Goal: Task Accomplishment & Management: Complete application form

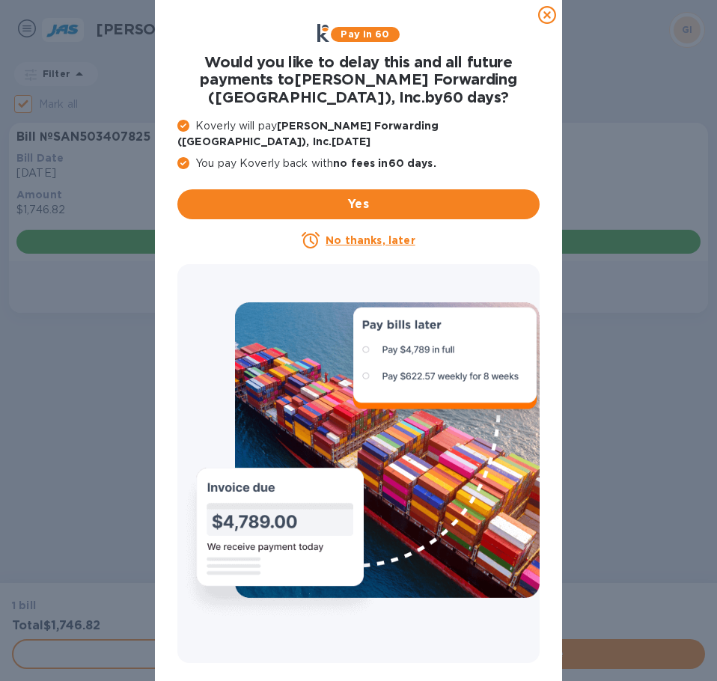
click at [366, 233] on p "No thanks, later" at bounding box center [370, 240] width 89 height 15
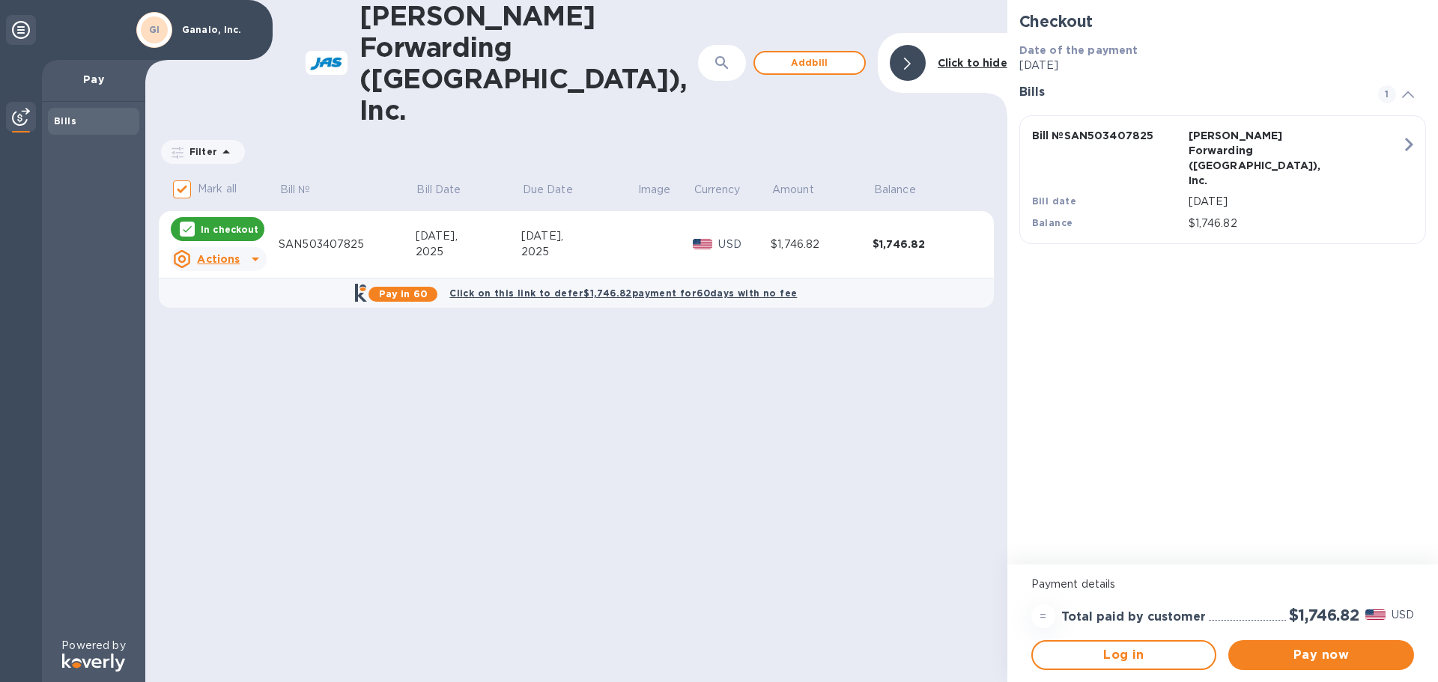
click at [717, 194] on p "Oct 4, 2025" at bounding box center [1294, 202] width 213 height 16
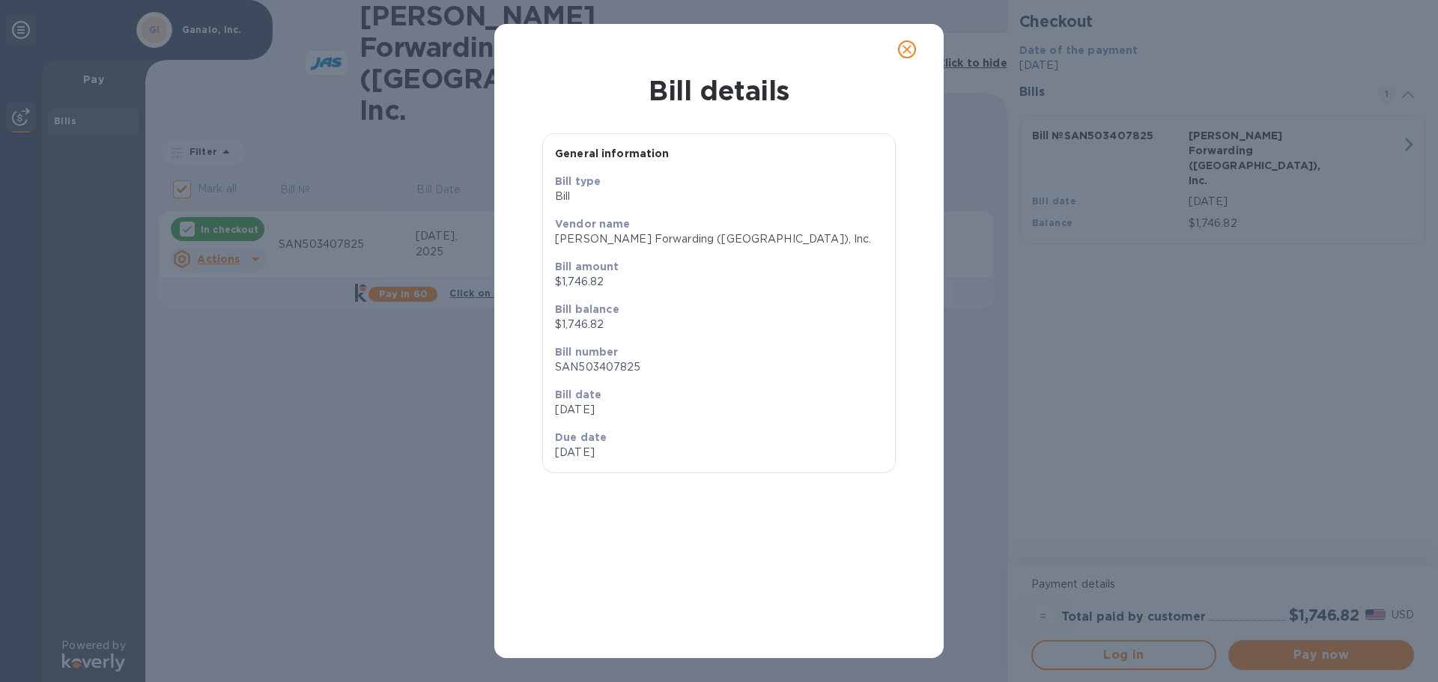
click at [717, 46] on icon "close" at bounding box center [906, 49] width 15 height 15
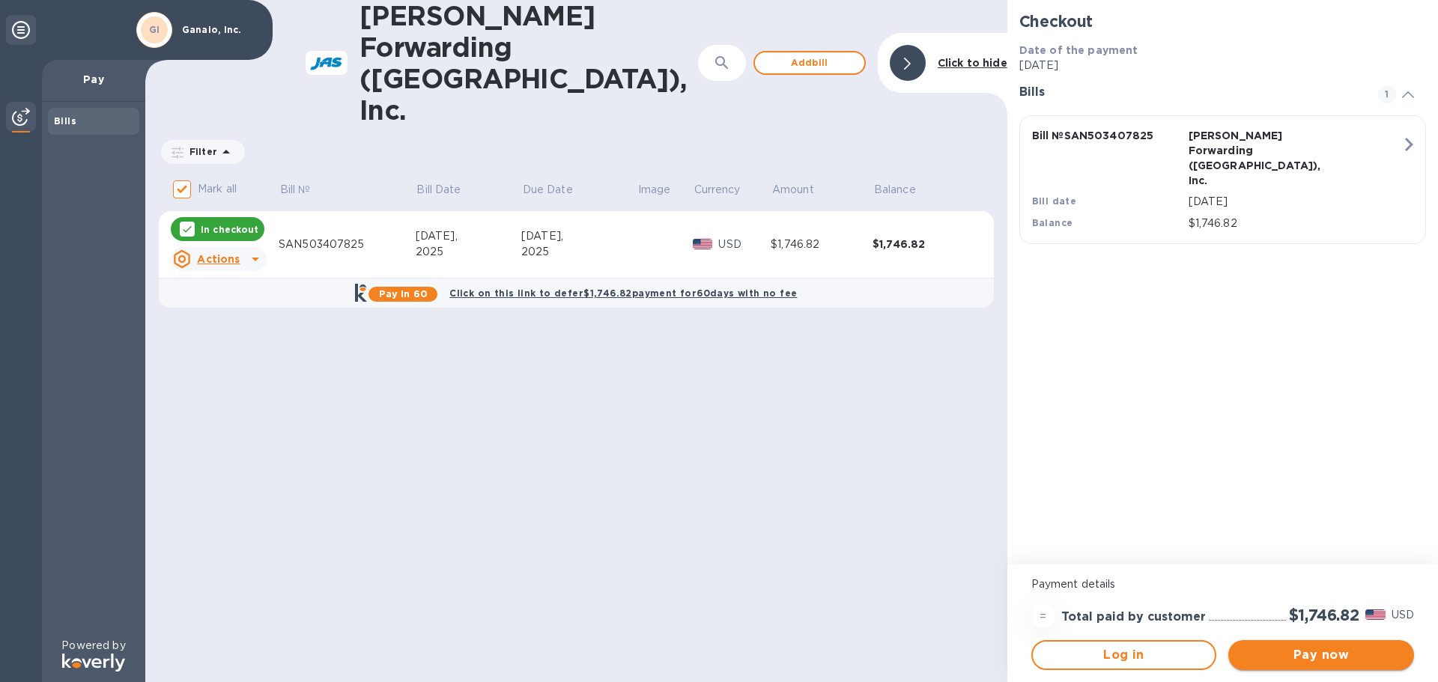
click at [717, 657] on span "Pay now" at bounding box center [1321, 655] width 162 height 18
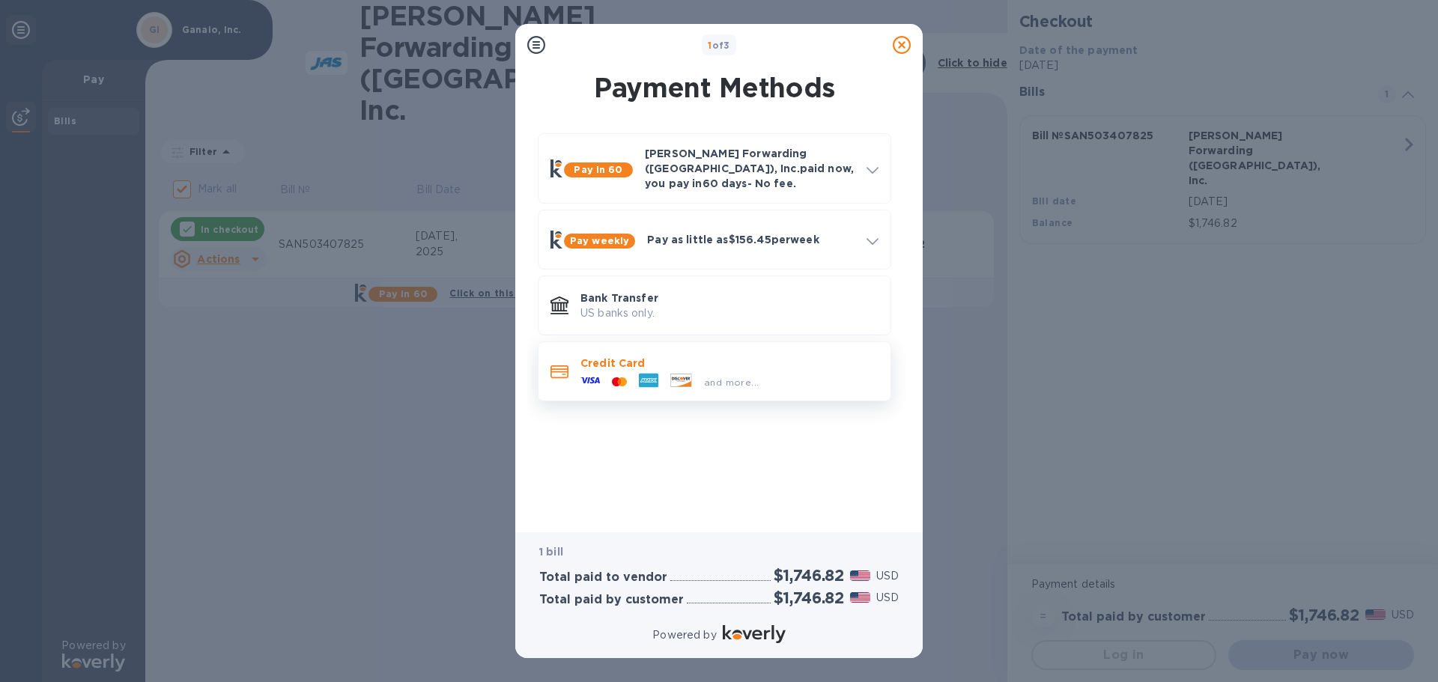
click at [691, 356] on p "Credit Card" at bounding box center [729, 363] width 298 height 15
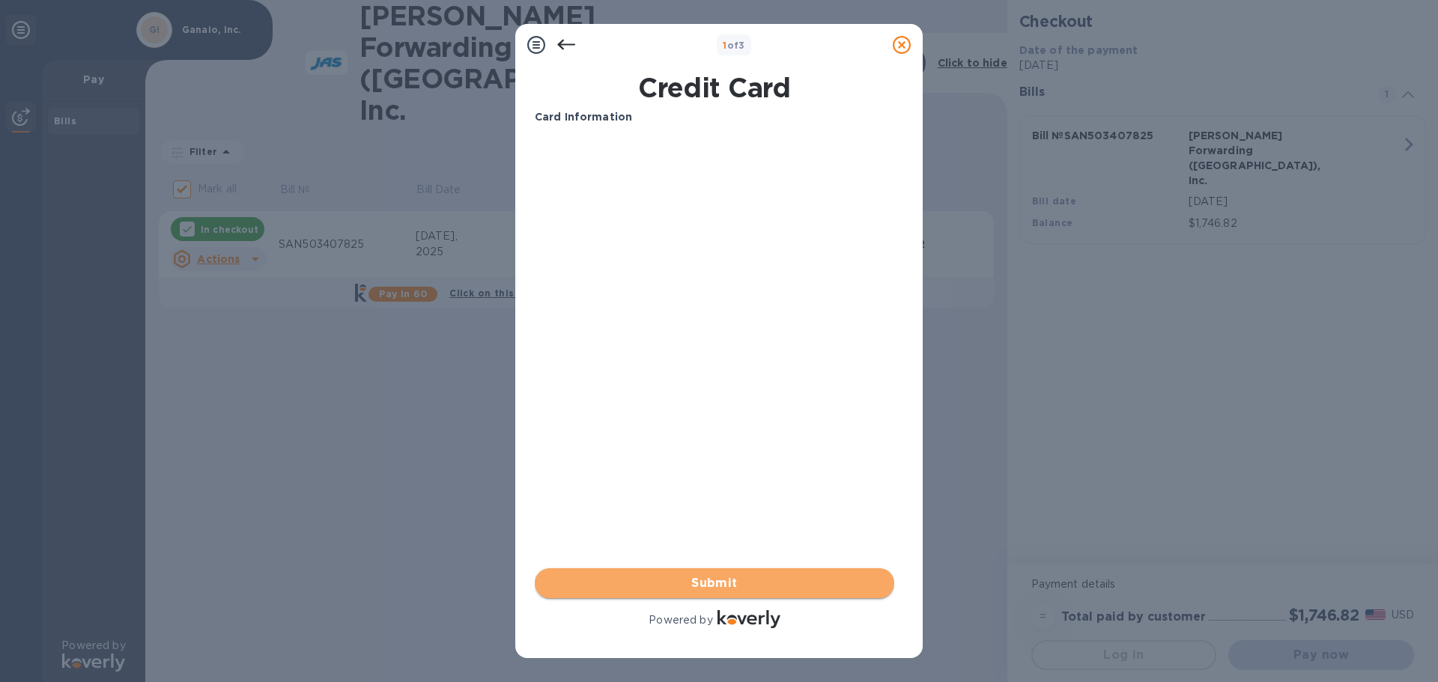
click at [717, 585] on span "Submit" at bounding box center [714, 583] width 335 height 18
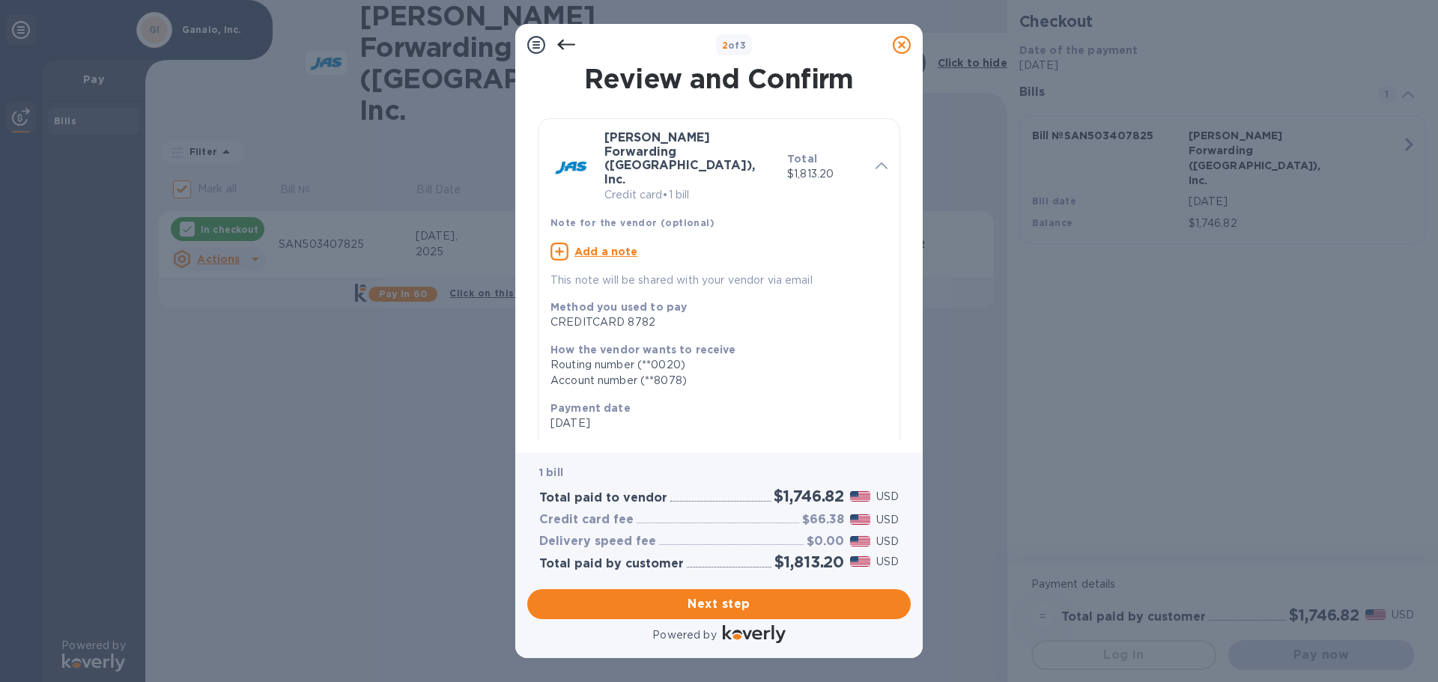
scroll to position [137, 0]
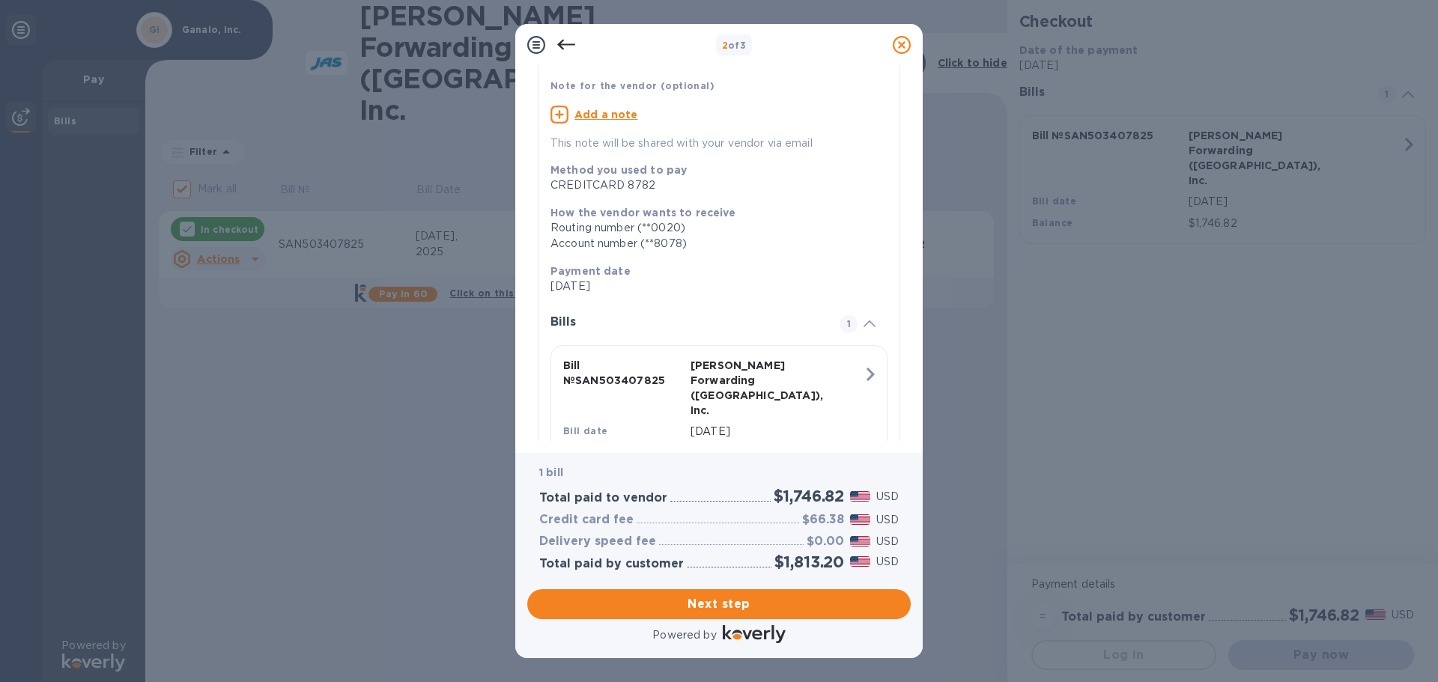
click at [717, 355] on div "JAS Forwarding (USA), Inc." at bounding box center [750, 388] width 127 height 66
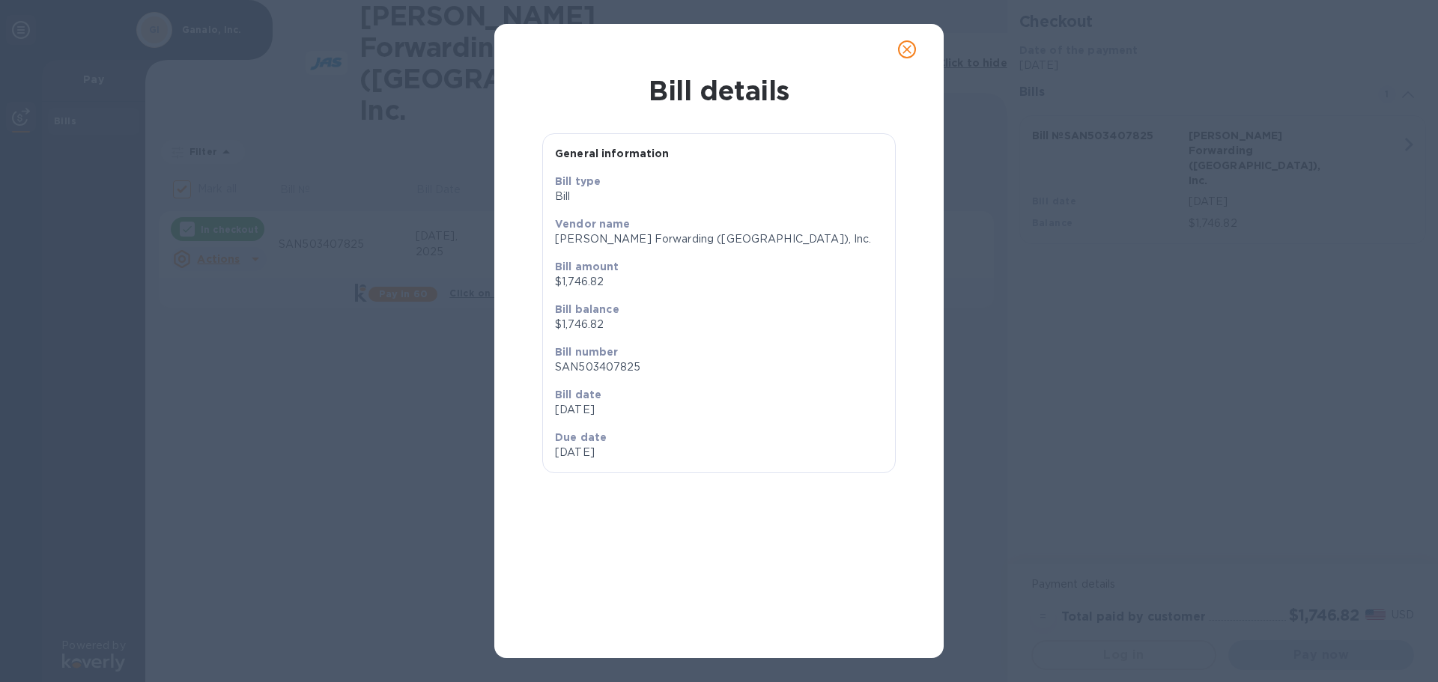
click at [717, 52] on icon "close" at bounding box center [906, 49] width 15 height 15
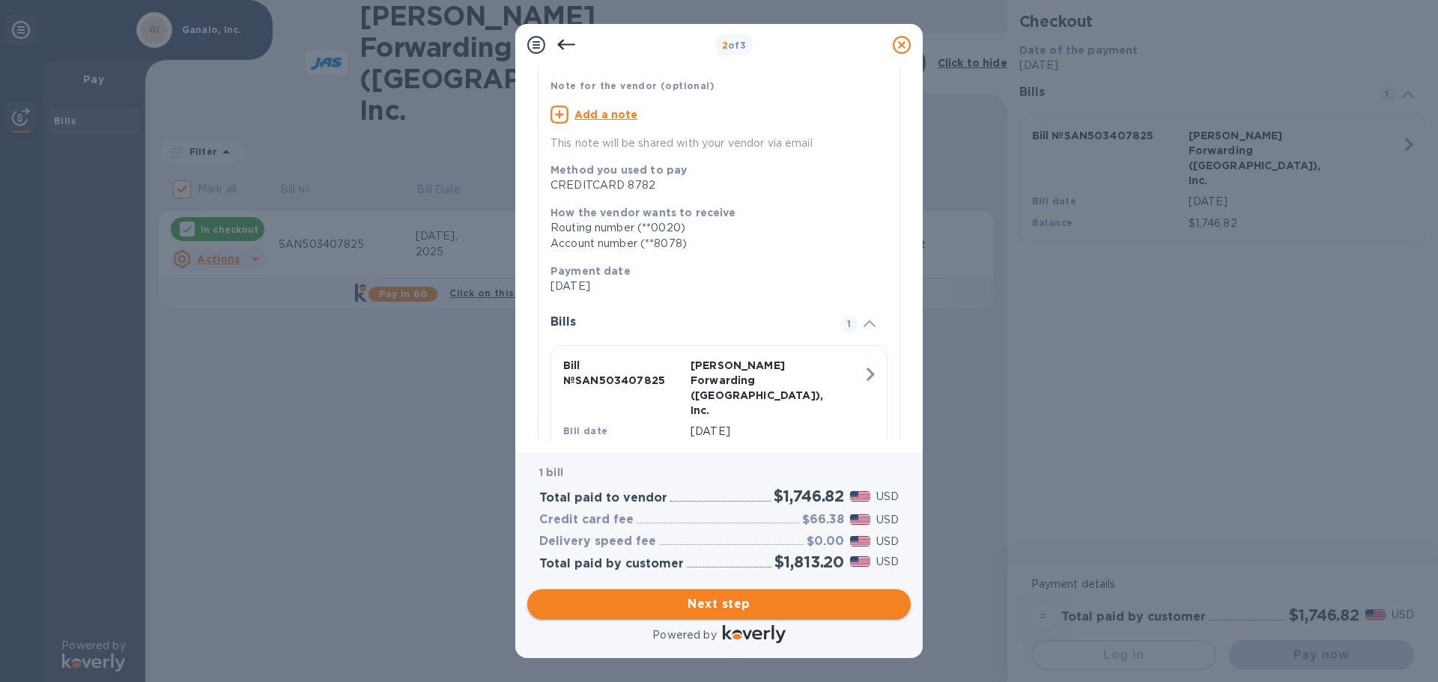
click at [717, 606] on span "Next step" at bounding box center [718, 604] width 359 height 18
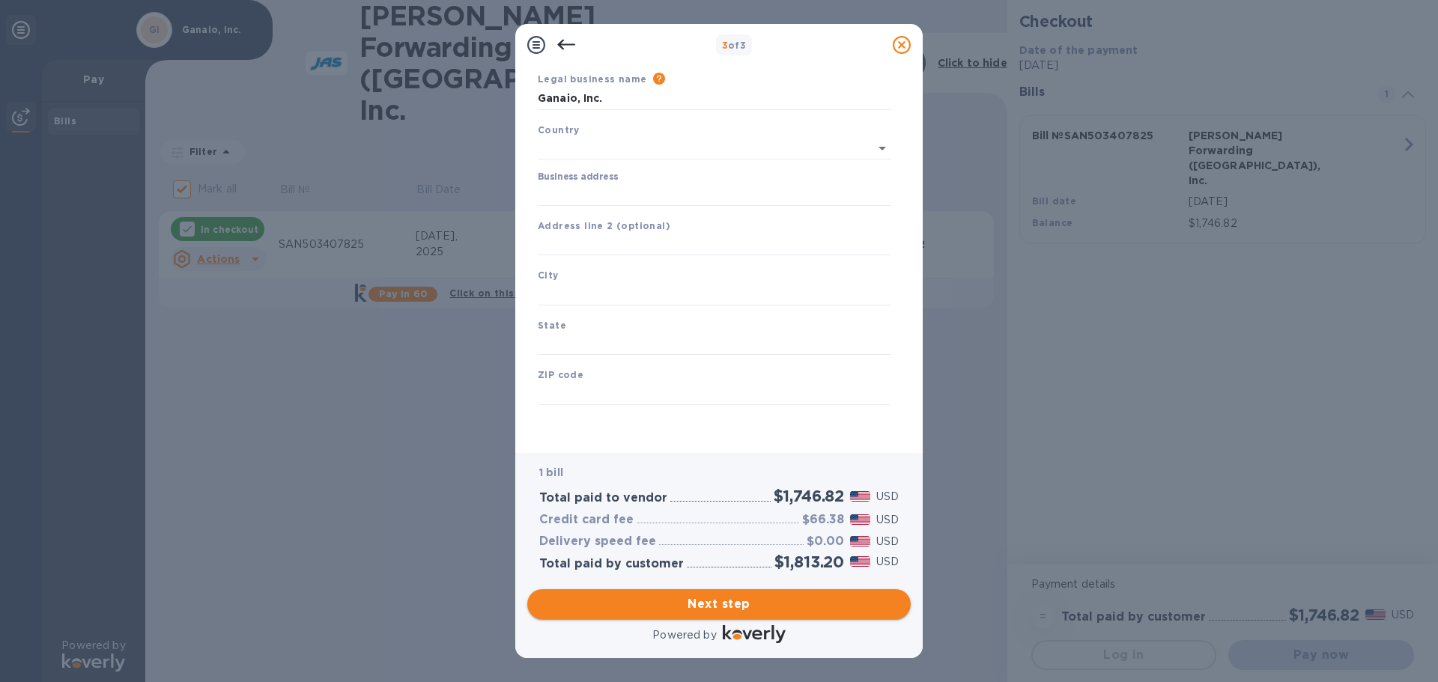
scroll to position [50, 0]
type input "United States"
click at [615, 203] on input "Business address" at bounding box center [714, 194] width 353 height 22
type input "1821 Olivia St"
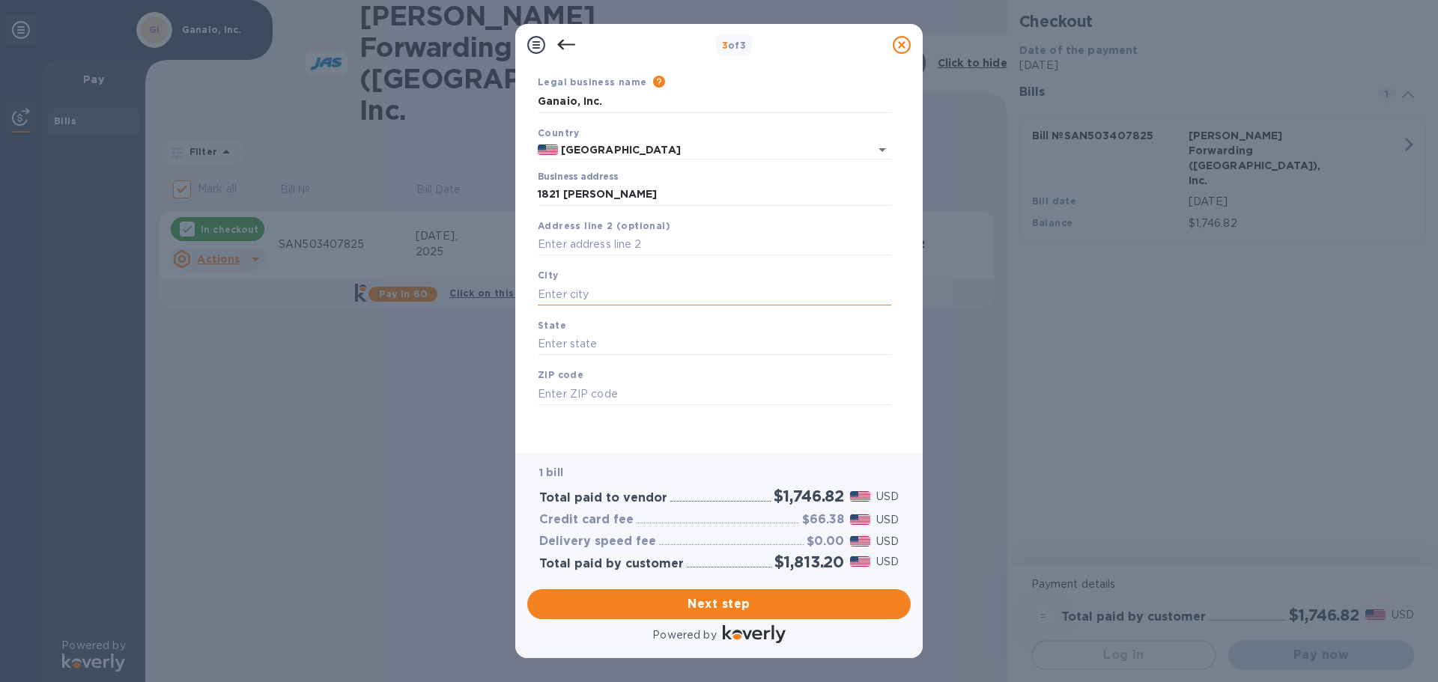
click at [583, 287] on input "text" at bounding box center [714, 294] width 353 height 22
click at [589, 295] on input "text" at bounding box center [714, 294] width 353 height 22
type input "El Cajon"
click at [591, 345] on input "text" at bounding box center [714, 344] width 353 height 22
type input "CA"
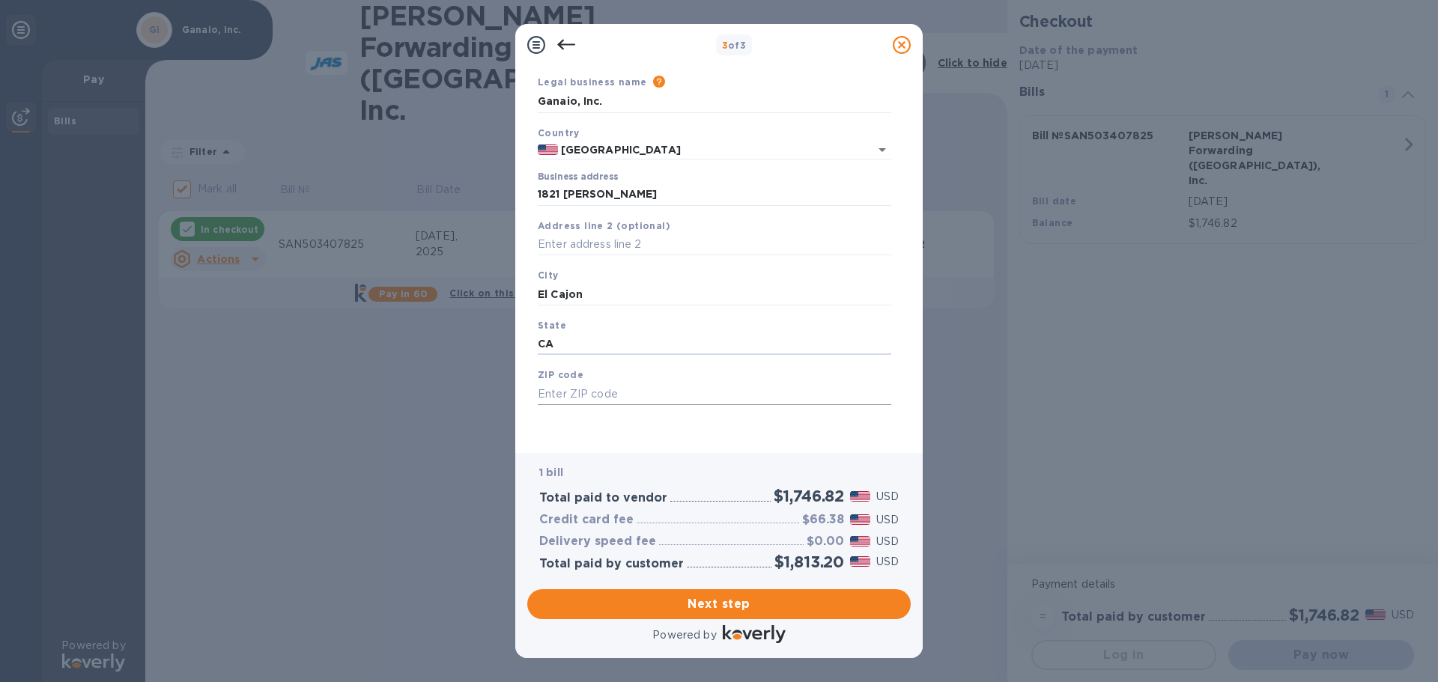
click at [631, 398] on input "text" at bounding box center [714, 394] width 353 height 22
type input "92021"
click at [702, 422] on div "Save" at bounding box center [714, 417] width 365 height 12
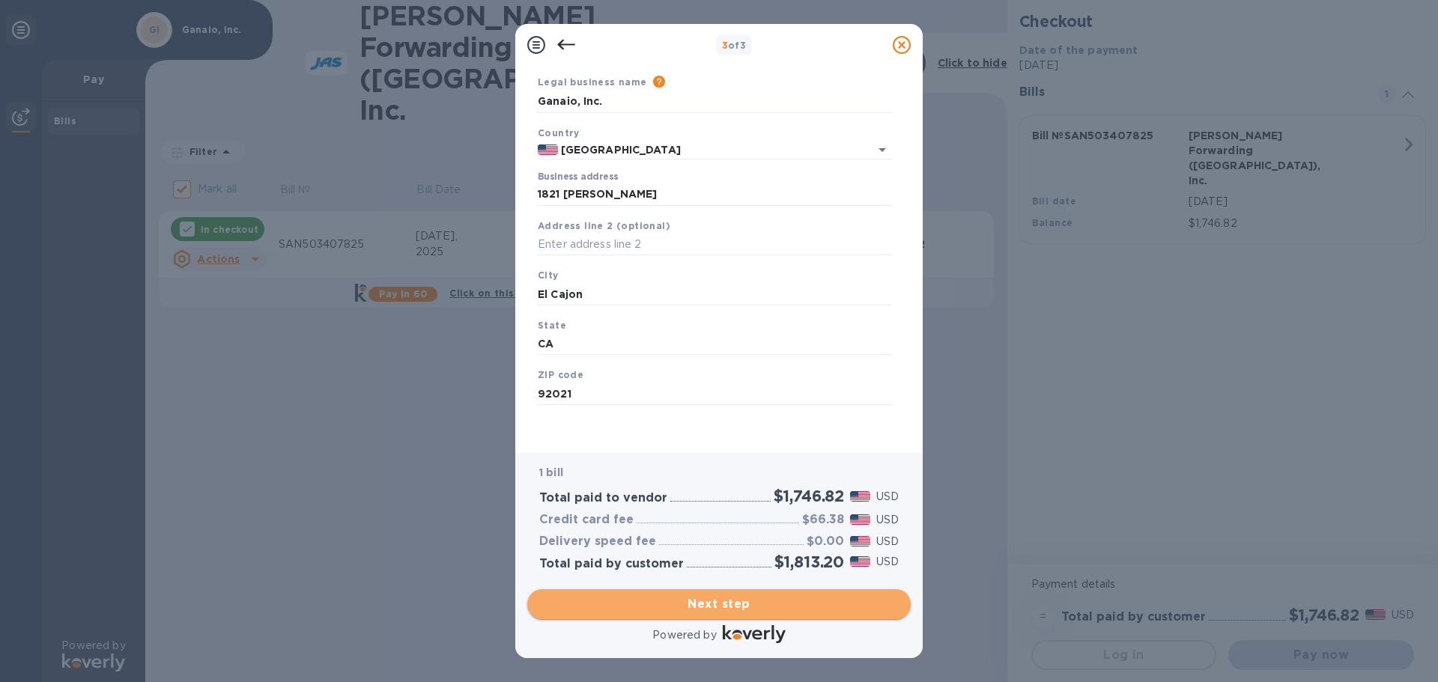
click at [717, 599] on span "Next step" at bounding box center [718, 604] width 359 height 18
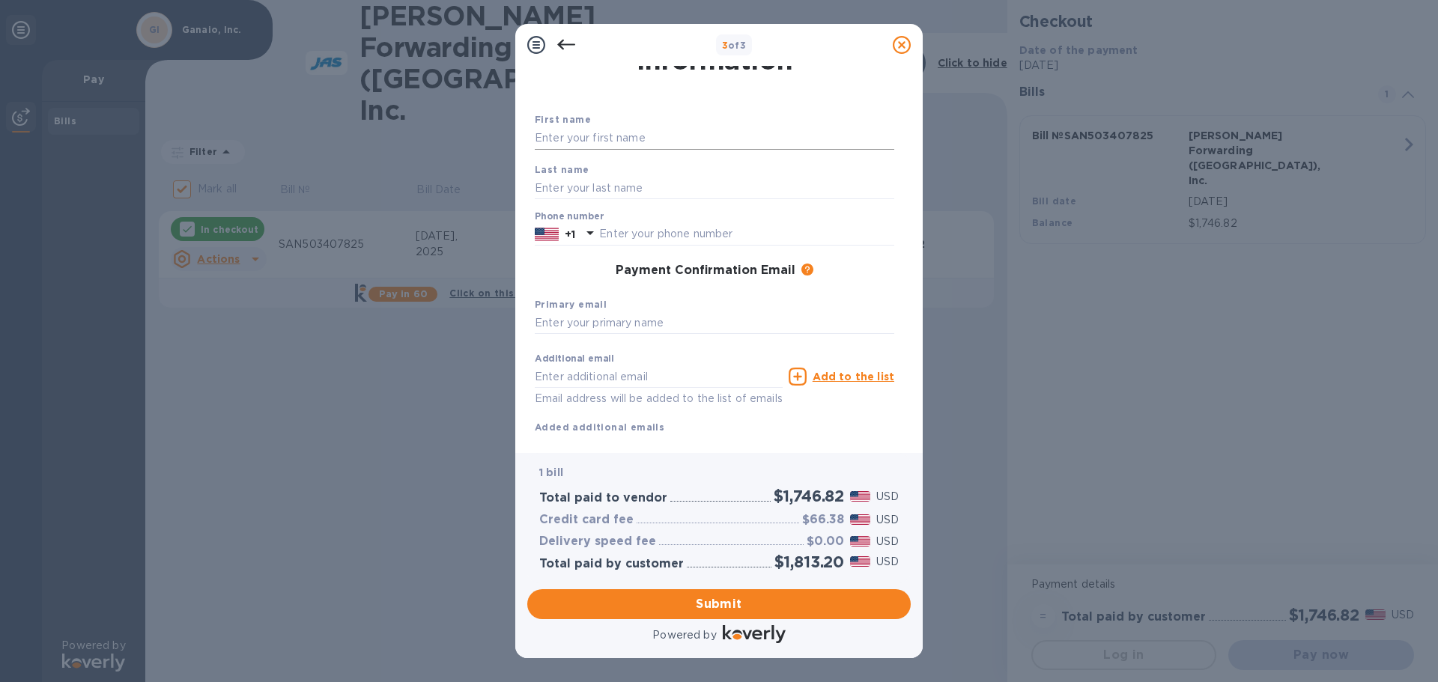
click at [631, 140] on input "text" at bounding box center [714, 138] width 359 height 22
type input "John"
type input "Gewarges"
type input "6199059842"
type input "john@ganaio.com"
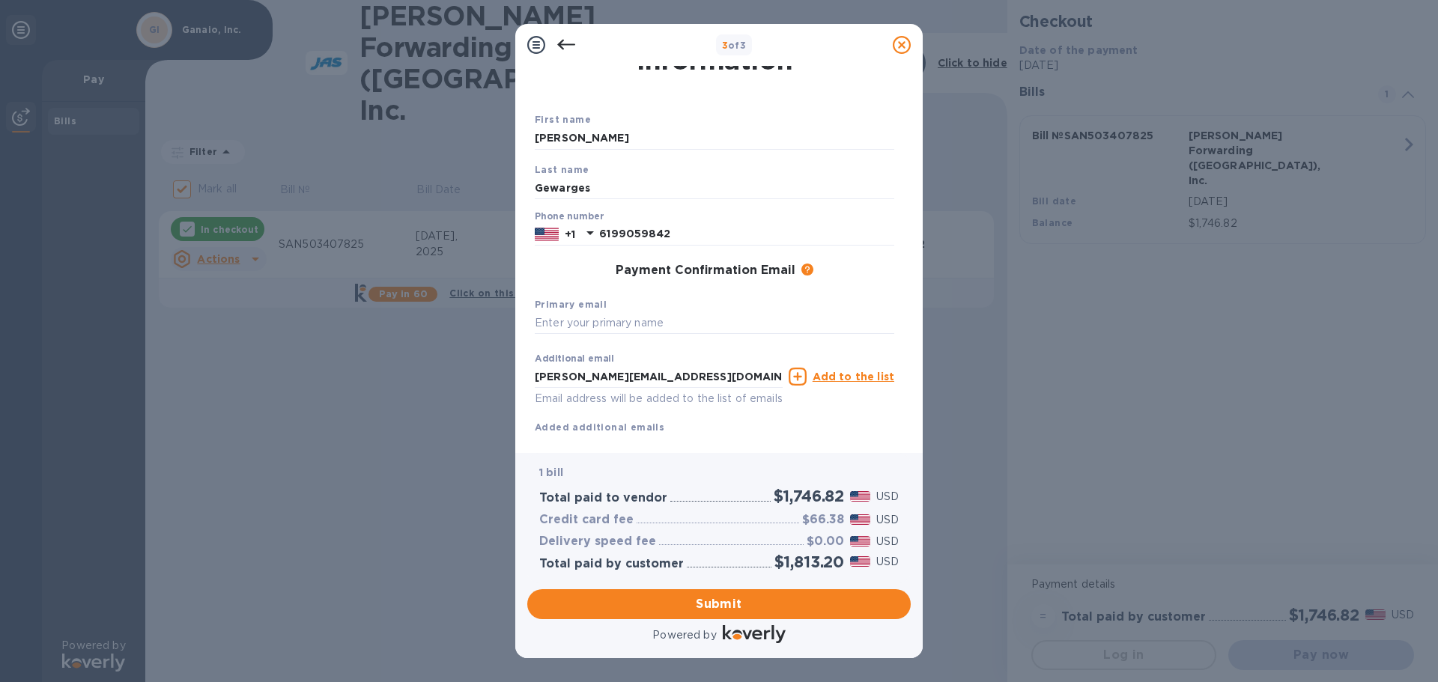
click at [666, 335] on div "Primary email" at bounding box center [714, 316] width 371 height 50
click at [657, 325] on input "text" at bounding box center [714, 323] width 359 height 22
type input "john@ganaio.com"
click at [674, 344] on div "Additional email john@ganaio.com Email address will be added to the list of ema…" at bounding box center [659, 376] width 254 height 67
drag, startPoint x: 650, startPoint y: 379, endPoint x: 520, endPoint y: 377, distance: 129.6
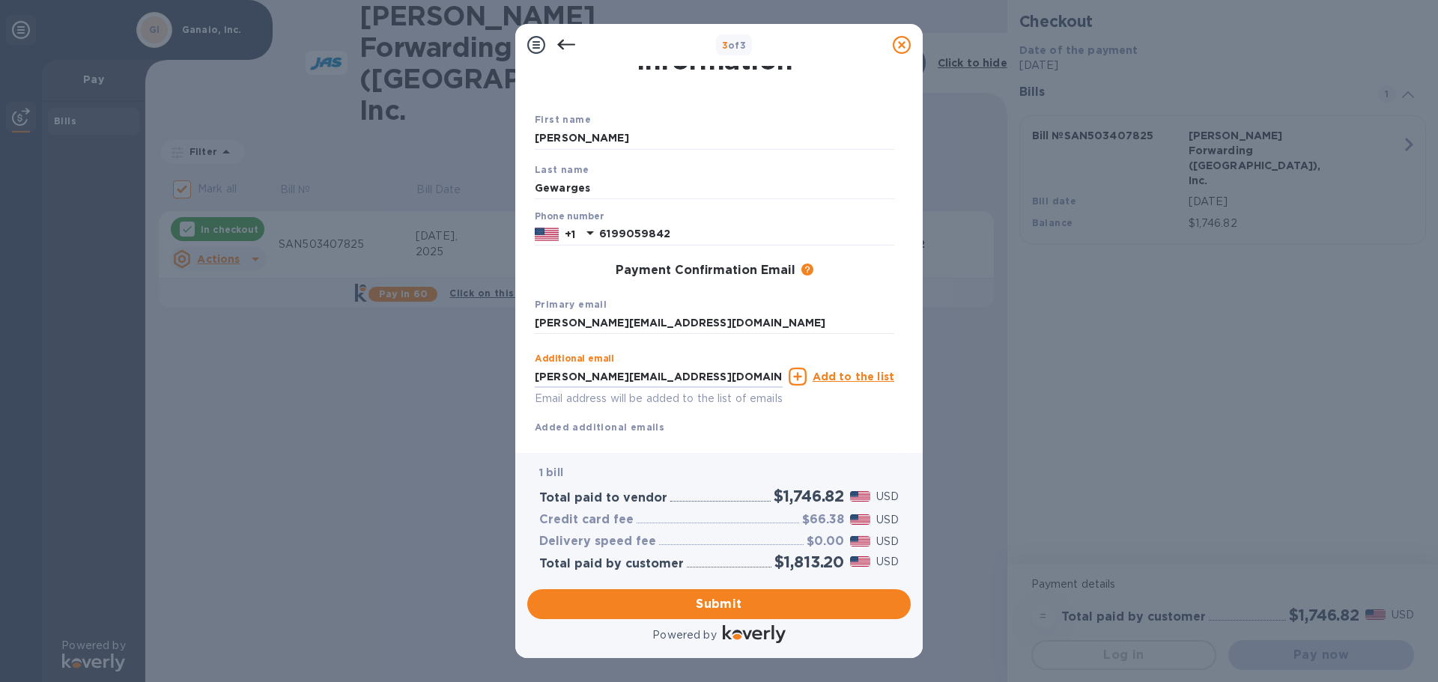
click at [520, 377] on div "Payment Contact Information First name John Last name Gewarges Phone number +1 …" at bounding box center [718, 259] width 407 height 387
click at [609, 375] on input "text" at bounding box center [659, 376] width 248 height 22
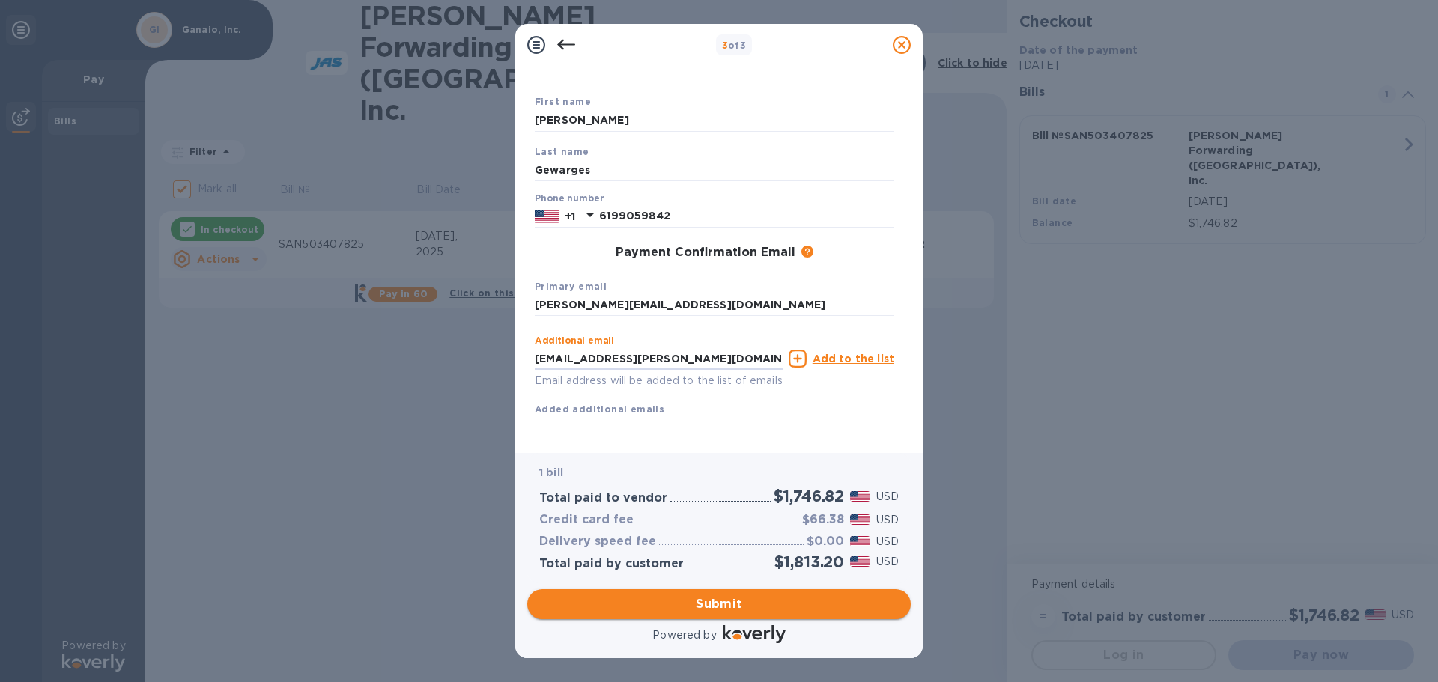
type input "gewarges.john@gmail.com"
click at [717, 606] on span "Submit" at bounding box center [718, 604] width 359 height 18
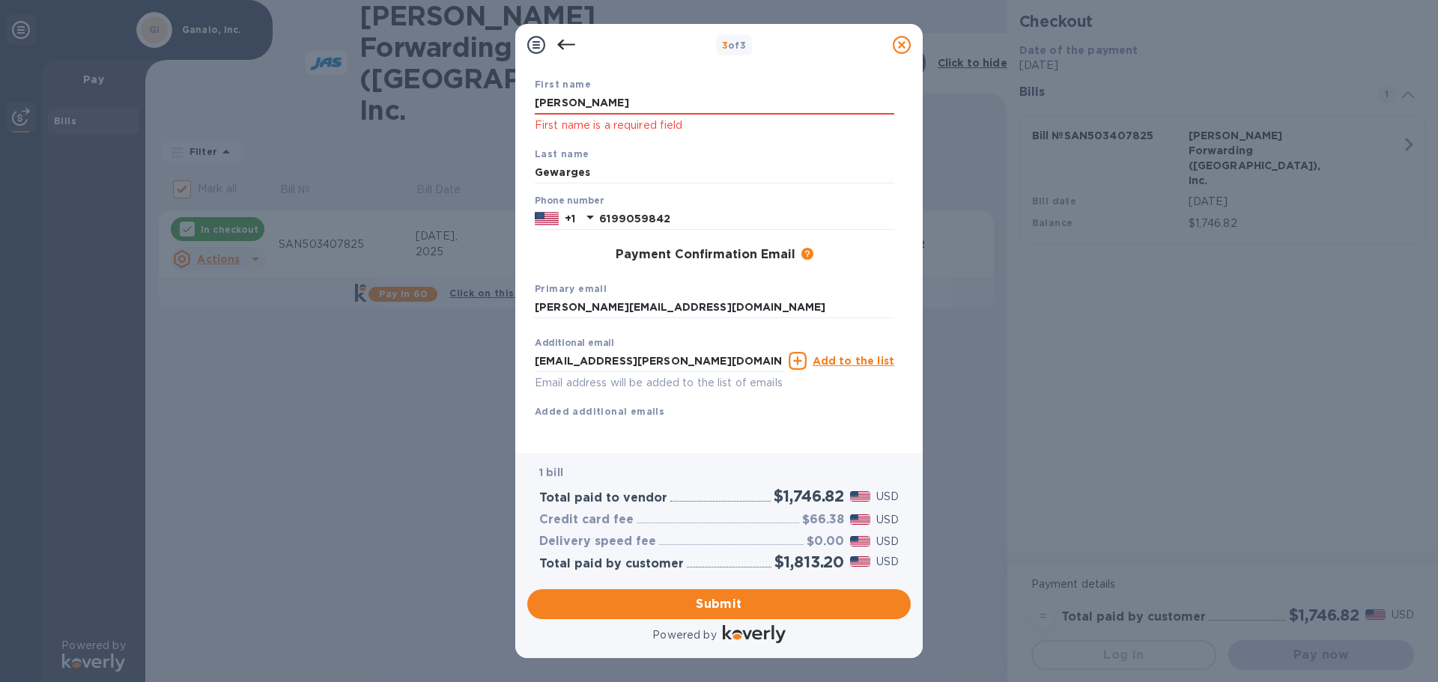
scroll to position [0, 0]
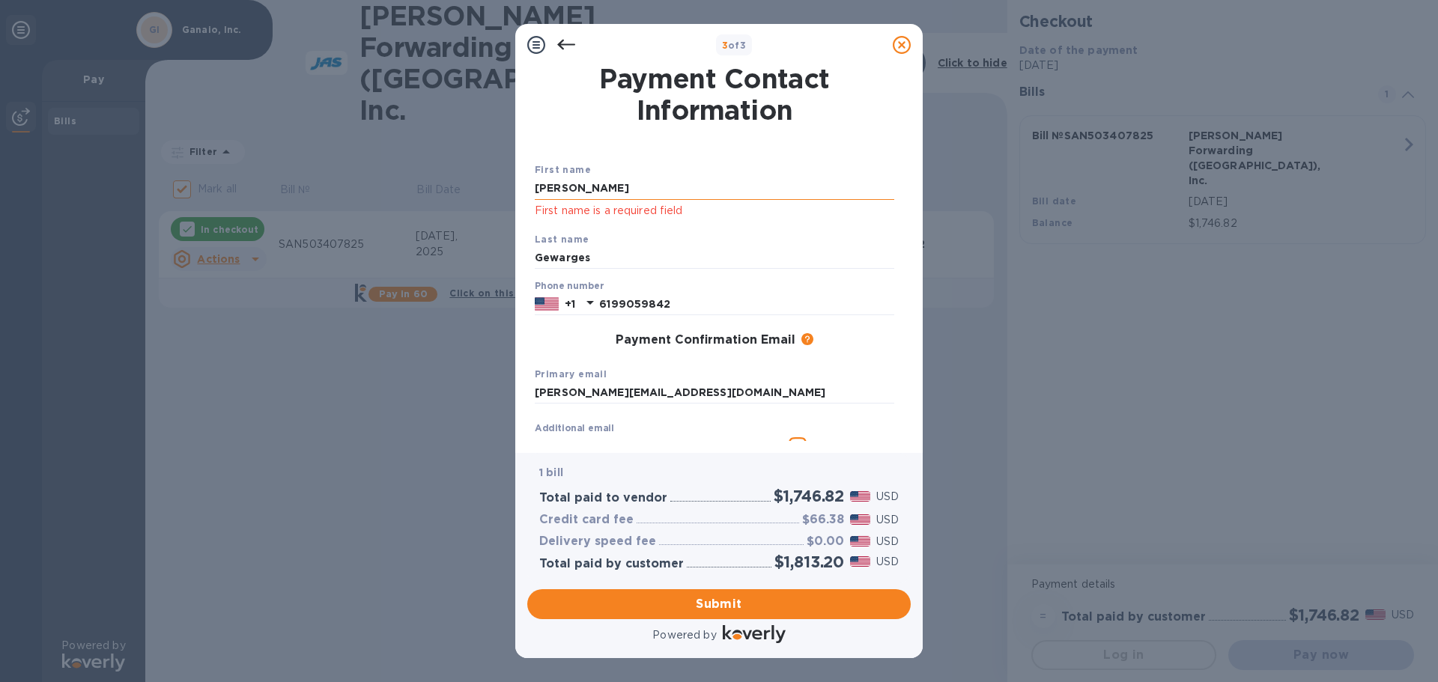
click at [580, 186] on input "John" at bounding box center [714, 188] width 359 height 22
click at [610, 228] on div "Last name Gewarges" at bounding box center [714, 250] width 371 height 50
click at [628, 254] on input "Gewarges" at bounding box center [714, 258] width 359 height 22
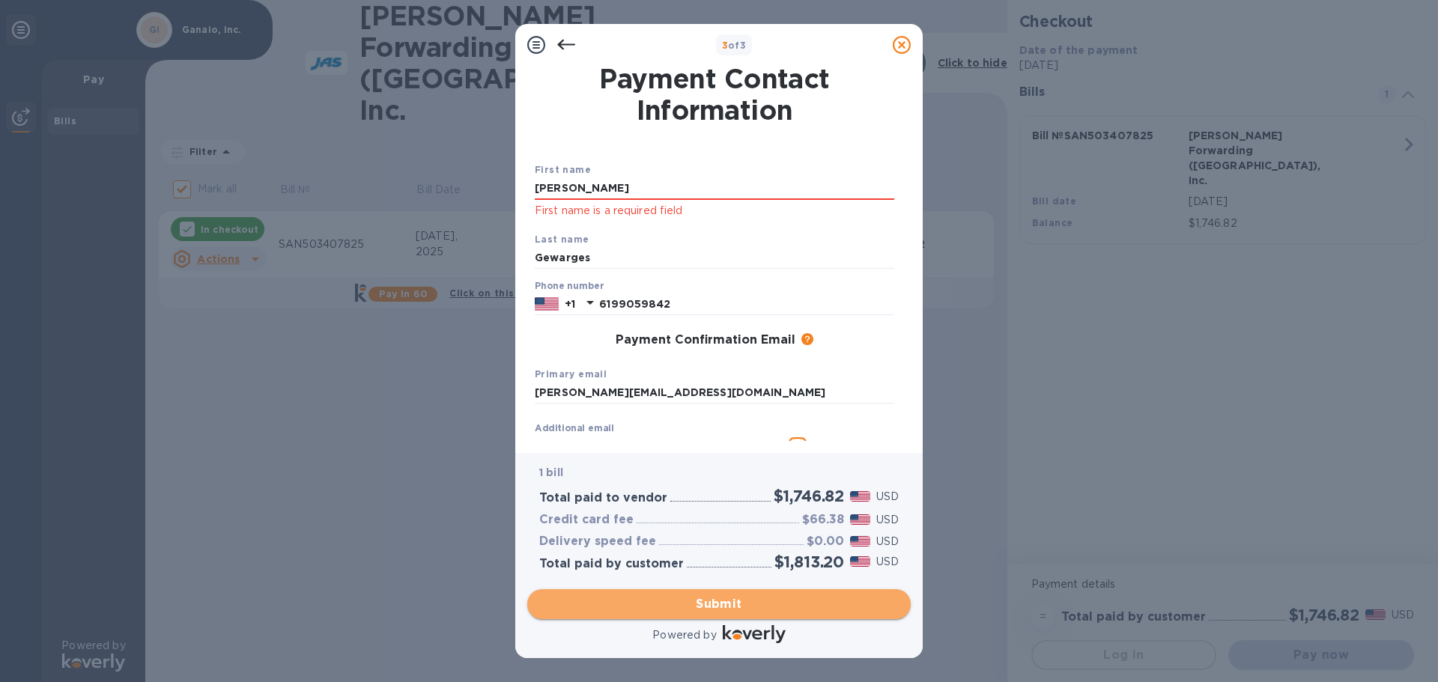
click at [717, 605] on span "Submit" at bounding box center [718, 604] width 359 height 18
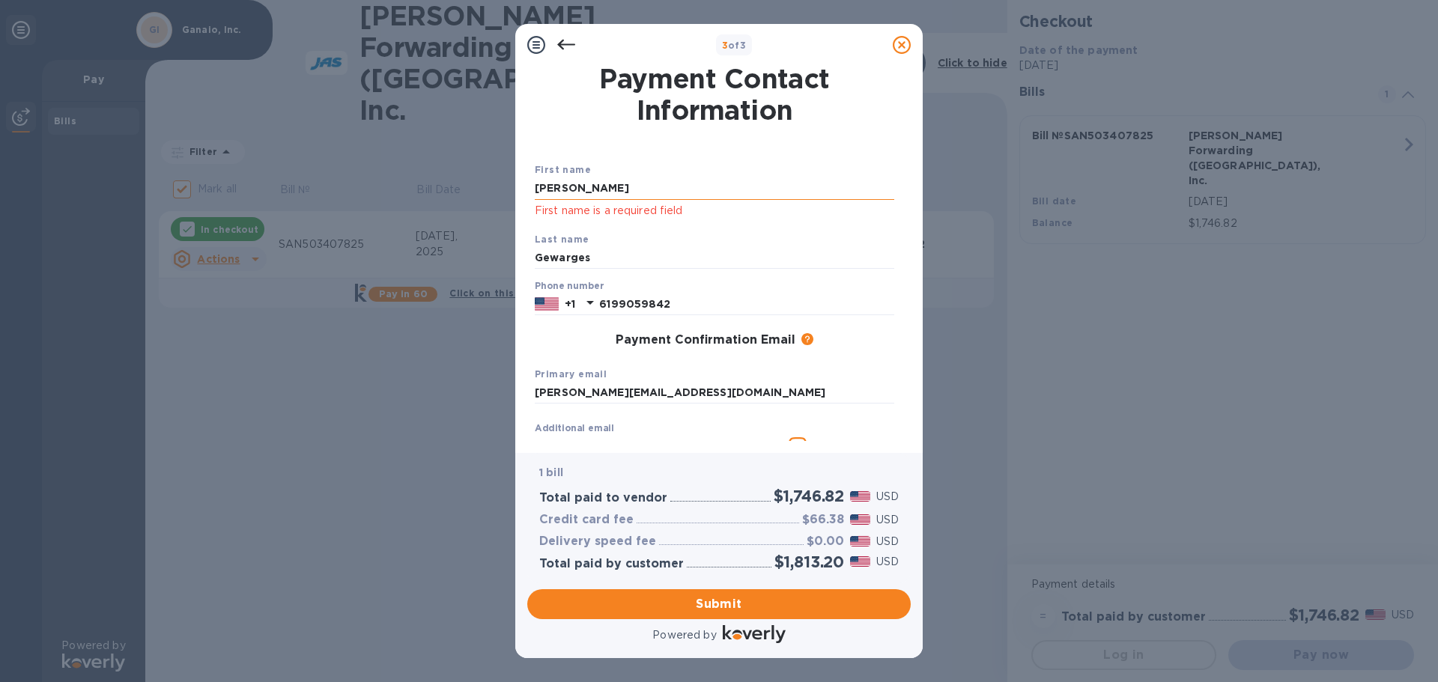
click at [591, 185] on input "John" at bounding box center [714, 188] width 359 height 22
type input "J"
click at [560, 145] on div "First name First name is a required field Last name Gewarges Phone number +1 61…" at bounding box center [714, 321] width 365 height 373
click at [579, 184] on input "text" at bounding box center [714, 188] width 359 height 22
type input "John"
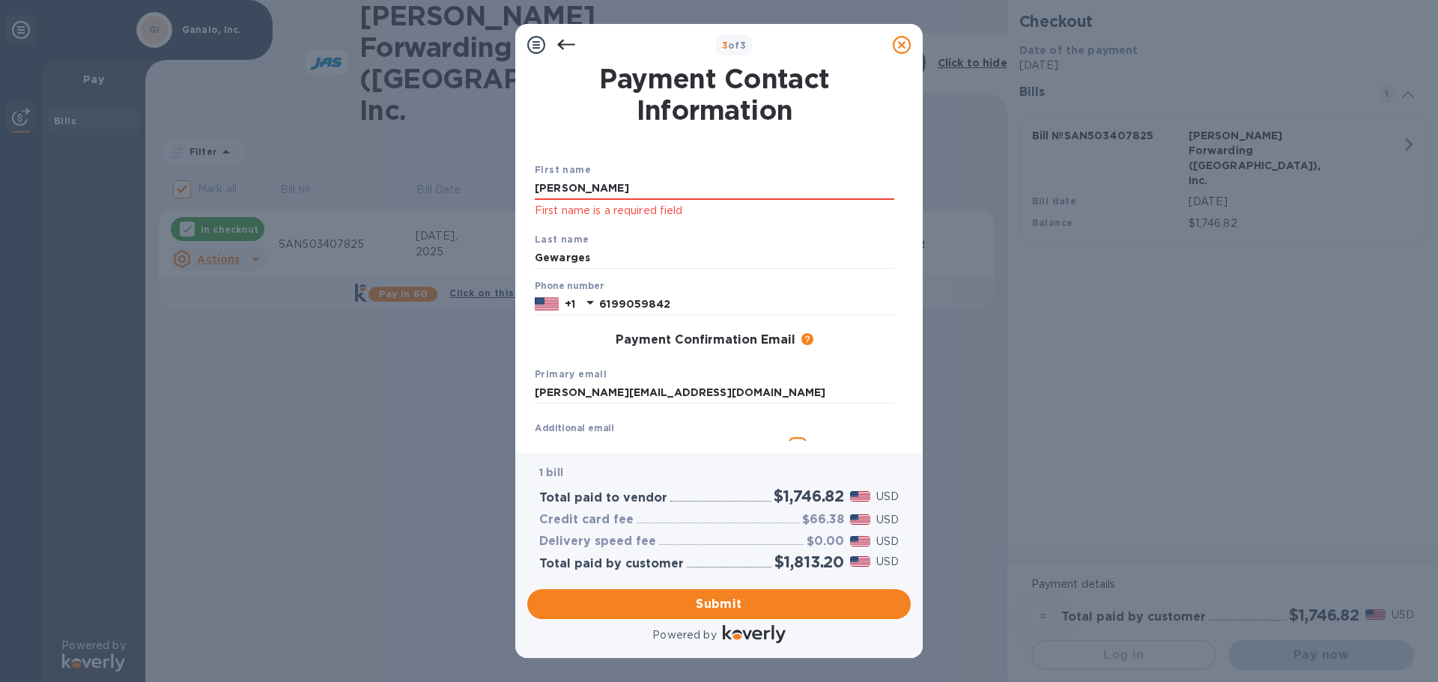
click at [562, 230] on div "Last name Gewarges" at bounding box center [714, 250] width 371 height 50
click at [562, 228] on div "Last name Gewarges" at bounding box center [714, 250] width 371 height 50
click at [591, 219] on div "First name John First name is a required field" at bounding box center [714, 191] width 371 height 70
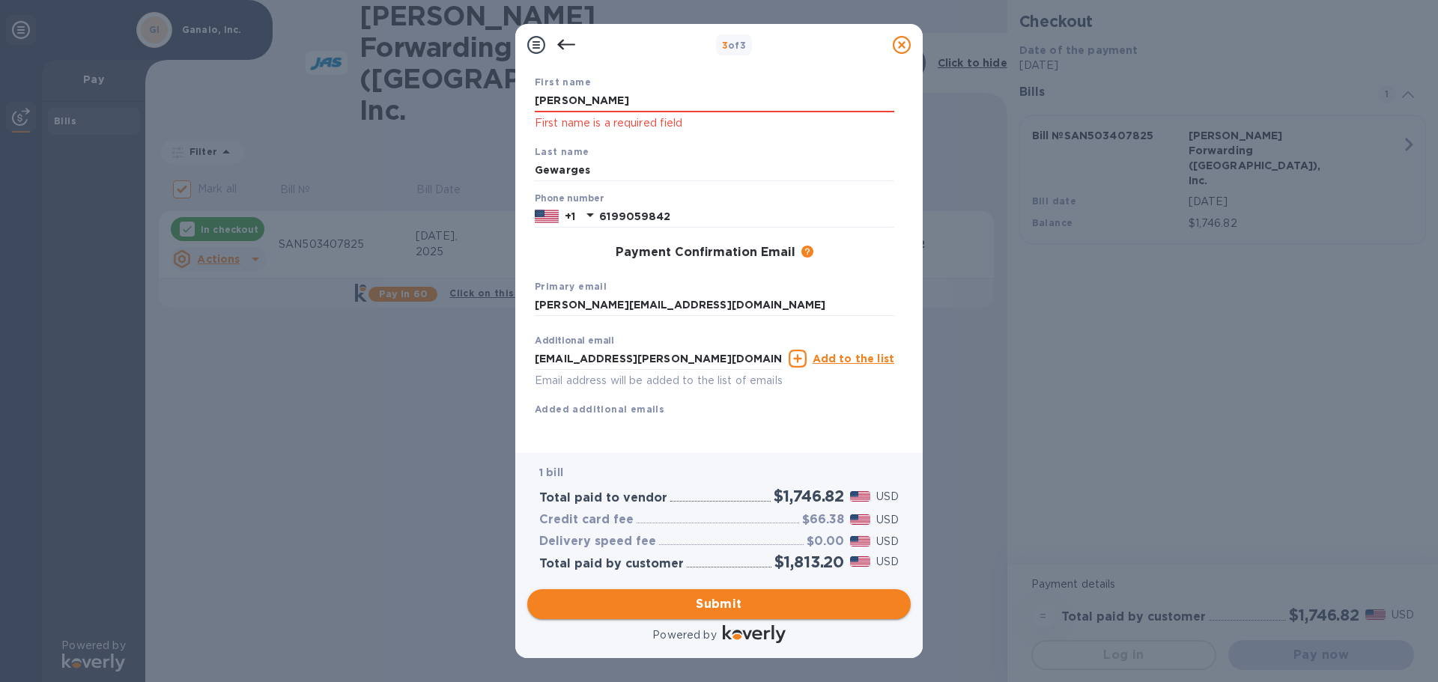
click at [713, 610] on span "Submit" at bounding box center [718, 604] width 359 height 18
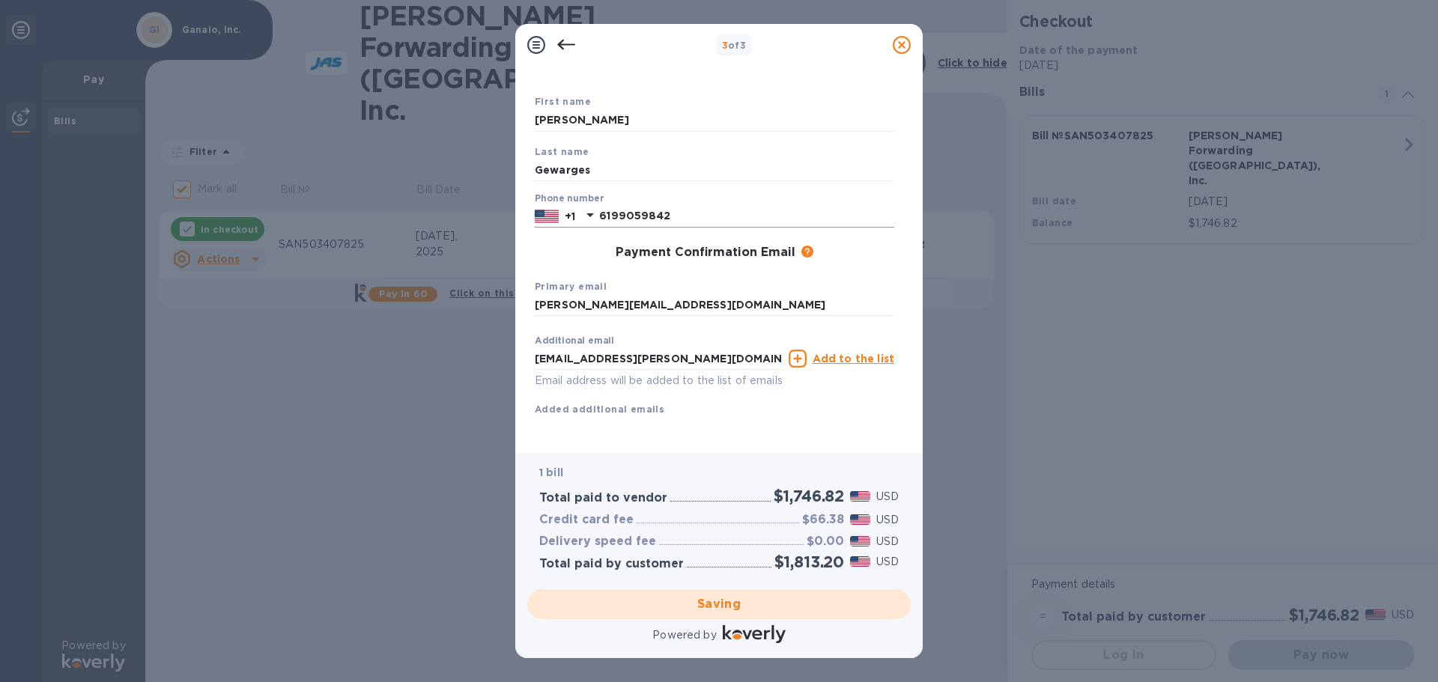
checkbox input "false"
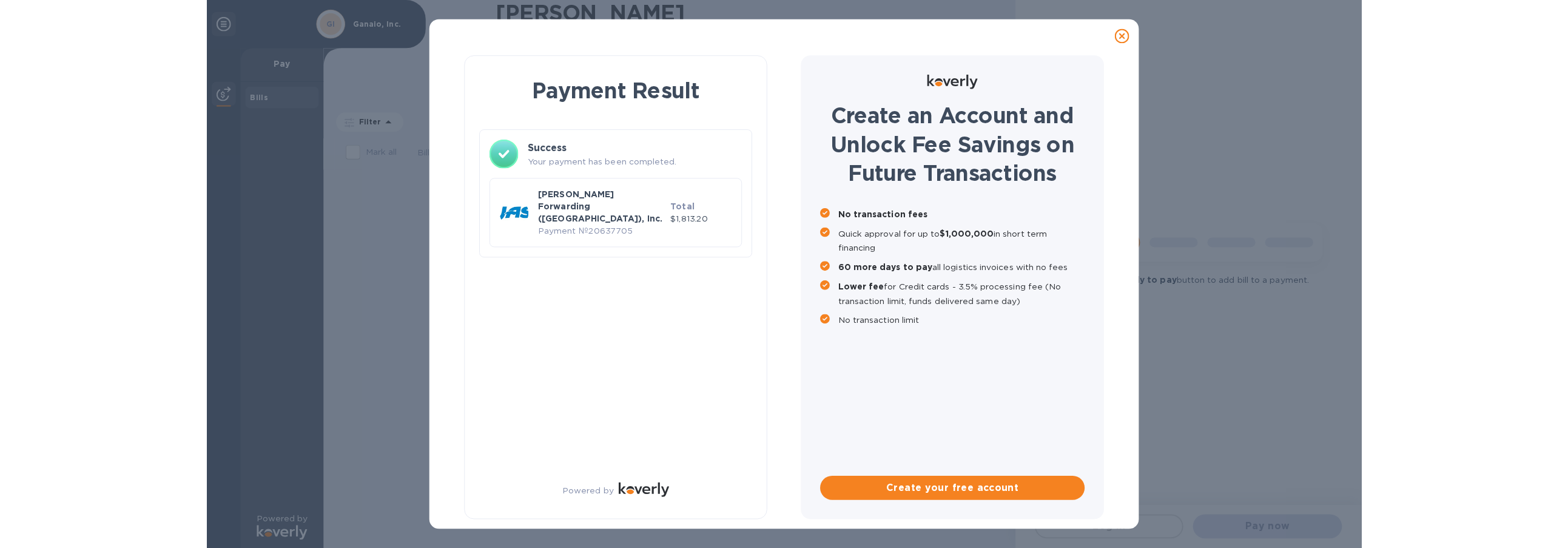
scroll to position [0, 0]
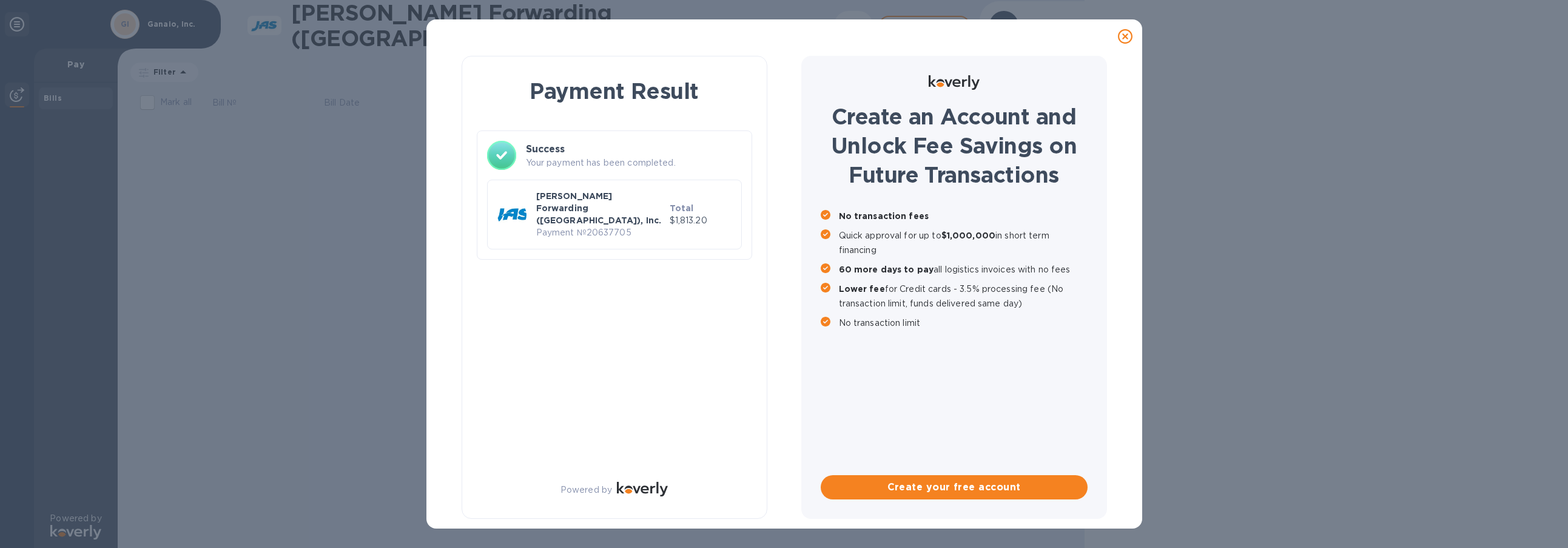
click at [581, 226] on p "Payment № 20637705" at bounding box center [600, 233] width 129 height 13
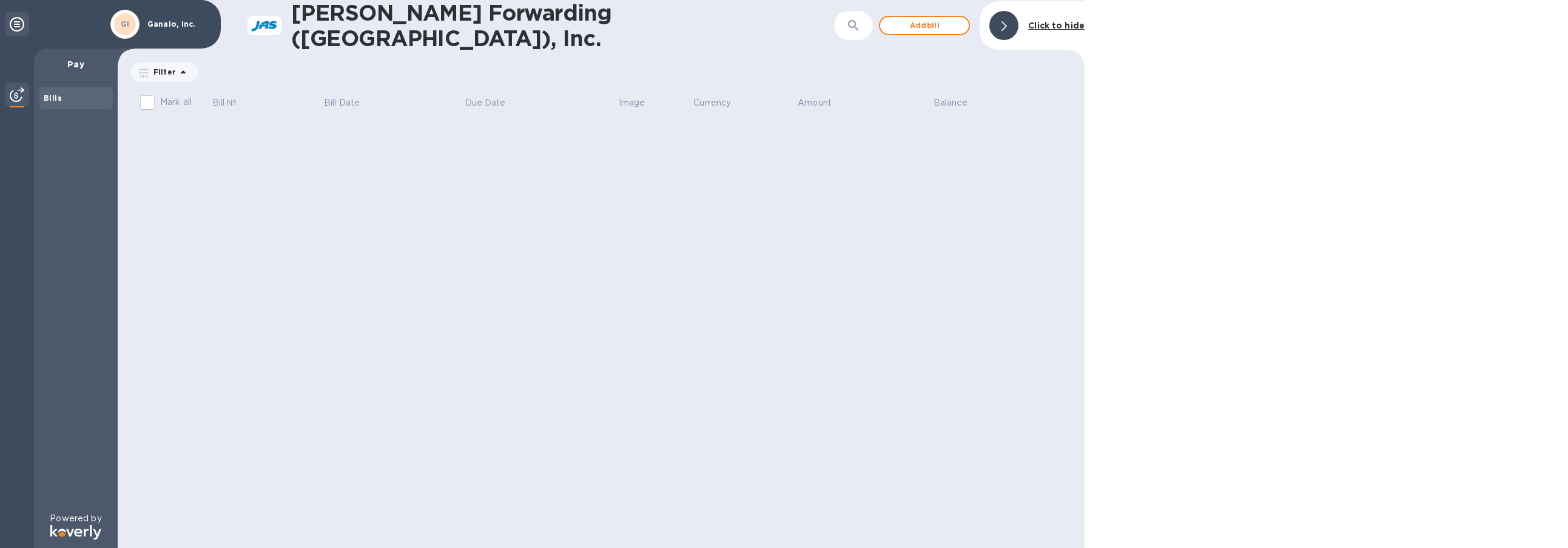
click at [581, 325] on div at bounding box center [1326, 274] width 484 height 548
click at [216, 181] on div "JAS Forwarding (USA), Inc. ​ Add bill Click to hide Filter Amount Mark all Bill…" at bounding box center [601, 274] width 967 height 548
click at [14, 28] on icon at bounding box center [17, 24] width 15 height 15
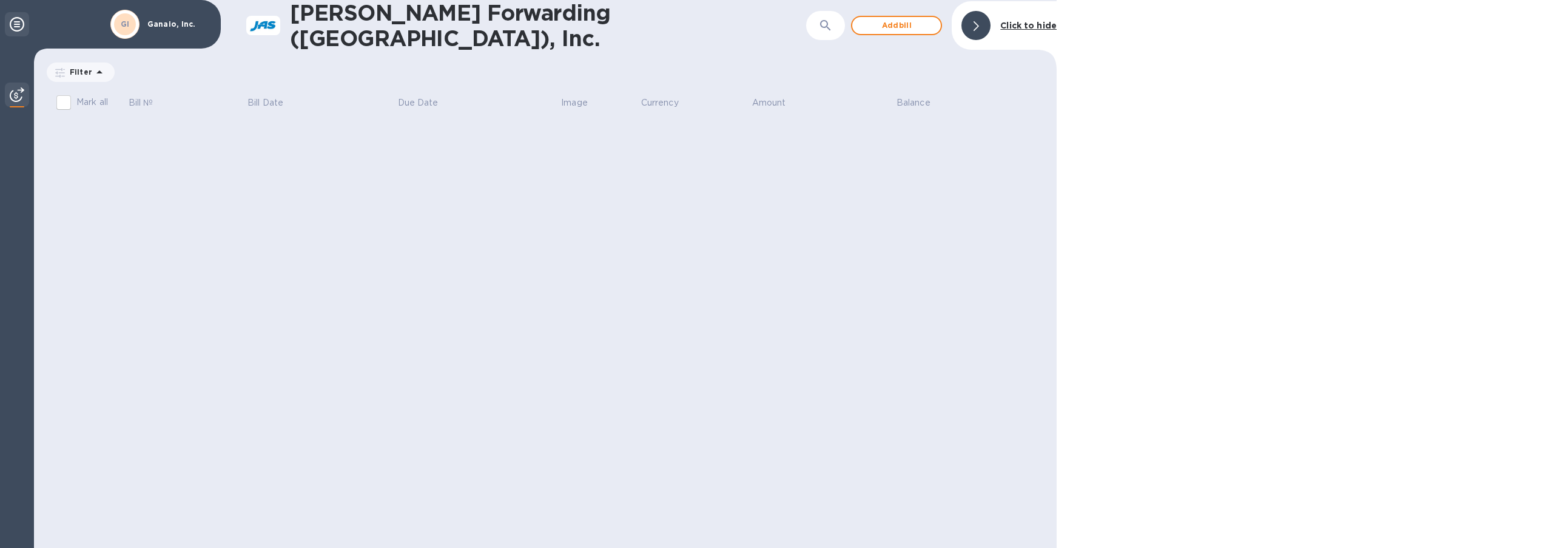
click at [14, 28] on icon at bounding box center [17, 24] width 15 height 15
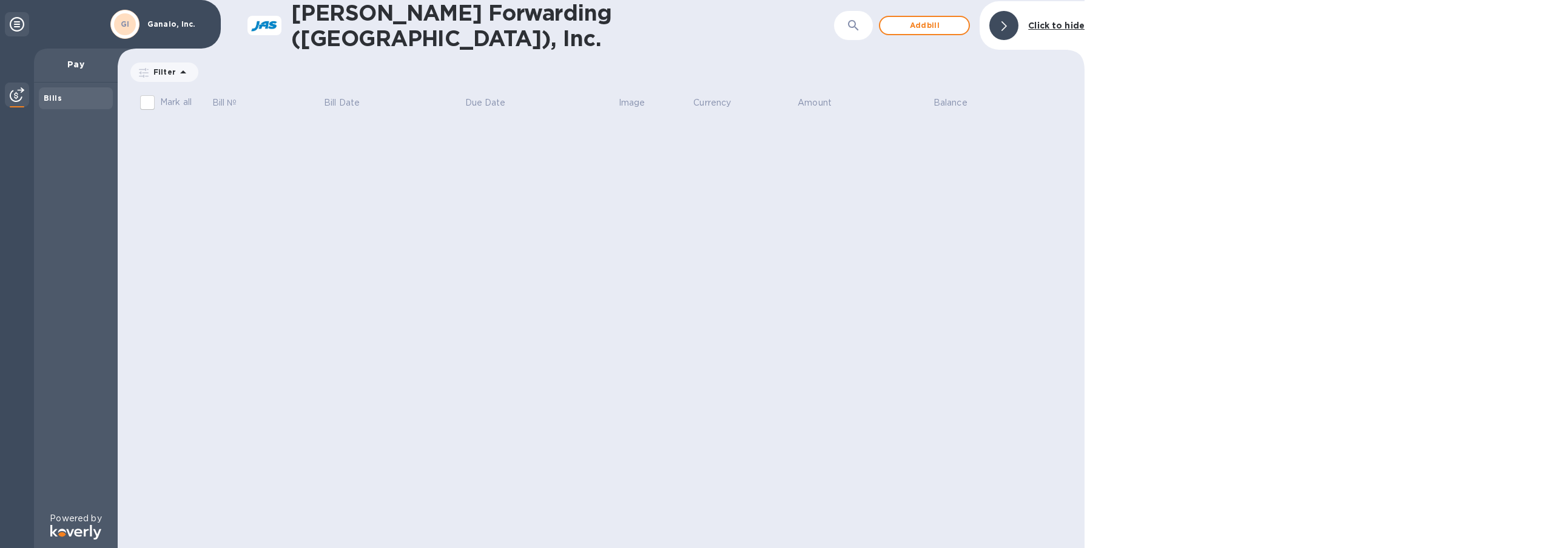
click at [20, 92] on img at bounding box center [17, 95] width 15 height 15
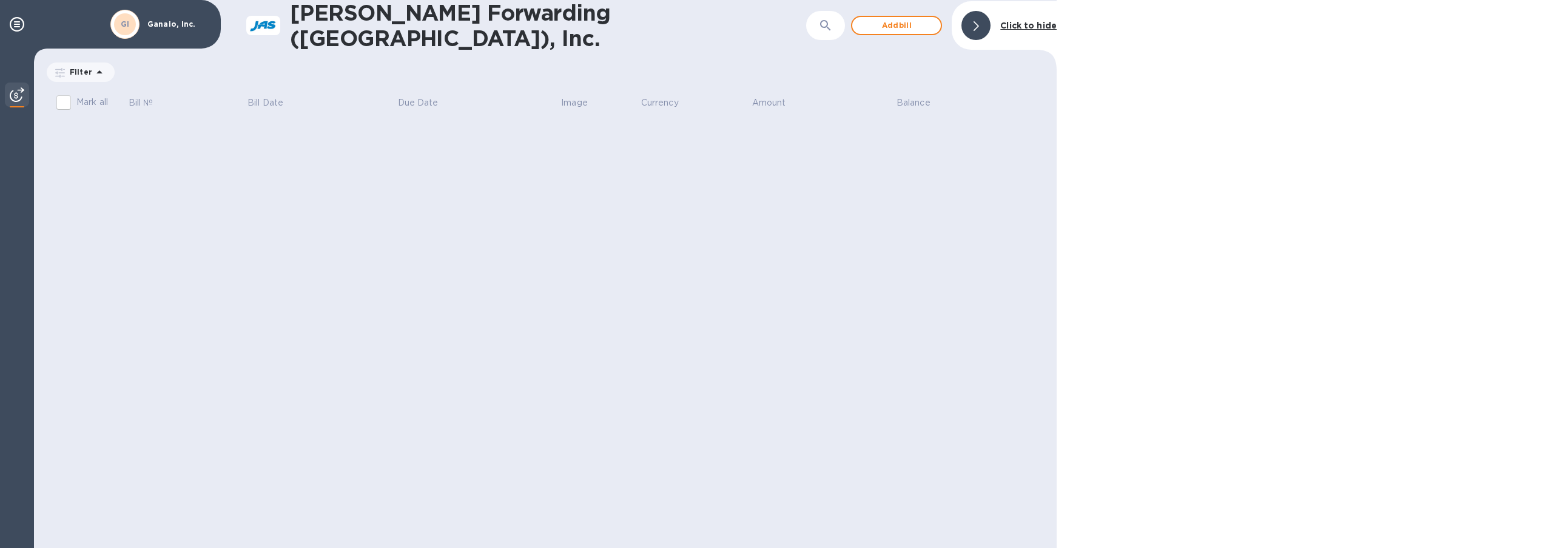
click at [20, 92] on img at bounding box center [17, 95] width 15 height 15
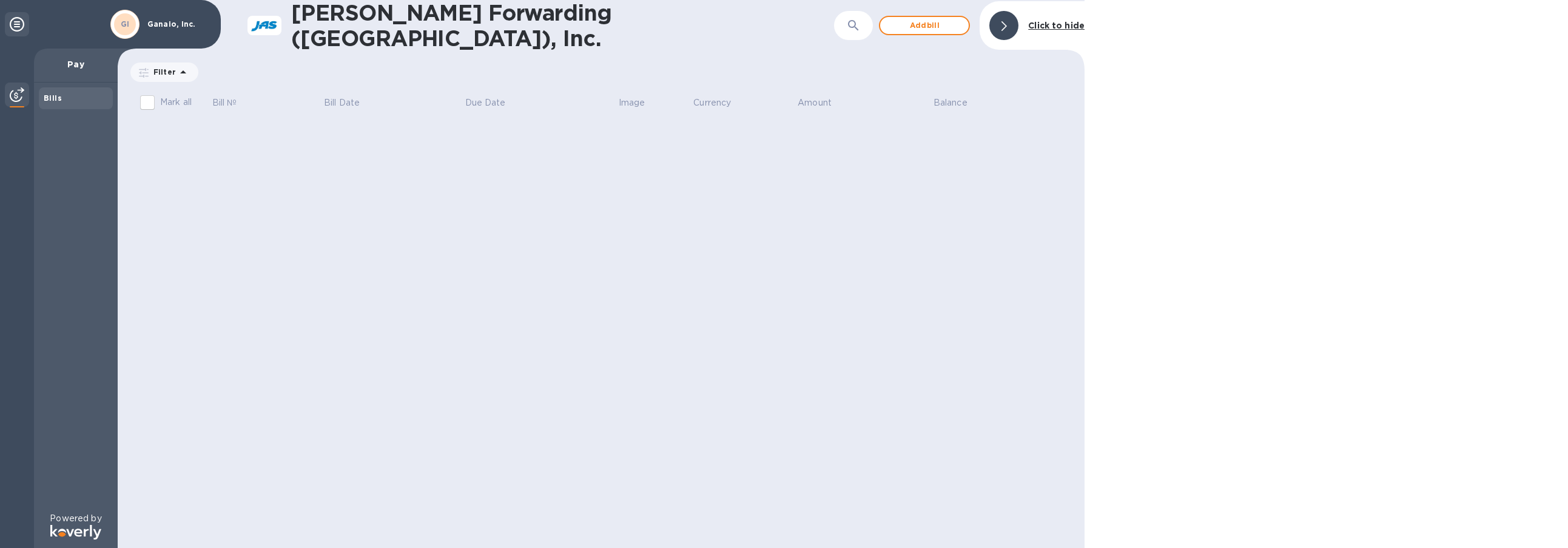
click at [53, 99] on b "Bills" at bounding box center [53, 97] width 18 height 9
click at [170, 72] on p "Filter" at bounding box center [162, 71] width 28 height 11
click at [230, 246] on div "JAS Forwarding (USA), Inc. ​ Add bill Click to hide Filter Amount Mark all Bill…" at bounding box center [601, 274] width 967 height 548
click at [326, 25] on h1 "[PERSON_NAME] Forwarding ([GEOGRAPHIC_DATA]), Inc." at bounding box center [562, 25] width 543 height 51
click at [130, 24] on b "GI" at bounding box center [125, 24] width 9 height 9
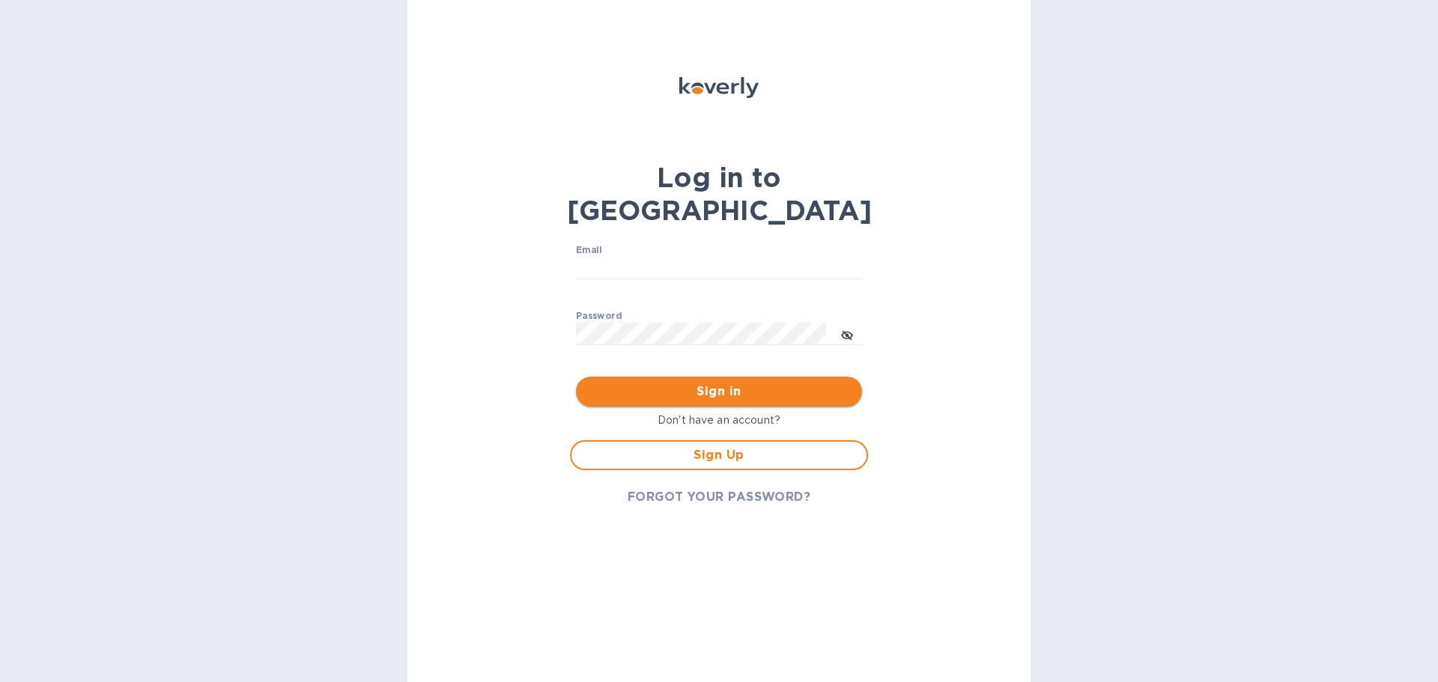
type input "[PERSON_NAME][EMAIL_ADDRESS][DOMAIN_NAME]"
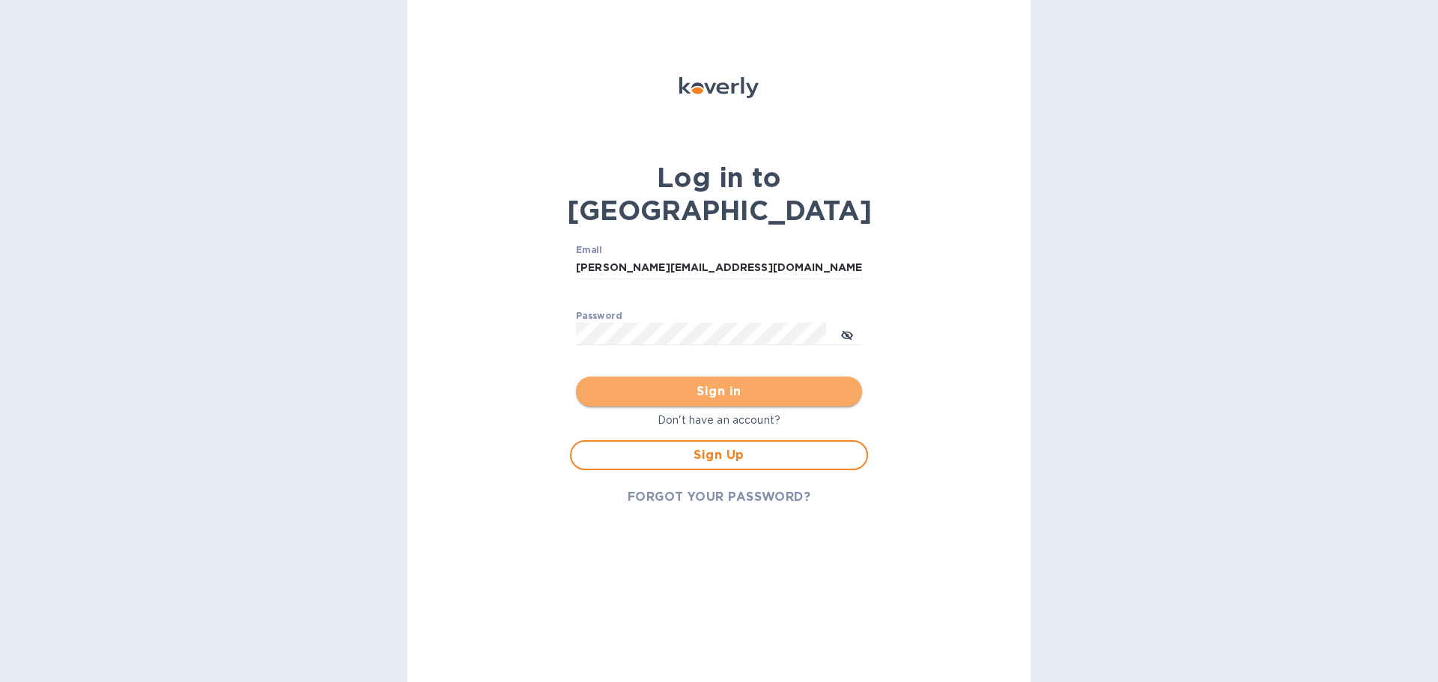
click at [741, 383] on span "Sign in" at bounding box center [719, 392] width 262 height 18
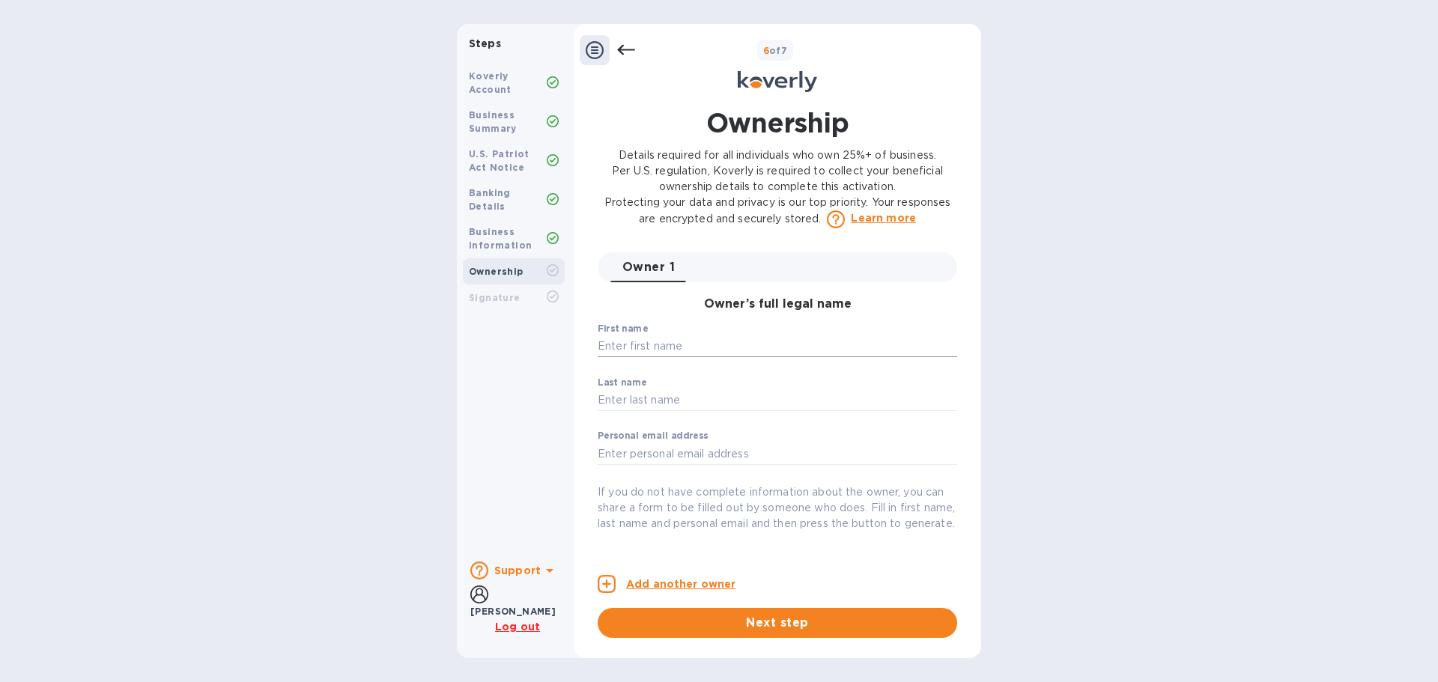
click at [689, 345] on input "text" at bounding box center [777, 346] width 359 height 22
click at [650, 349] on input "text" at bounding box center [777, 346] width 359 height 22
type input "John"
type input "Gewarges"
type input "[PERSON_NAME][EMAIL_ADDRESS][DOMAIN_NAME]"
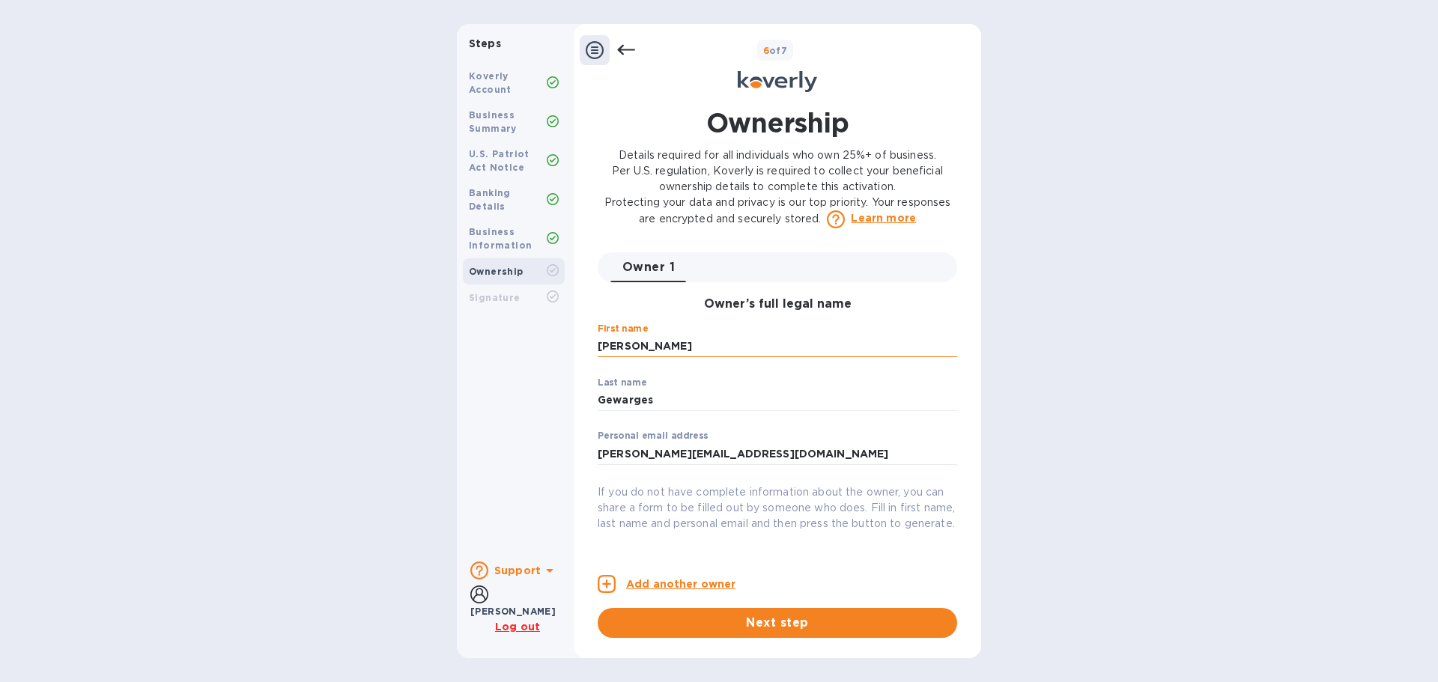
type input "1821 Olivia St"
type input "El Cajon"
type input "United States"
type input "92021"
type input "***42"
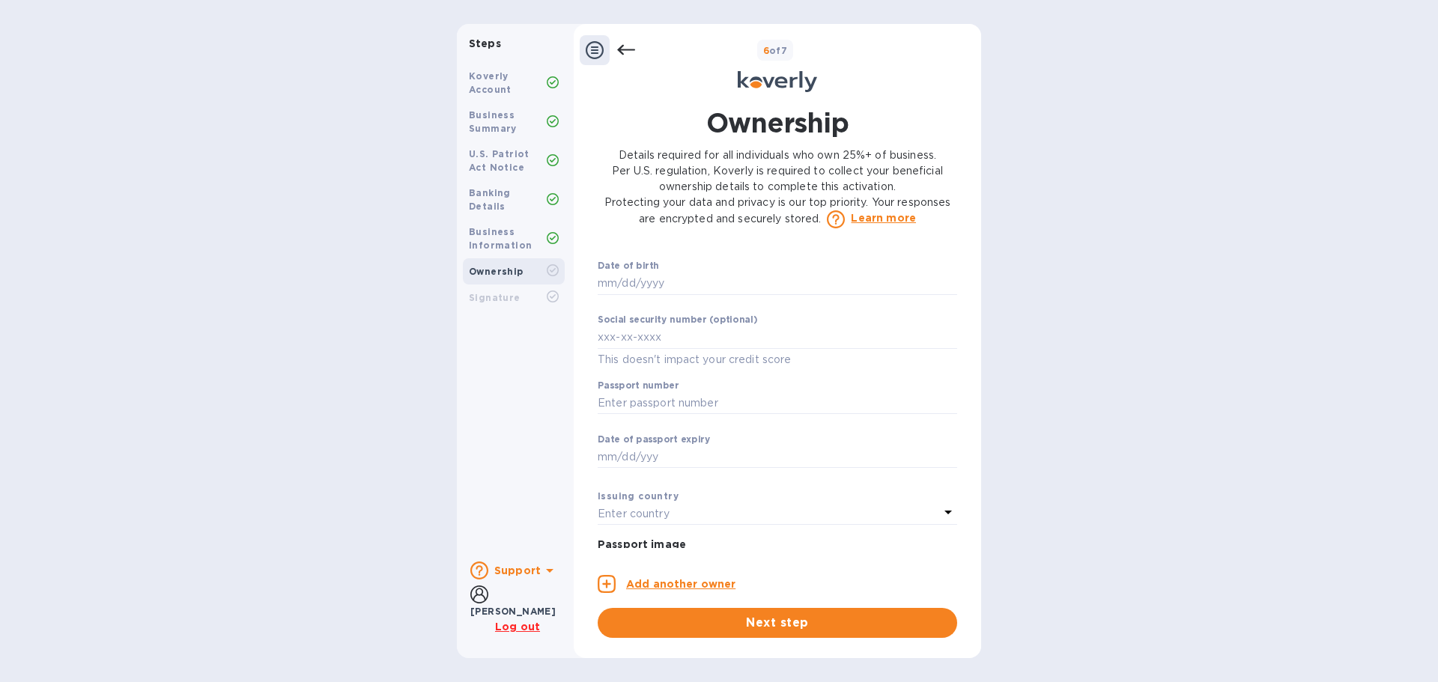
scroll to position [902, 0]
click at [637, 290] on input "text" at bounding box center [777, 278] width 359 height 22
type input "***89"
click at [750, 410] on input "text" at bounding box center [777, 398] width 359 height 22
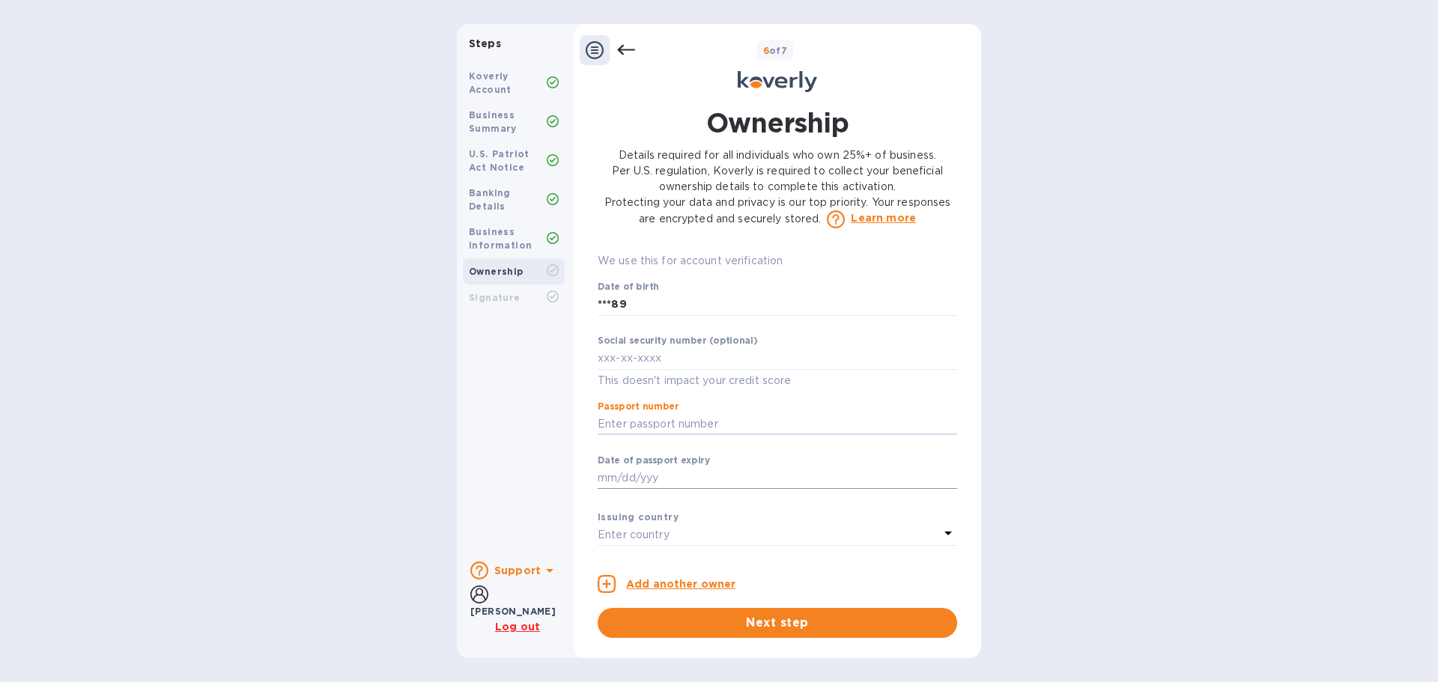
scroll to position [876, 0]
click at [651, 369] on input "text" at bounding box center [777, 358] width 359 height 22
type input "***94"
click at [659, 435] on input "text" at bounding box center [777, 424] width 359 height 22
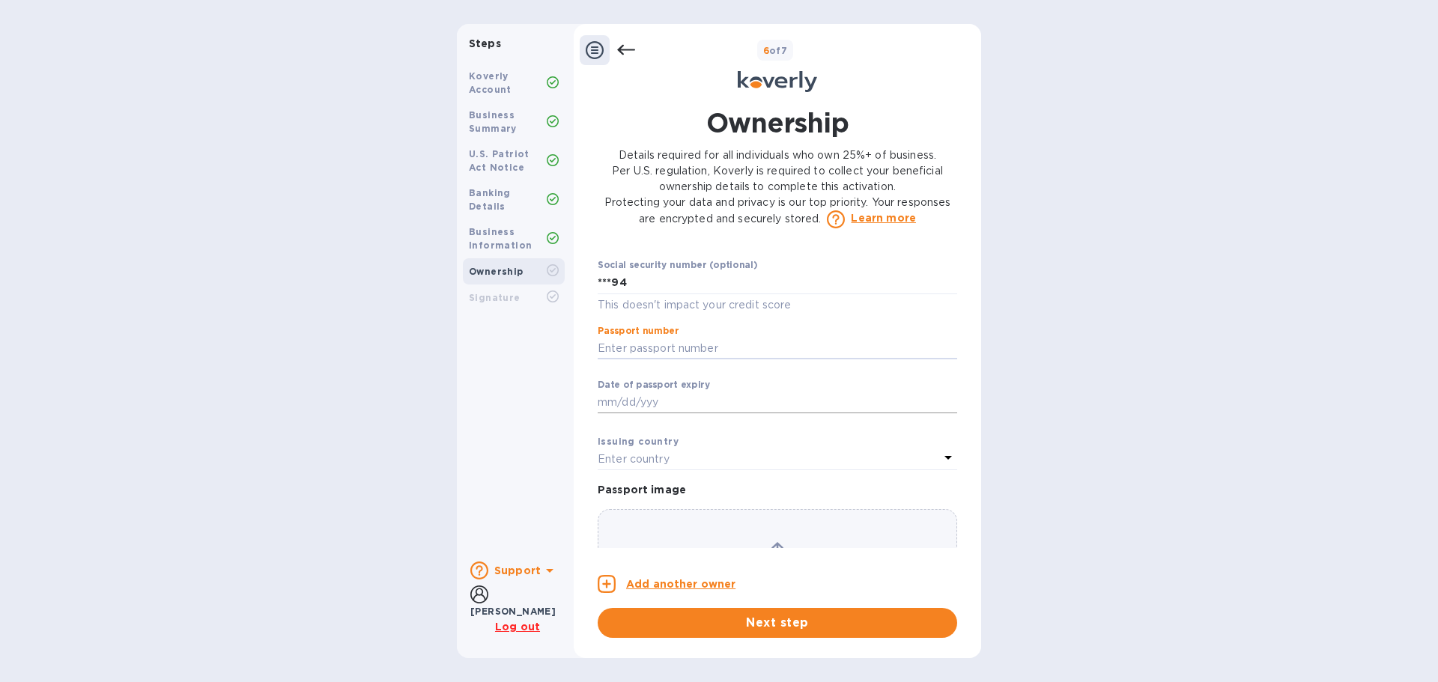
scroll to position [1048, 0]
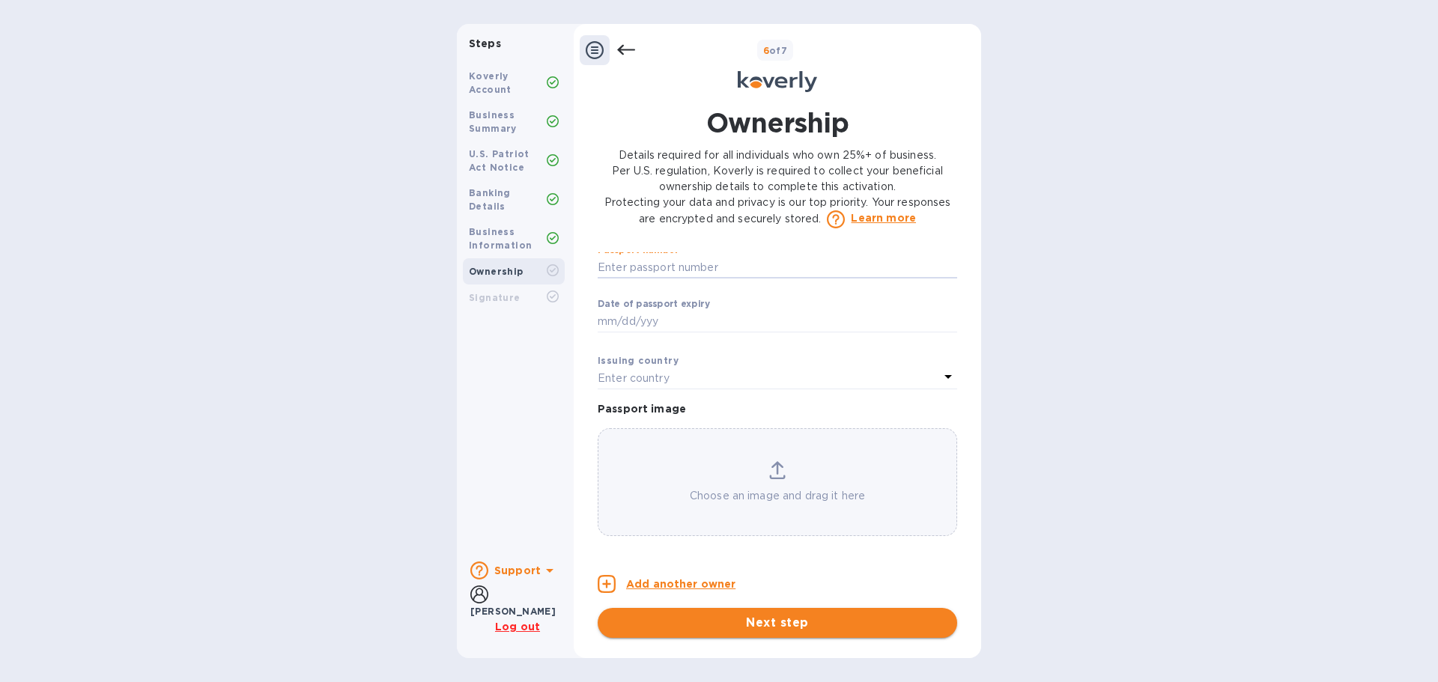
click at [798, 622] on span "Next step" at bounding box center [777, 623] width 335 height 18
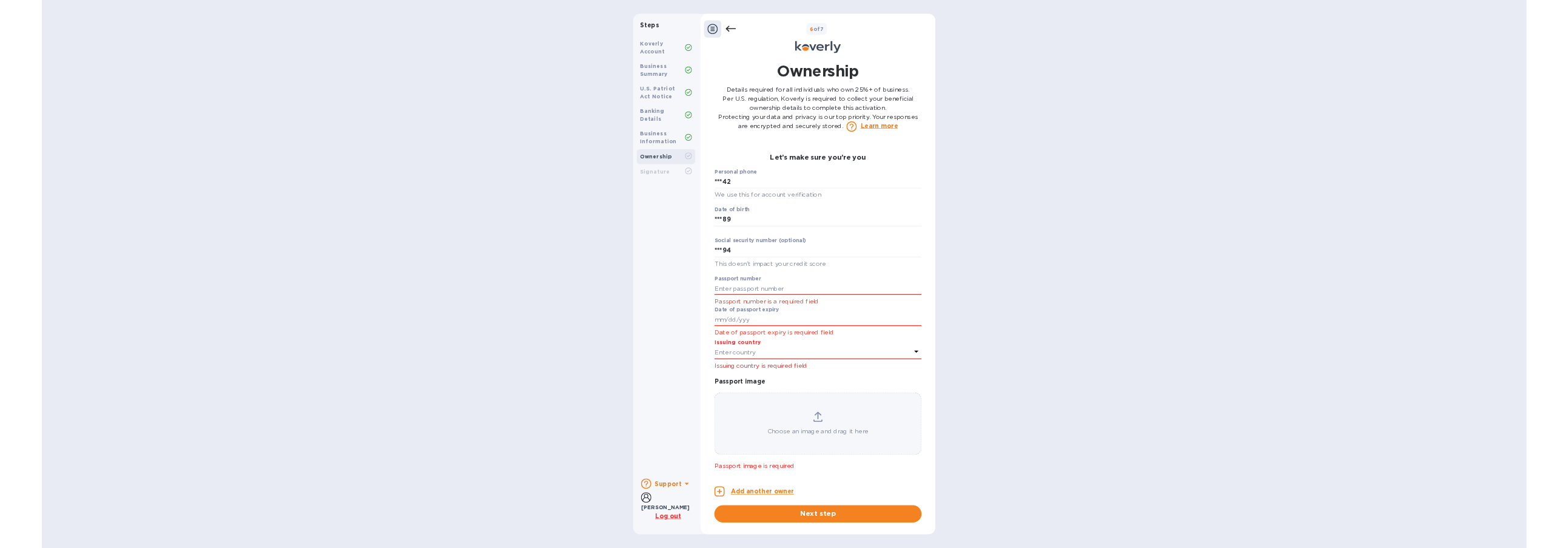
scroll to position [828, 0]
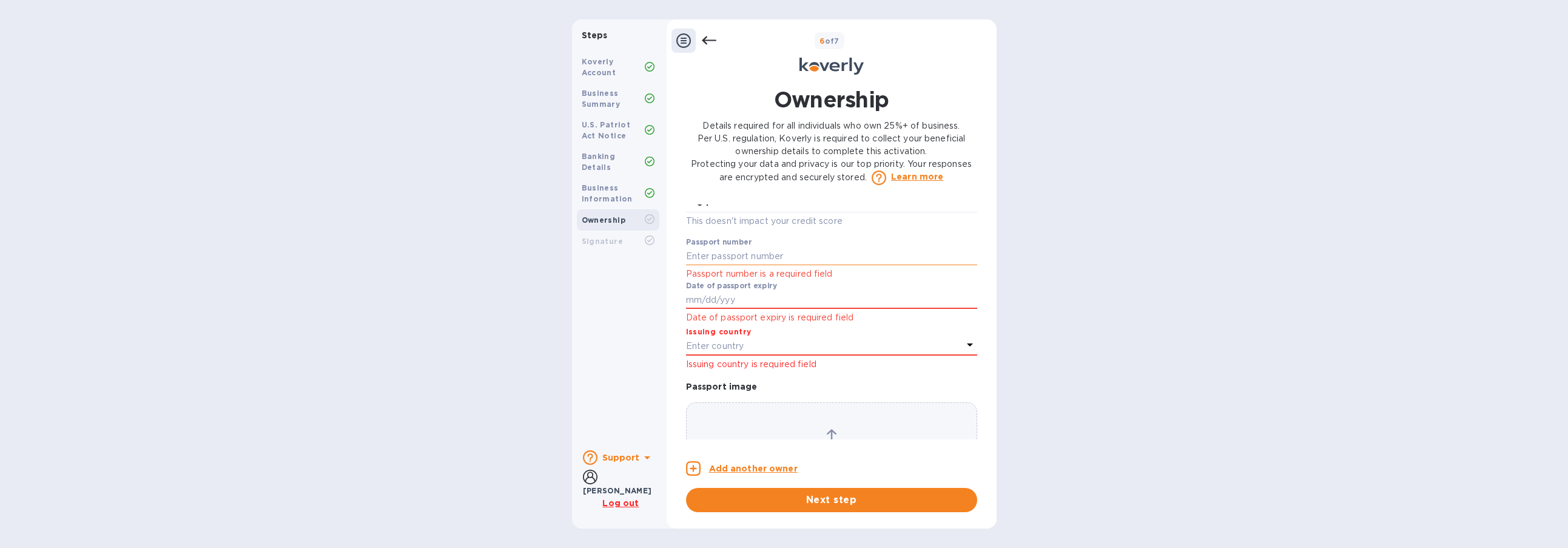
click at [814, 266] on input "text" at bounding box center [831, 257] width 291 height 18
type input "***84"
click at [804, 310] on input "text" at bounding box center [831, 300] width 291 height 18
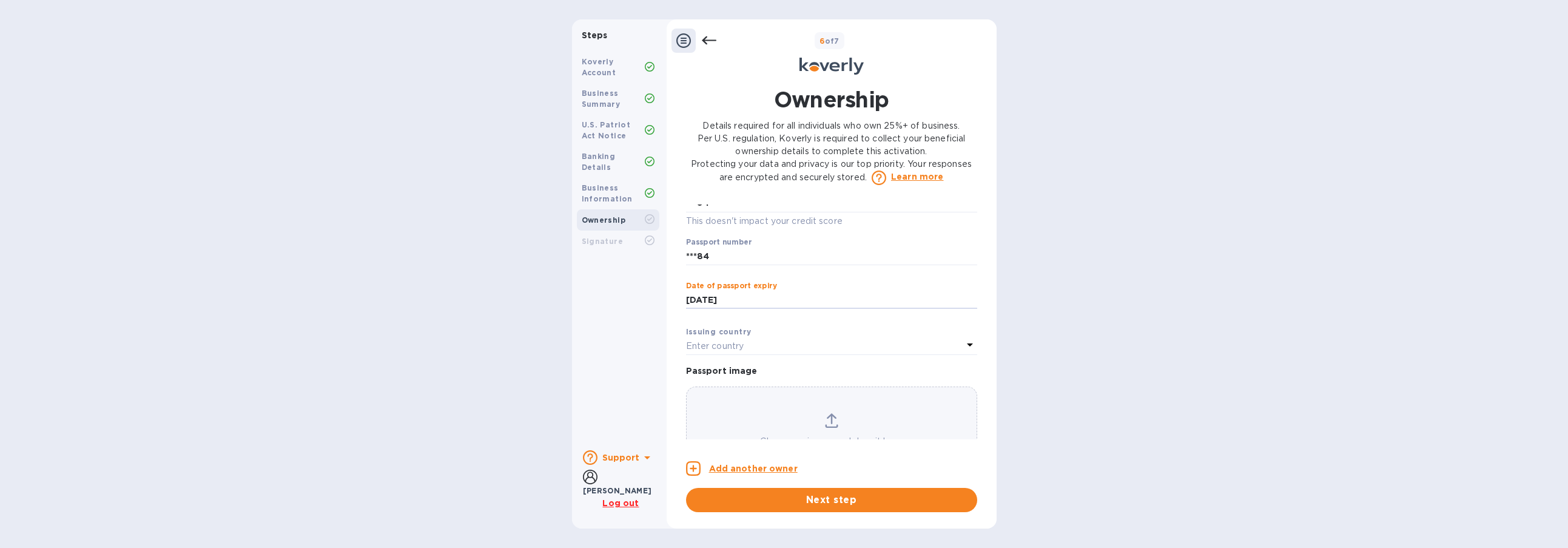
type input "***20"
click at [807, 354] on div "Enter country" at bounding box center [824, 345] width 276 height 17
click at [765, 422] on p "United States" at bounding box center [837, 416] width 240 height 13
click at [833, 380] on icon at bounding box center [831, 376] width 13 height 15
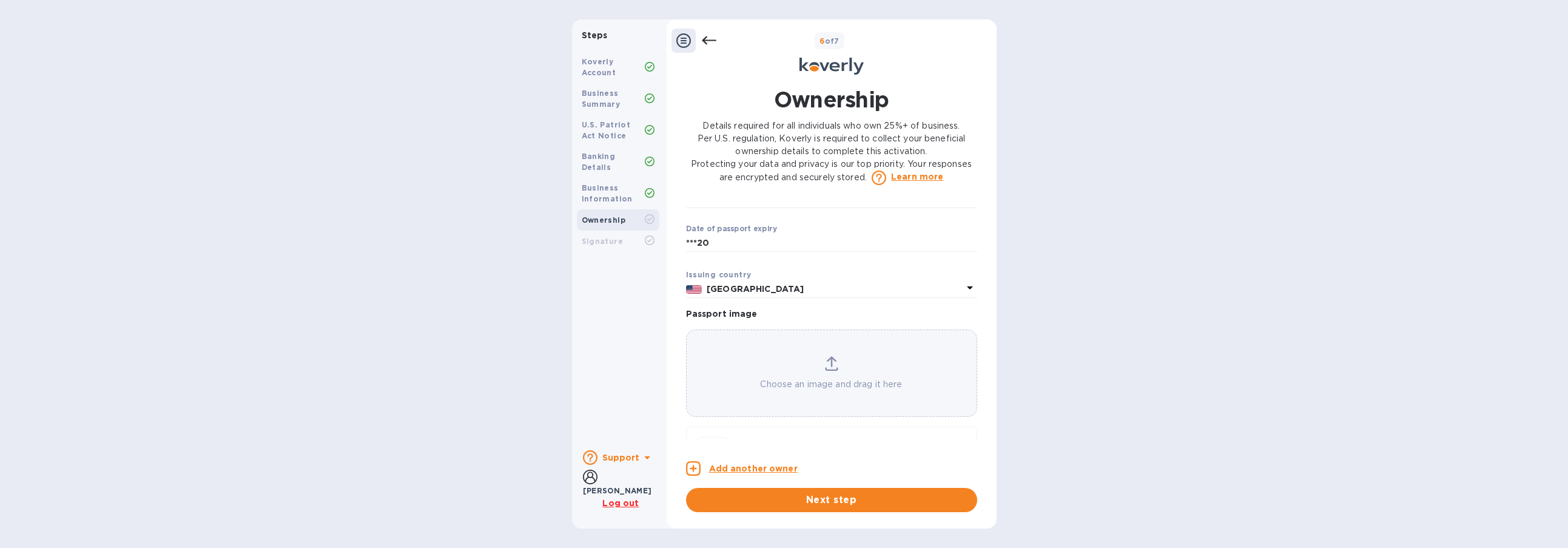
scroll to position [929, 0]
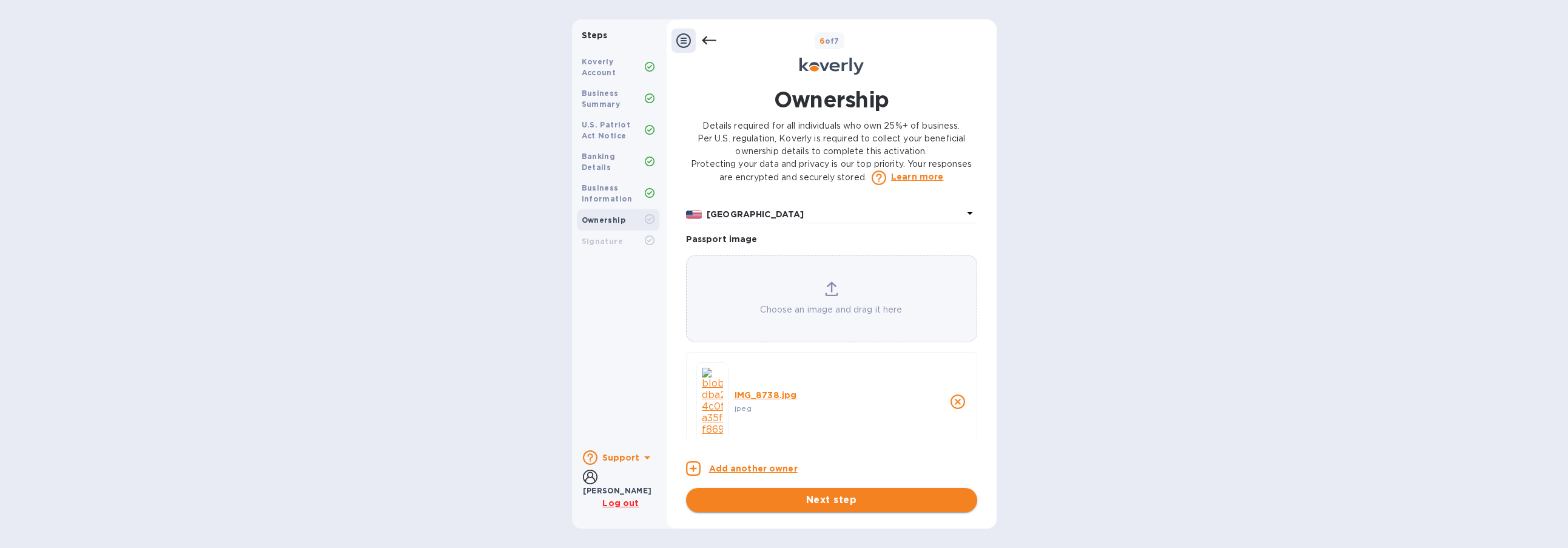
click at [864, 501] on span "Next step" at bounding box center [831, 500] width 271 height 15
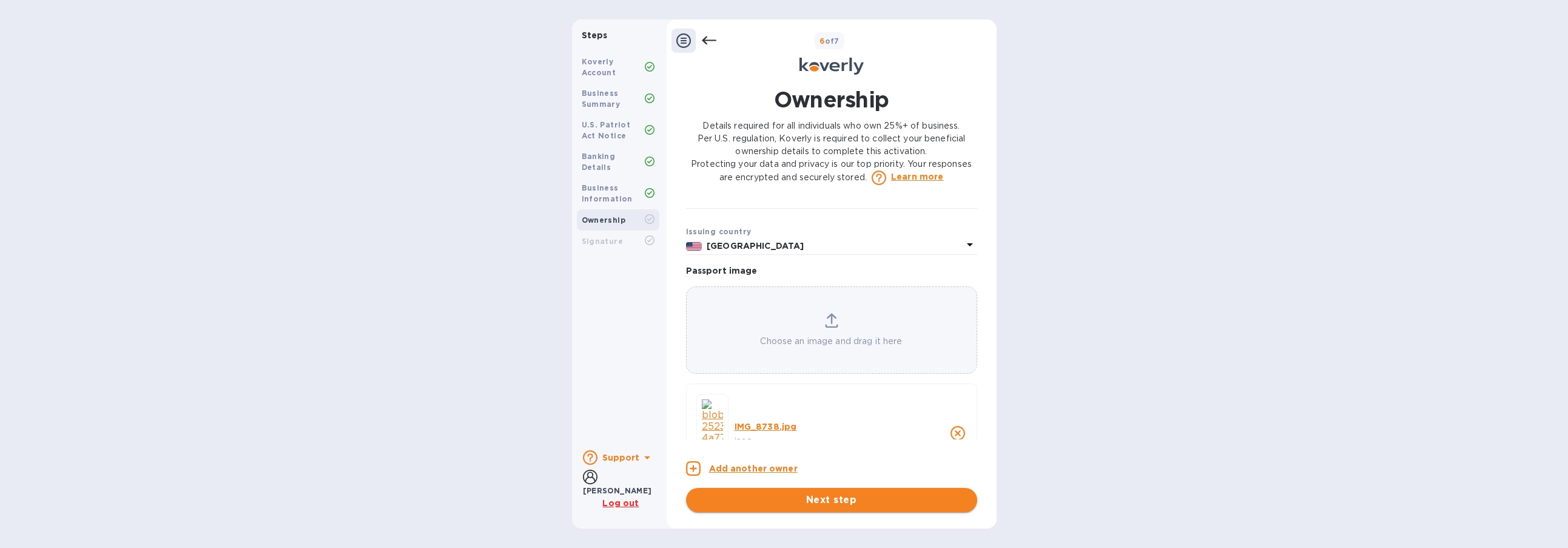
scroll to position [961, 0]
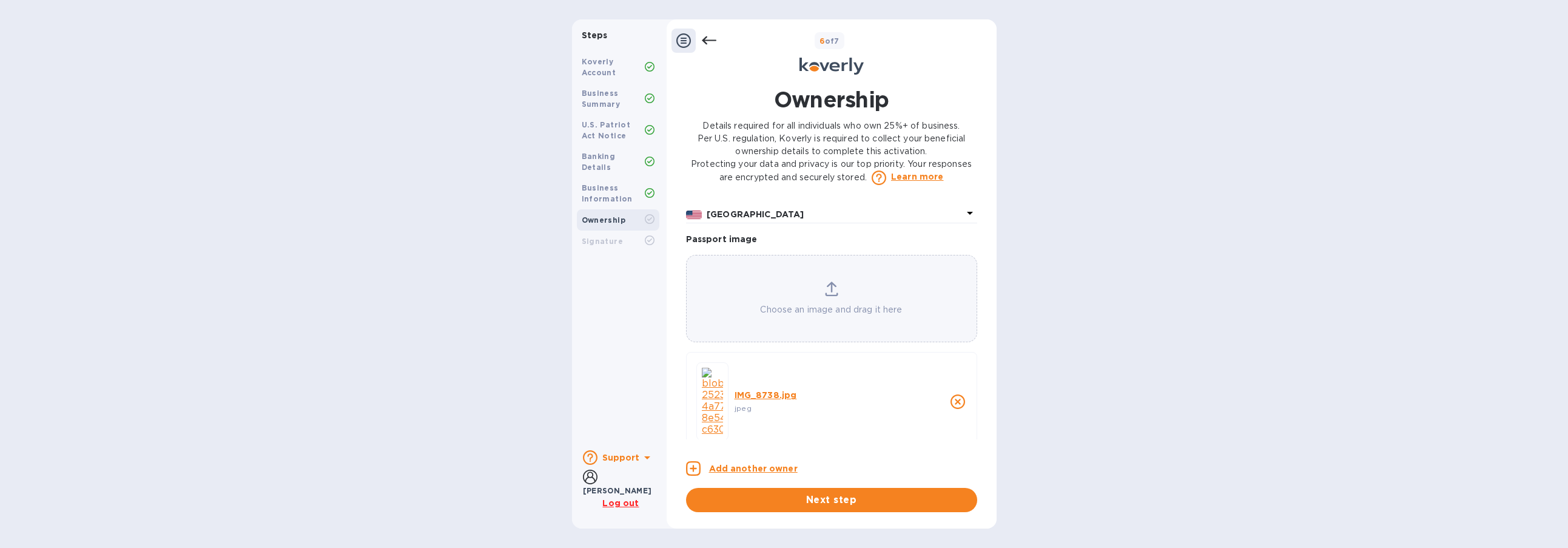
click at [1135, 345] on div "Steps Koverly Account Business Summary U.S. Patriot Act Notice Banking Details …" at bounding box center [784, 274] width 1568 height 509
click at [812, 497] on span "Next step" at bounding box center [831, 500] width 271 height 15
click at [1135, 261] on div "Steps Koverly Account Business Summary U.S. Patriot Act Notice Banking Details …" at bounding box center [784, 274] width 1568 height 509
click at [1164, 310] on div "Steps Koverly Account Business Summary U.S. Patriot Act Notice Banking Details …" at bounding box center [784, 274] width 1568 height 509
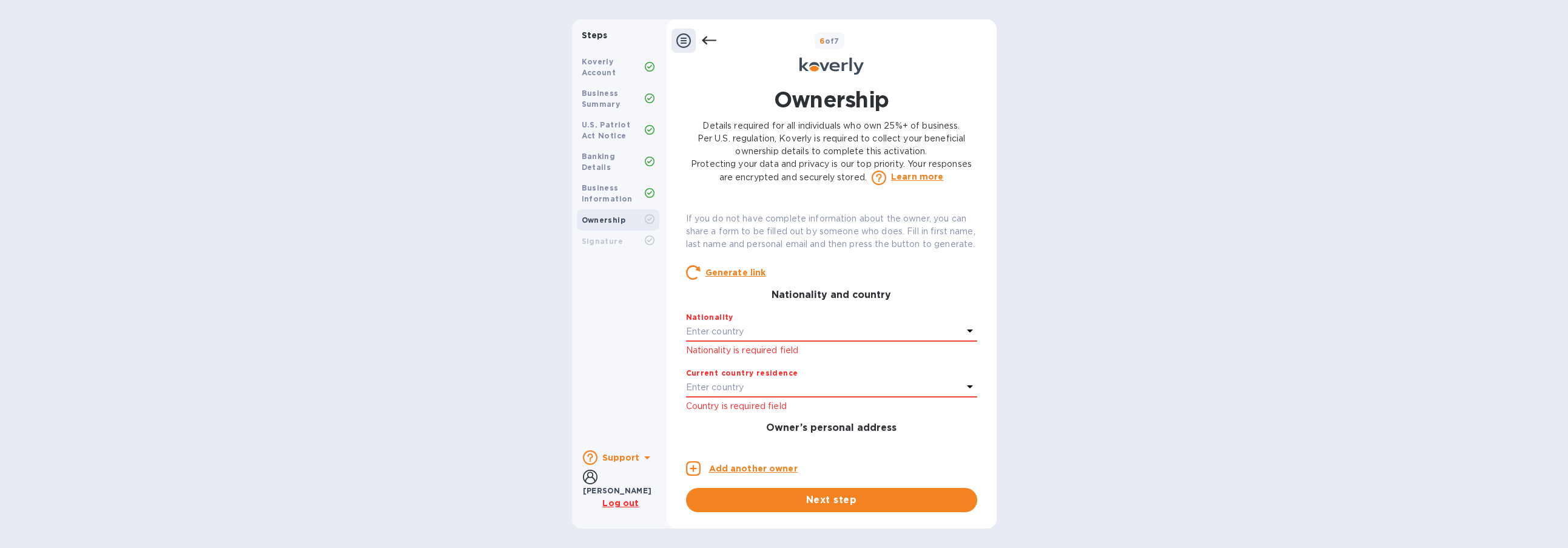
scroll to position [171, 0]
click at [756, 349] on div "Enter country" at bounding box center [824, 340] width 276 height 17
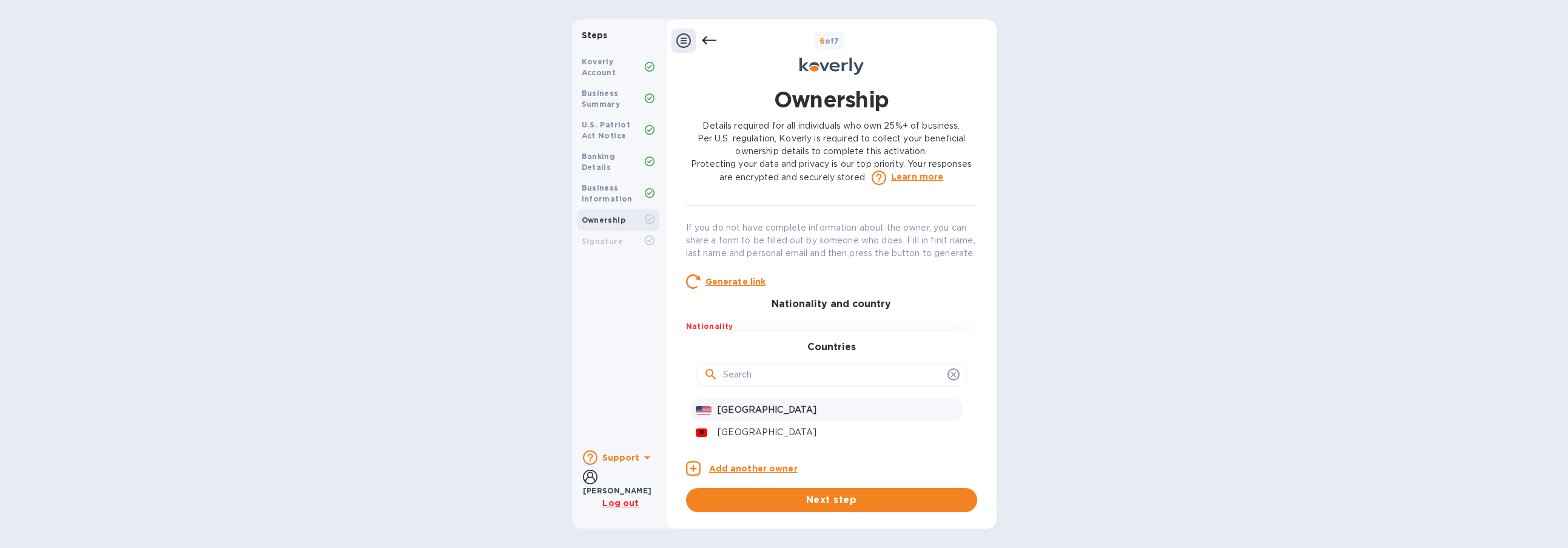
click at [764, 417] on p "United States" at bounding box center [837, 410] width 240 height 13
click at [752, 390] on div "Enter country" at bounding box center [824, 381] width 276 height 17
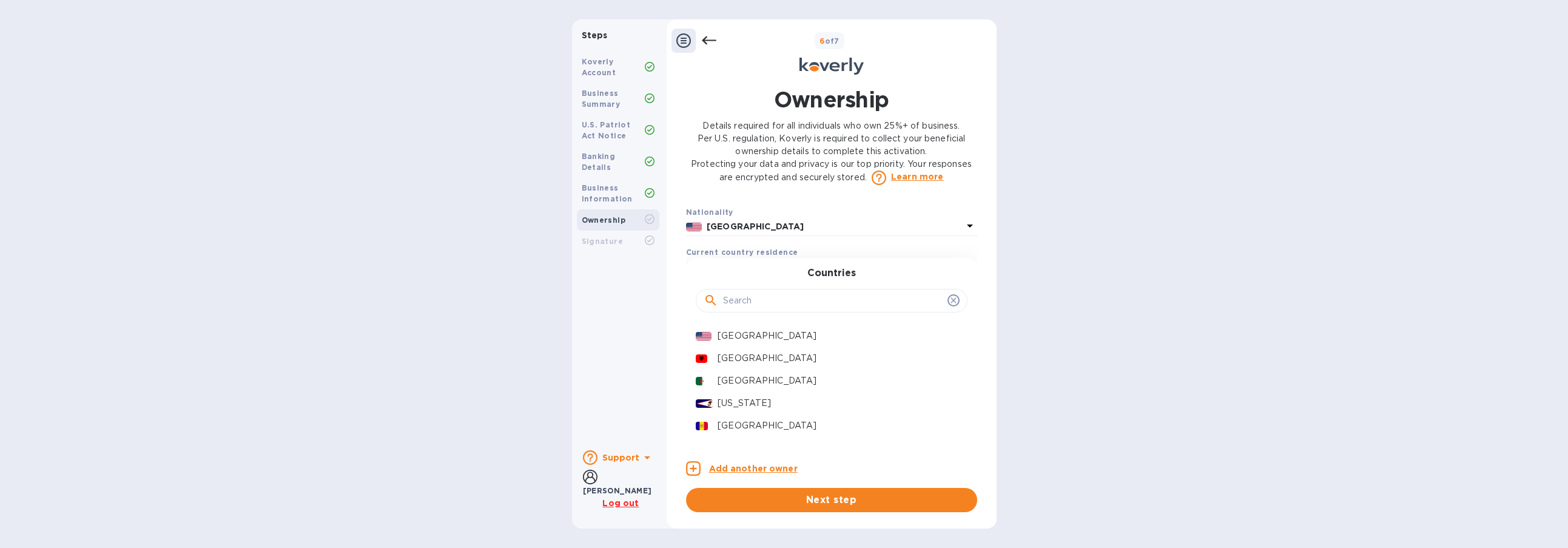
scroll to position [293, 0]
click at [758, 335] on p "United States" at bounding box center [837, 329] width 240 height 13
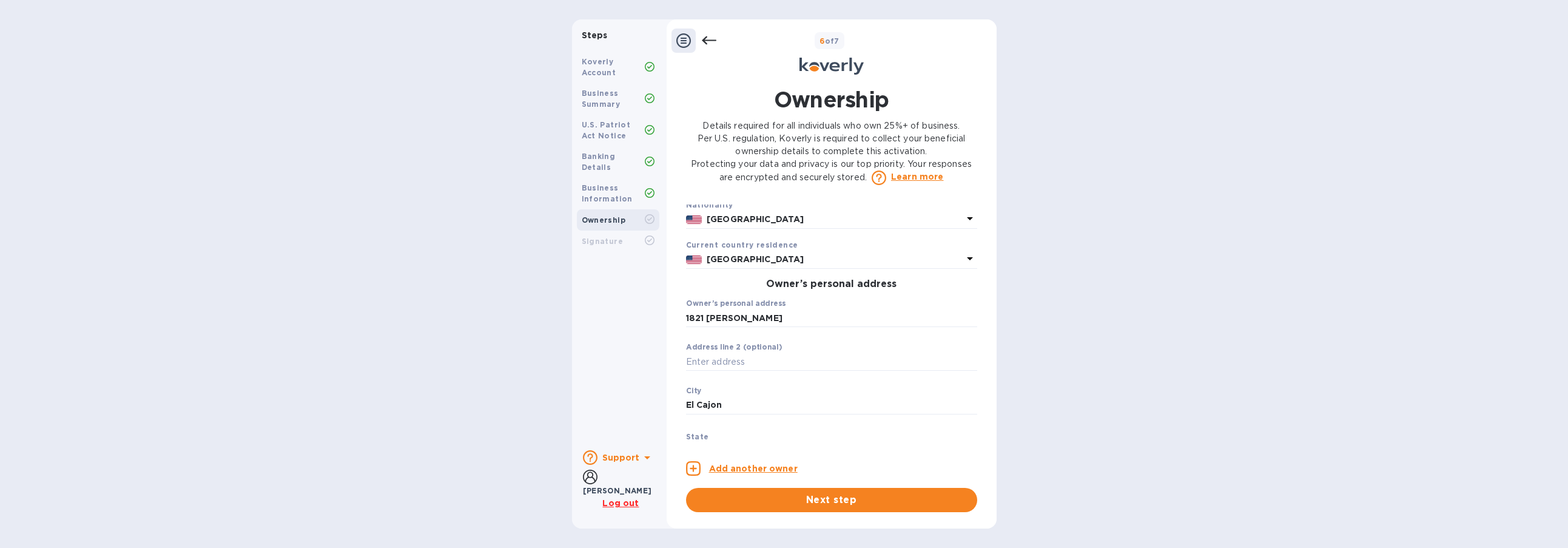
click at [1164, 266] on div "Steps Koverly Account Business Summary U.S. Patriot Act Notice Banking Details …" at bounding box center [784, 274] width 1568 height 509
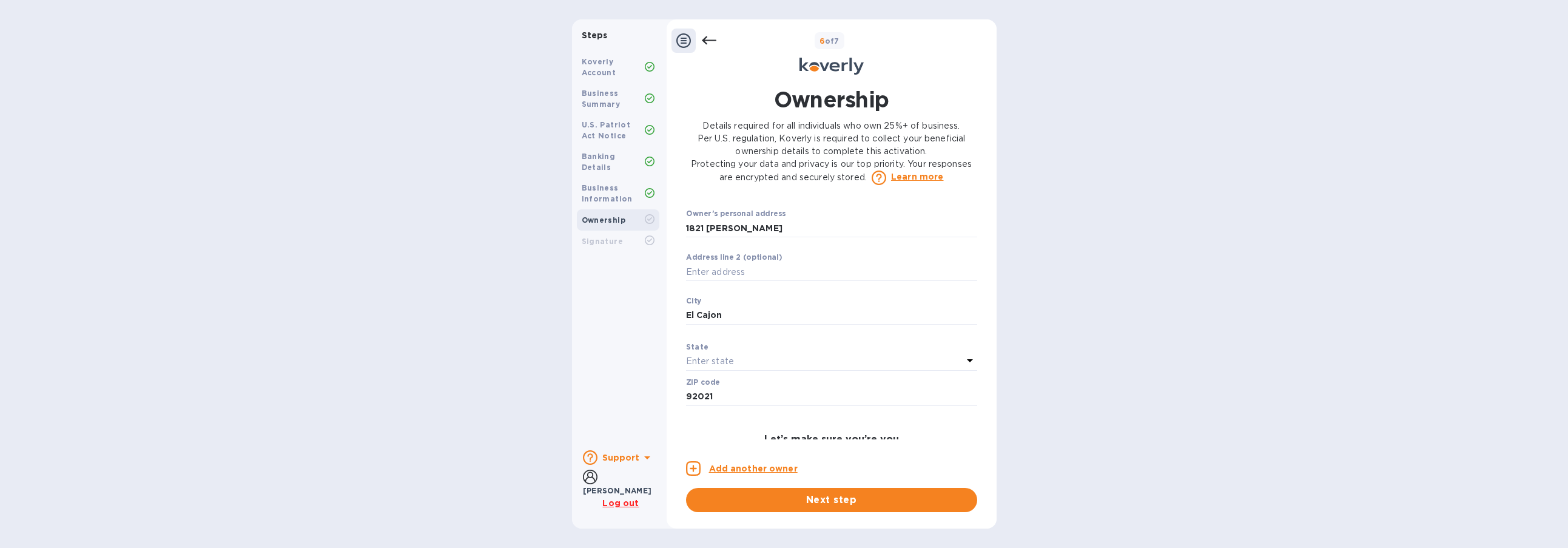
scroll to position [551, 0]
click at [848, 499] on span "Next step" at bounding box center [831, 500] width 271 height 15
click at [754, 250] on input "92021" at bounding box center [831, 241] width 291 height 18
click at [699, 267] on div "Owner 1 0 Owner’s full legal name First name John ​ Last name Gewarges ​ Person…" at bounding box center [831, 322] width 291 height 235
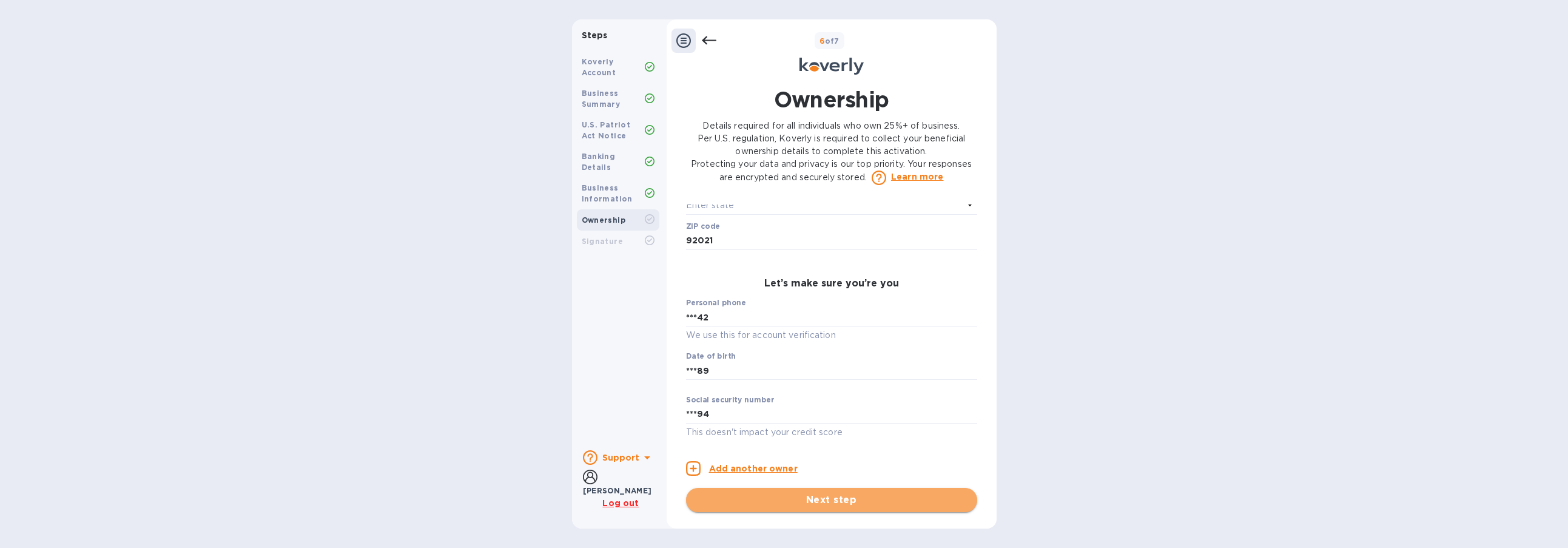
click at [872, 501] on span "Next step" at bounding box center [831, 500] width 271 height 15
click at [709, 246] on input "92021" at bounding box center [831, 241] width 291 height 18
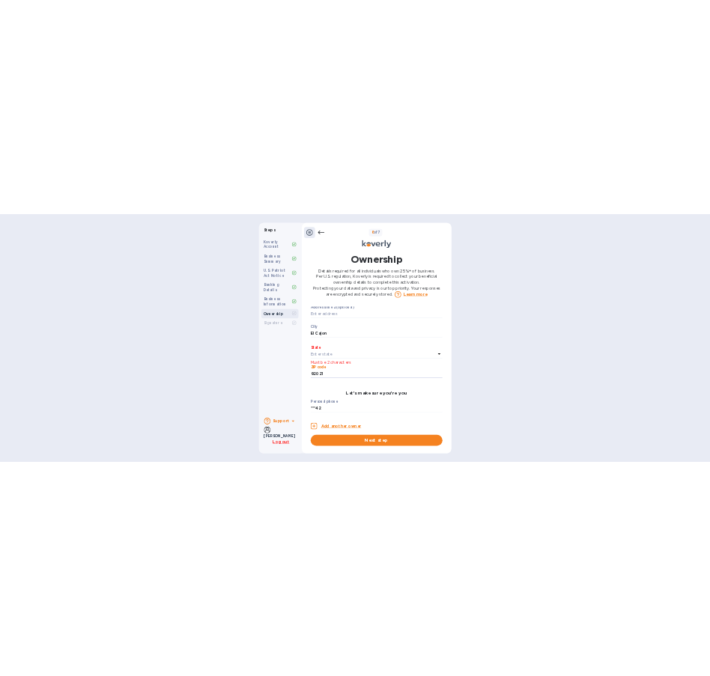
scroll to position [530, 0]
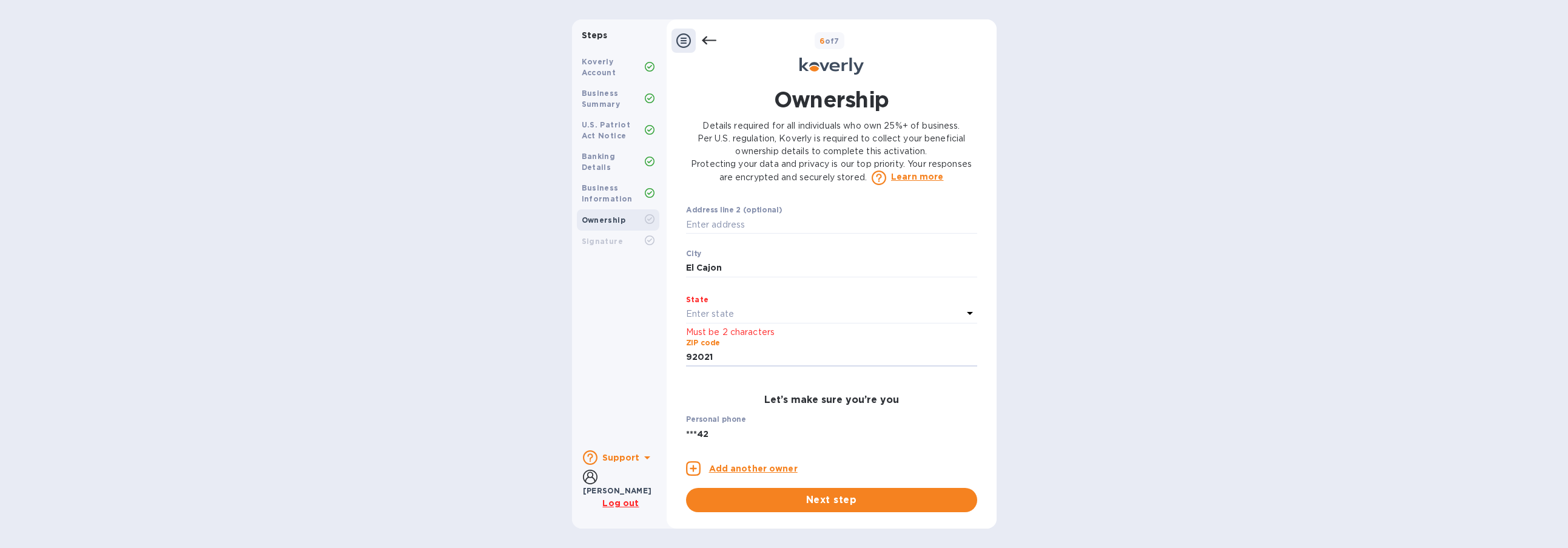
click at [705, 320] on p "Enter state" at bounding box center [709, 315] width 48 height 13
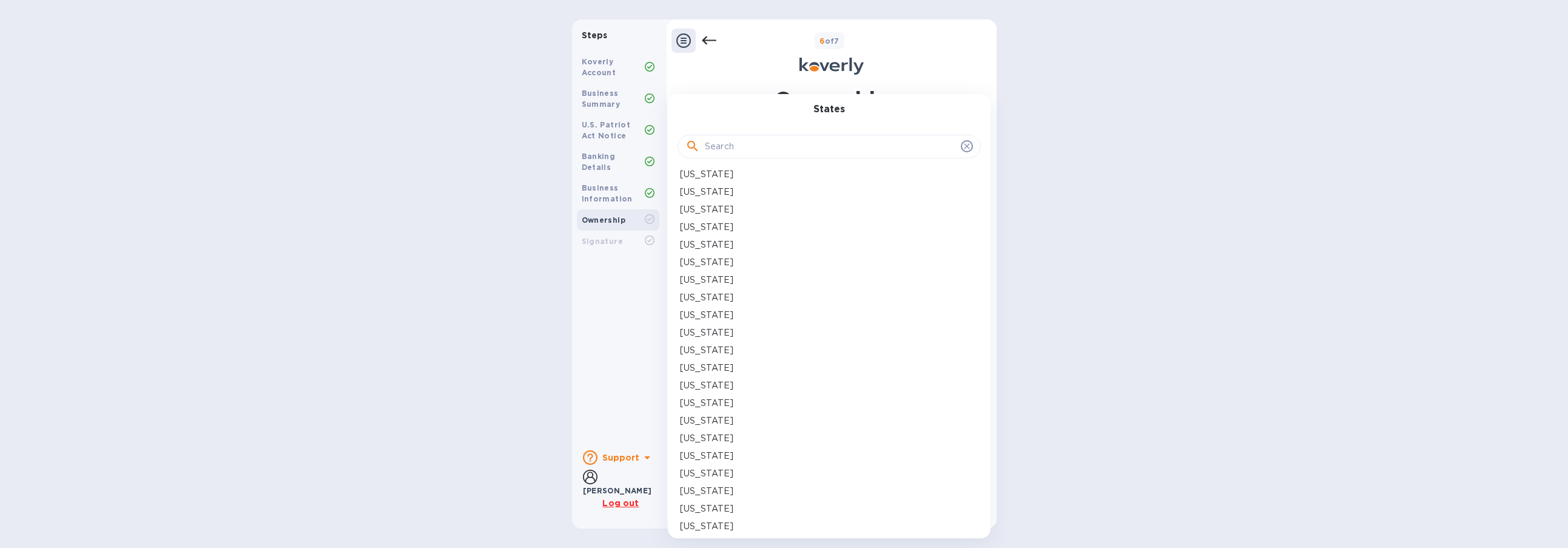
click at [709, 262] on p "California" at bounding box center [706, 263] width 53 height 13
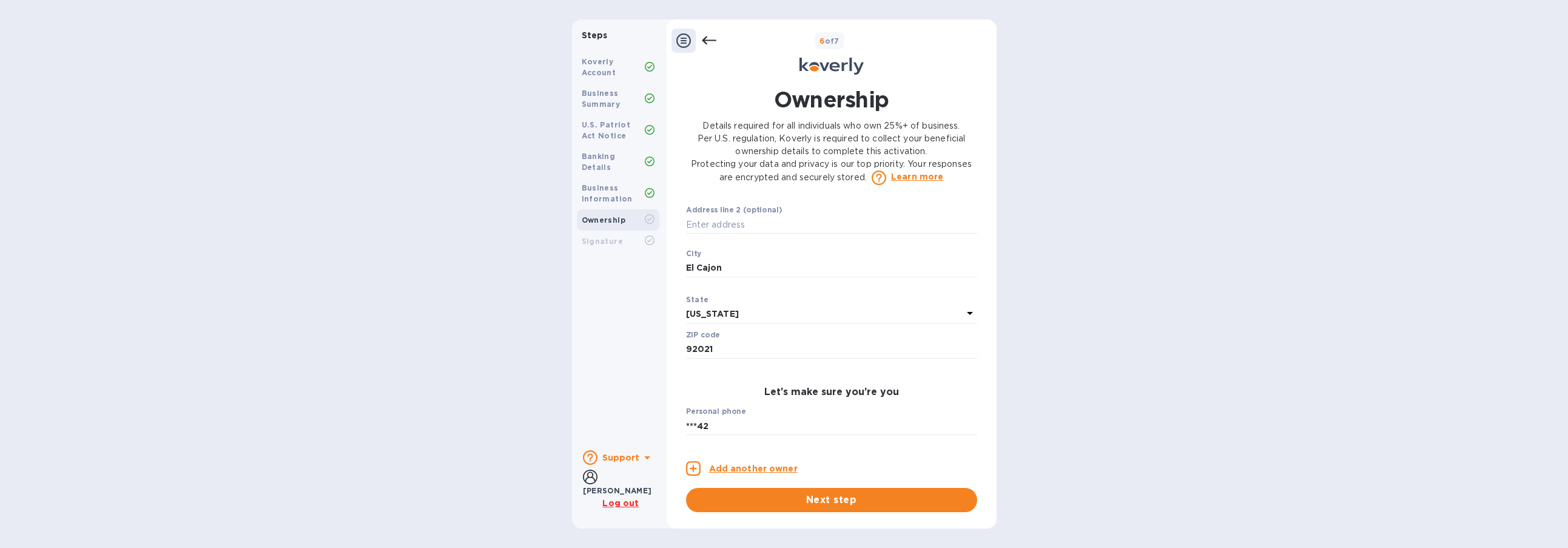
click at [721, 396] on div "Owner 1 0 Owner’s full legal name First name John ​ Last name Gewarges ​ Person…" at bounding box center [831, 322] width 291 height 235
click at [829, 502] on span "Next step" at bounding box center [831, 500] width 271 height 15
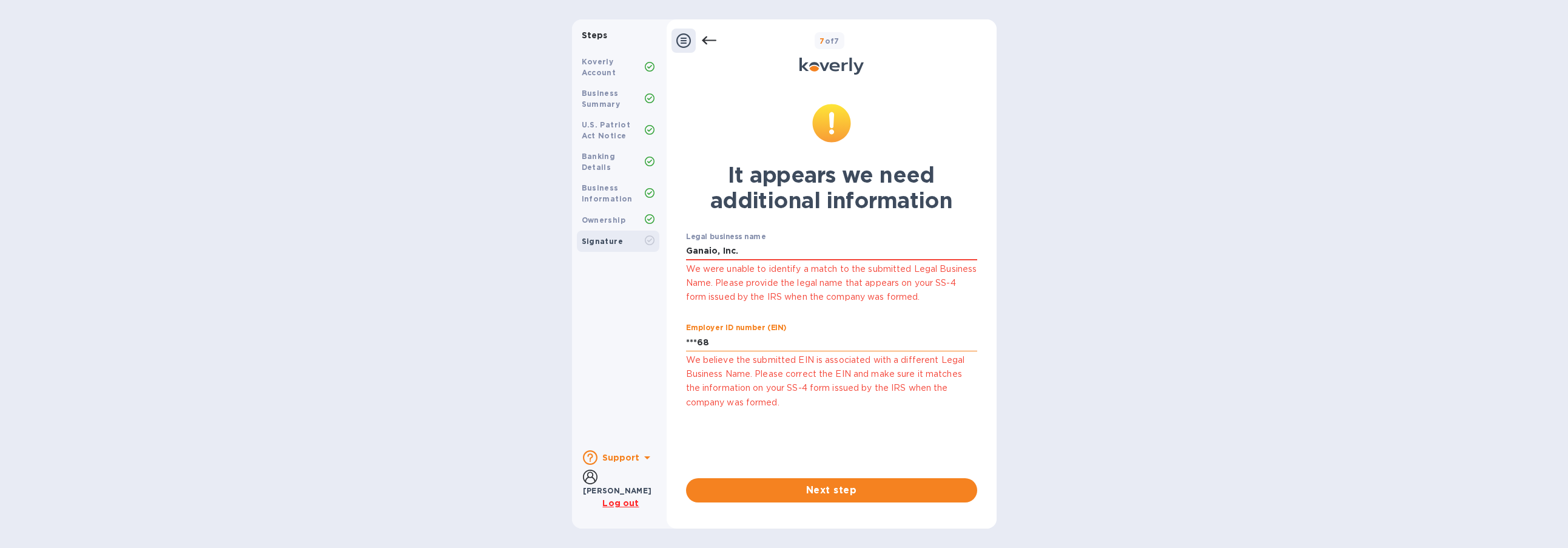
click at [738, 345] on input "***68" at bounding box center [831, 342] width 291 height 18
drag, startPoint x: 747, startPoint y: 347, endPoint x: 655, endPoint y: 339, distance: 92.3
click at [655, 339] on div "Steps Koverly Account Business Summary U.S. Patriot Act Notice Banking Details …" at bounding box center [784, 274] width 424 height 509
click at [779, 343] on input "***68" at bounding box center [831, 342] width 291 height 18
drag, startPoint x: 721, startPoint y: 343, endPoint x: 636, endPoint y: 341, distance: 85.0
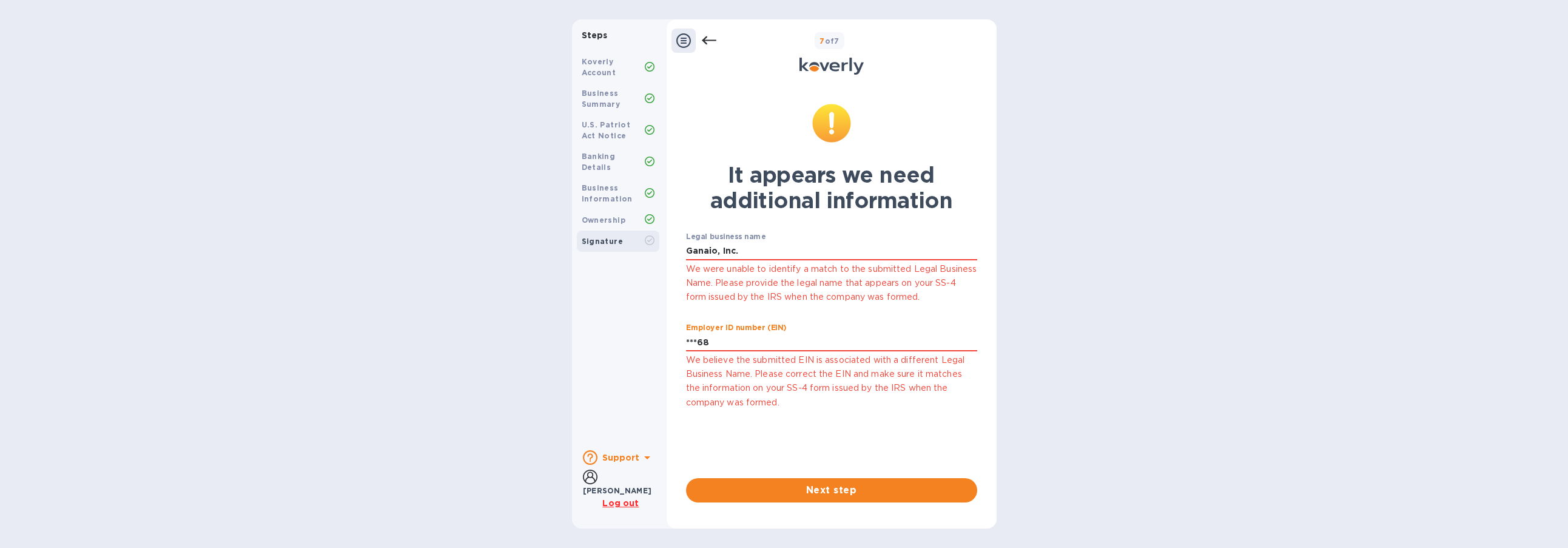
click at [636, 341] on div "Steps Koverly Account Business Summary U.S. Patriot Act Notice Banking Details …" at bounding box center [784, 274] width 424 height 509
paste input "text"
click at [745, 347] on input "***68" at bounding box center [831, 342] width 291 height 18
drag, startPoint x: 735, startPoint y: 345, endPoint x: 620, endPoint y: 342, distance: 115.0
click at [620, 342] on div "Steps Koverly Account Business Summary U.S. Patriot Act Notice Banking Details …" at bounding box center [784, 274] width 424 height 509
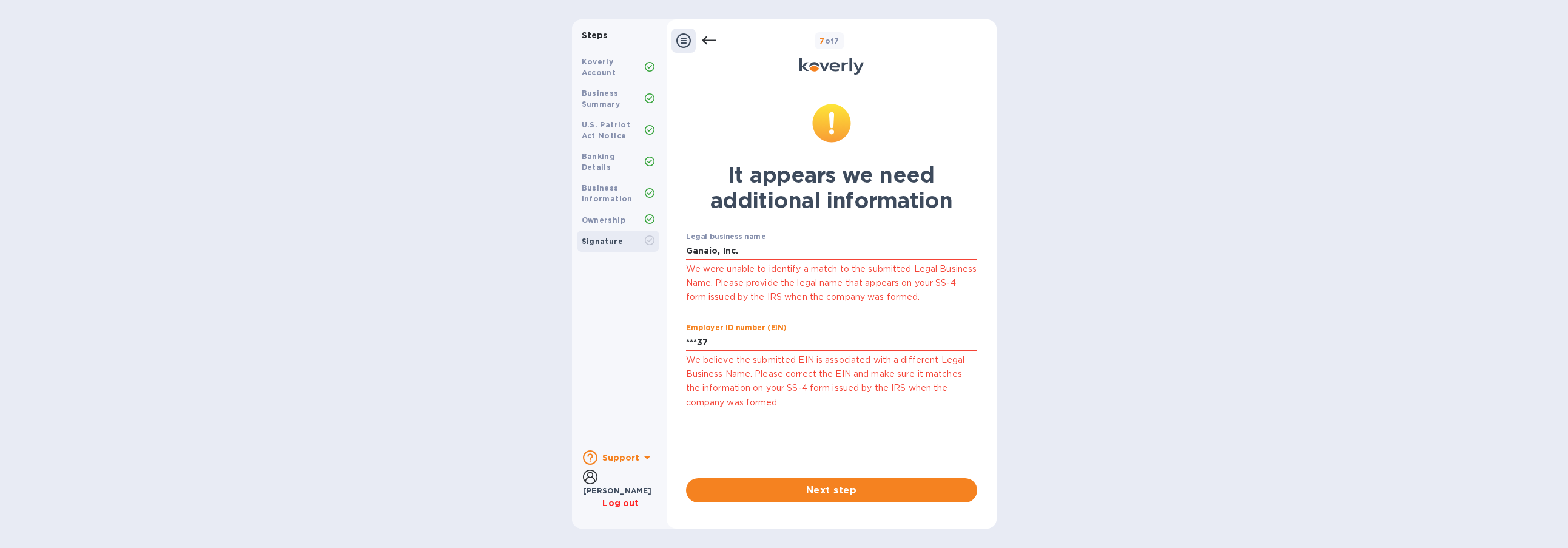
type input "***37"
click at [714, 344] on input "***37" at bounding box center [831, 342] width 291 height 18
drag, startPoint x: 716, startPoint y: 342, endPoint x: 651, endPoint y: 337, distance: 65.2
click at [651, 337] on div "Steps Koverly Account Business Summary U.S. Patriot Act Notice Banking Details …" at bounding box center [784, 274] width 424 height 509
click at [761, 345] on input "text" at bounding box center [831, 342] width 291 height 18
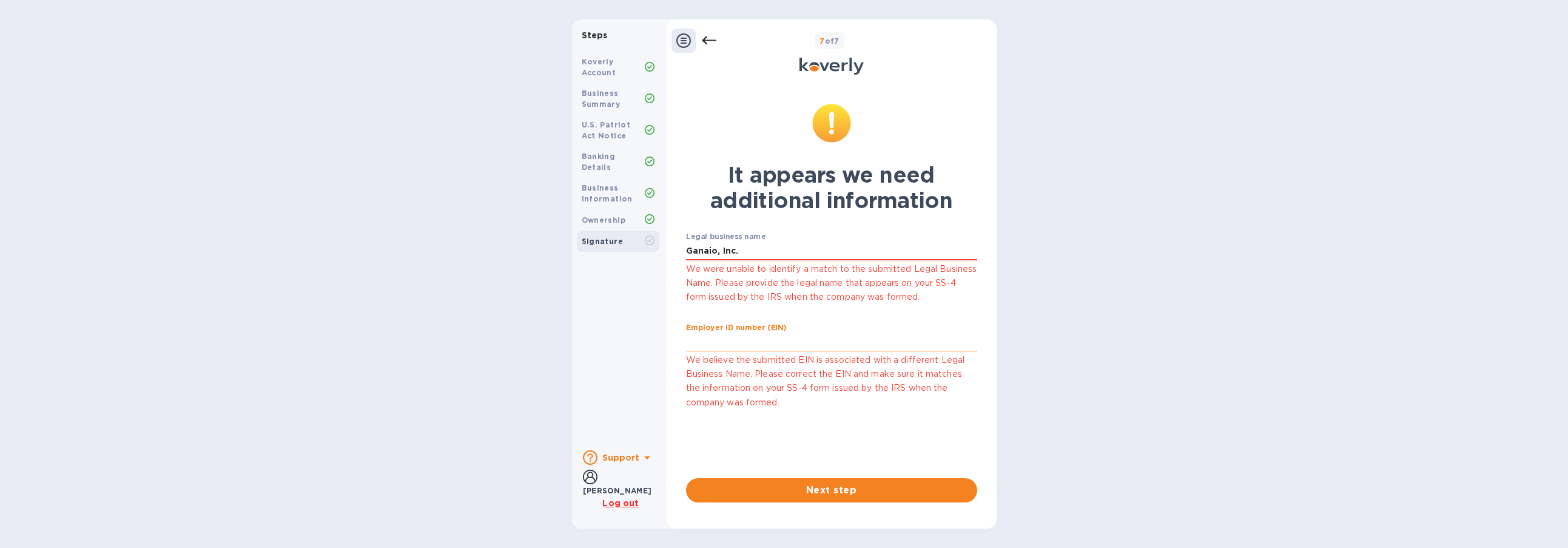
click at [761, 345] on input "text" at bounding box center [831, 342] width 291 height 18
drag, startPoint x: 54, startPoint y: 101, endPoint x: 62, endPoint y: 95, distance: 10.0
click at [54, 101] on div "Steps Koverly Account Business Summary U.S. Patriot Act Notice Banking Details …" at bounding box center [784, 274] width 1568 height 509
drag, startPoint x: 1567, startPoint y: 131, endPoint x: 1554, endPoint y: 132, distance: 13.0
click at [1164, 132] on div "Steps Koverly Account Business Summary U.S. Patriot Act Notice Banking Details …" at bounding box center [784, 274] width 1568 height 509
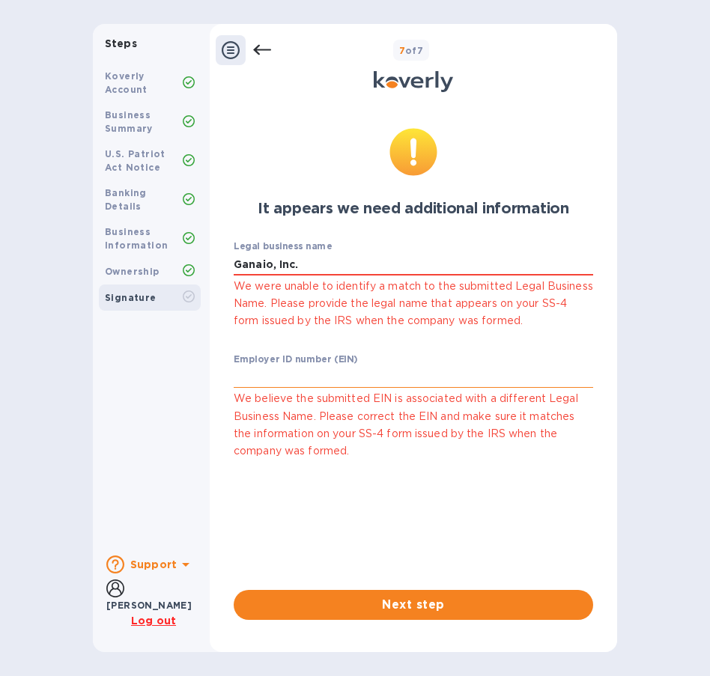
click at [288, 375] on input "text" at bounding box center [413, 377] width 359 height 22
type input "***68"
click at [402, 493] on div "It appears we need additional information Legal business name Ganaio, Inc. We w…" at bounding box center [413, 380] width 359 height 504
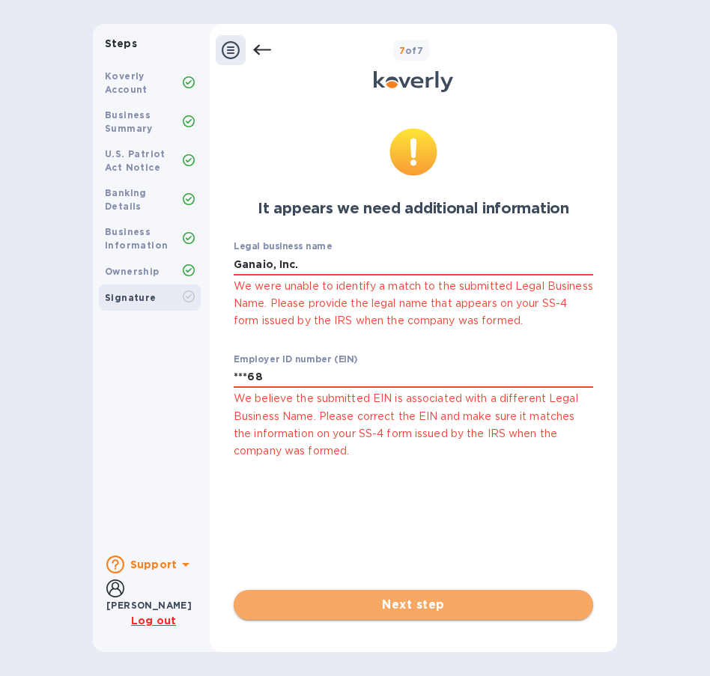
click at [407, 599] on span "Next step" at bounding box center [413, 605] width 335 height 18
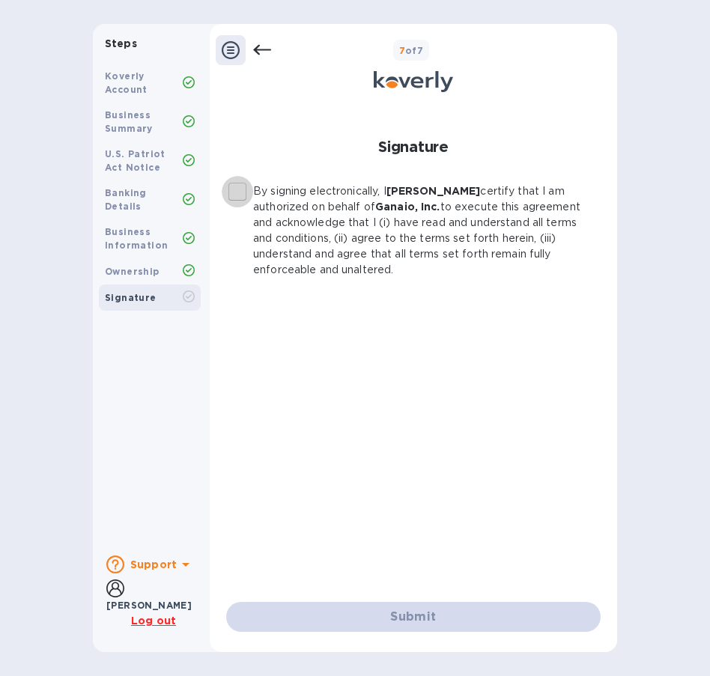
click at [236, 189] on input "By signing electronically, I John Gewarges certify that I am authorized on beha…" at bounding box center [237, 191] width 31 height 31
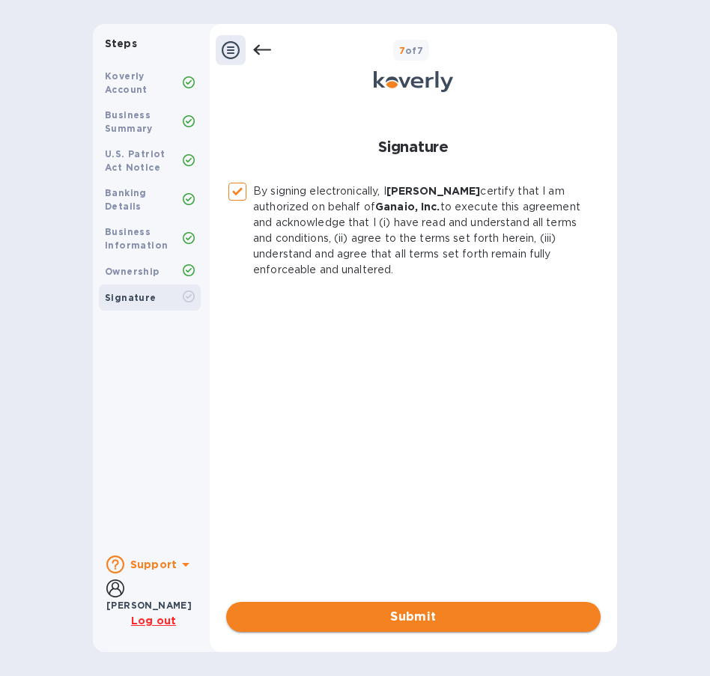
click at [392, 621] on span "Submit" at bounding box center [413, 617] width 350 height 18
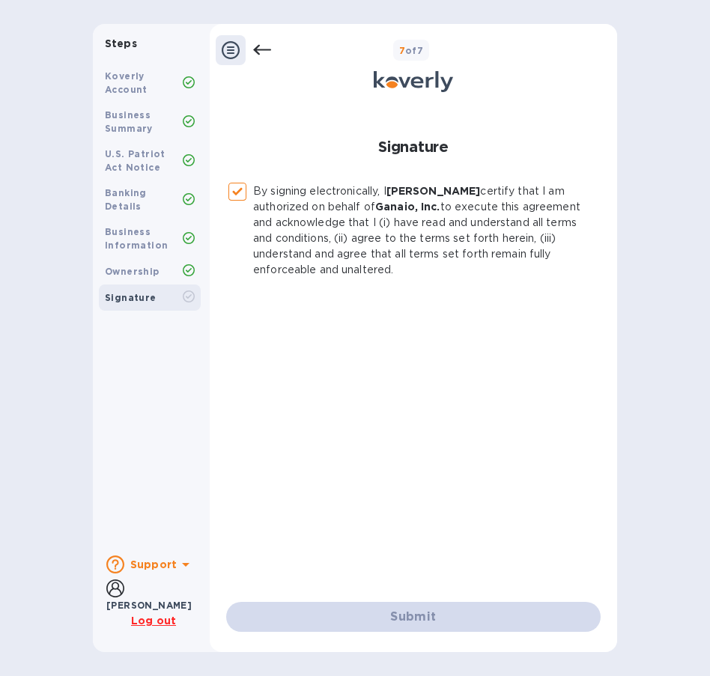
checkbox input "false"
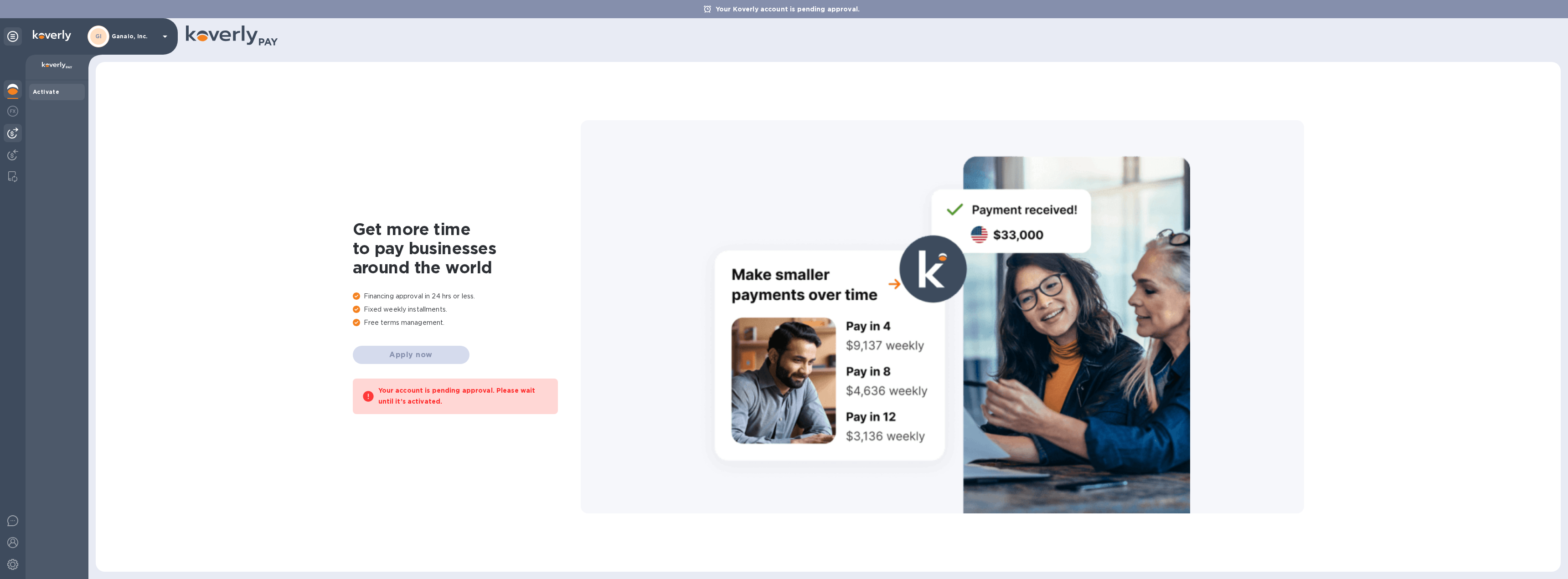
click at [13, 135] on img at bounding box center [13, 133] width 11 height 11
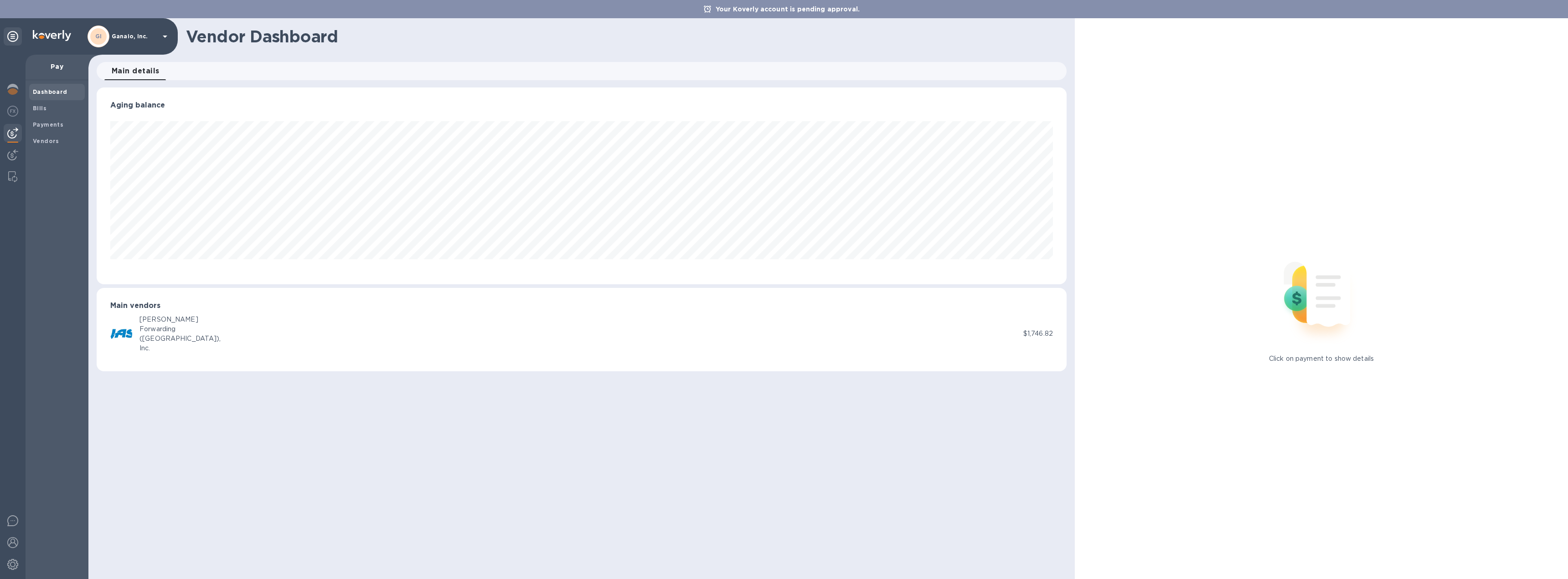
scroll to position [196, 970]
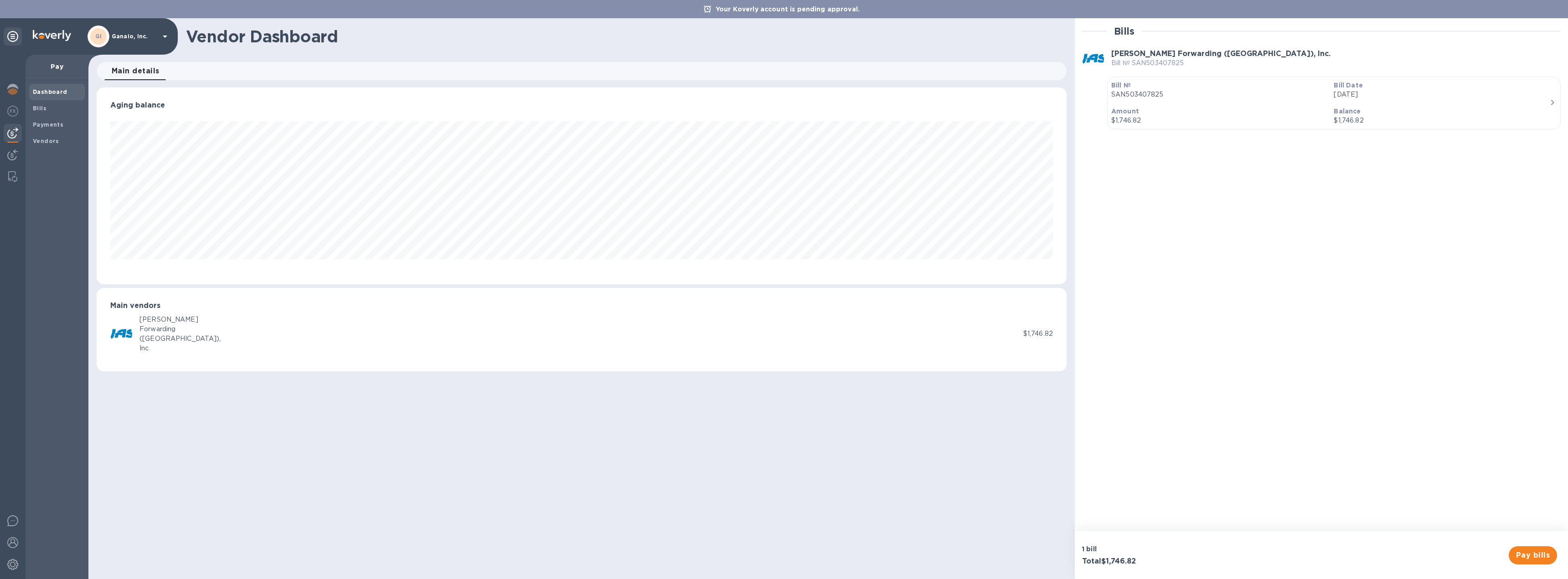
click at [805, 7] on p "Your Koverly account is pending approval." at bounding box center [788, 9] width 153 height 9
click at [16, 151] on img at bounding box center [13, 155] width 11 height 11
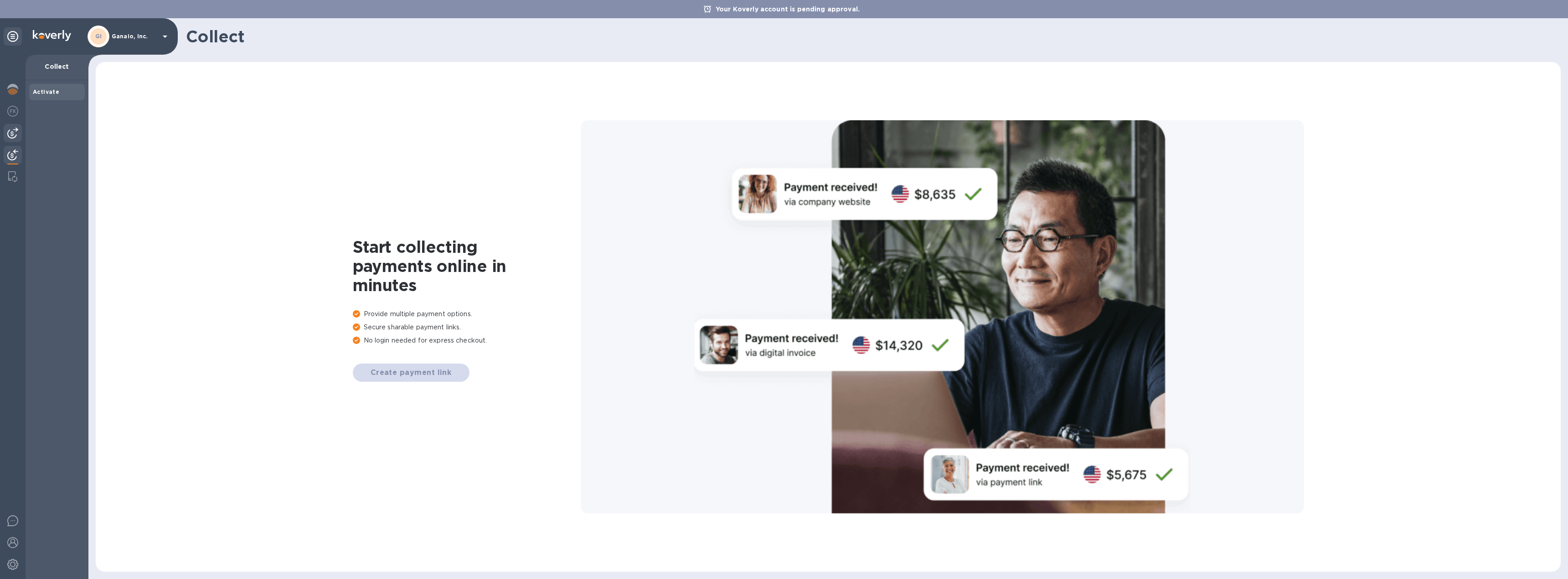
click at [15, 131] on img at bounding box center [13, 133] width 11 height 11
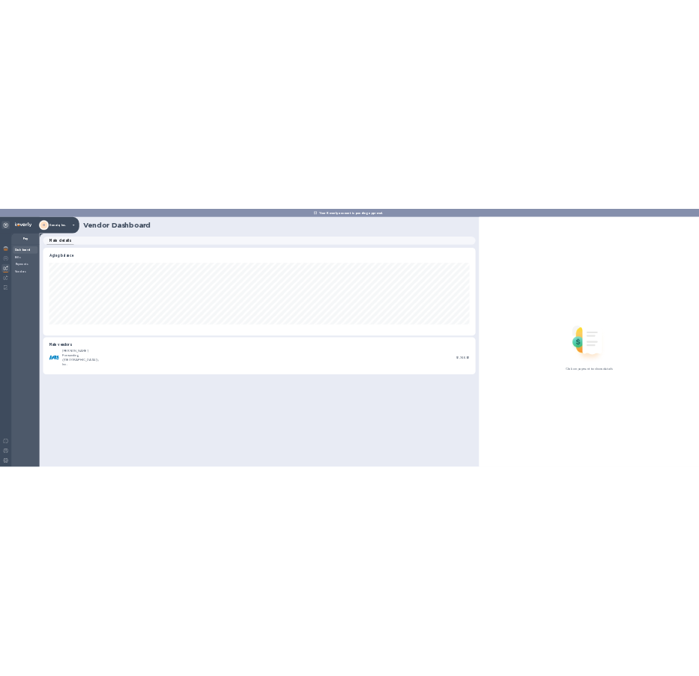
scroll to position [323, 1594]
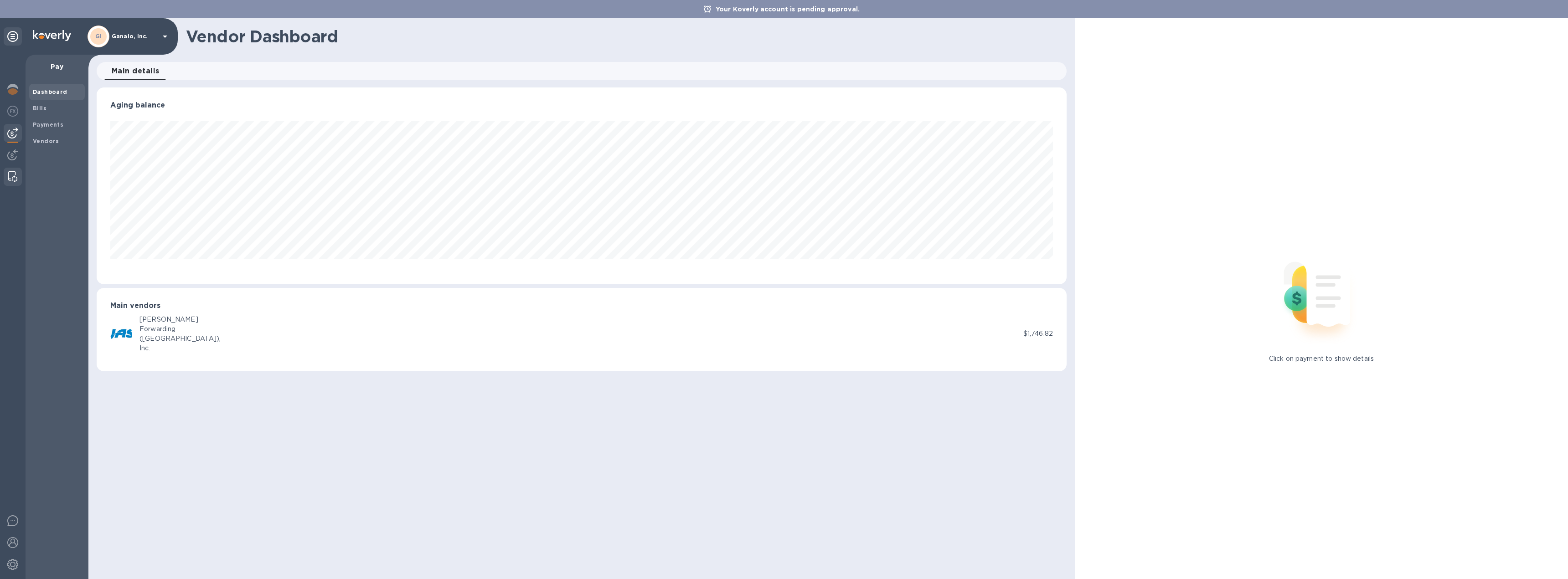
click at [13, 170] on div at bounding box center [12, 177] width 16 height 18
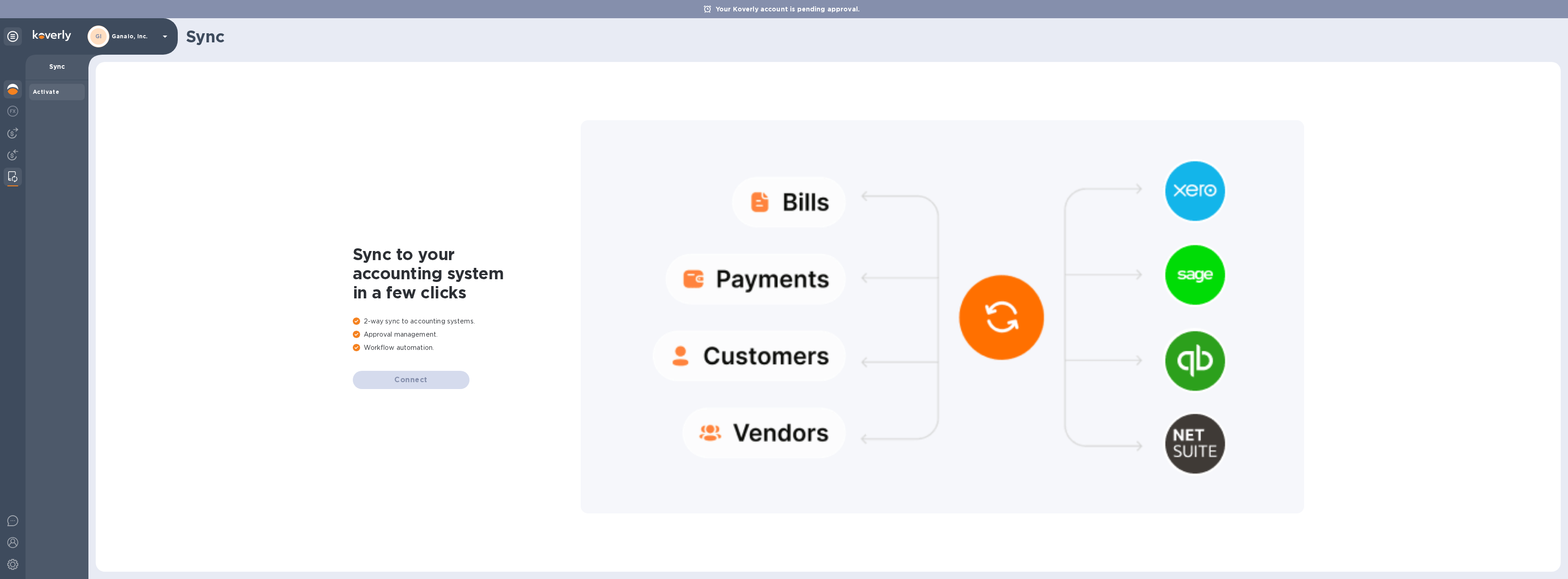
click at [16, 89] on img at bounding box center [13, 89] width 11 height 11
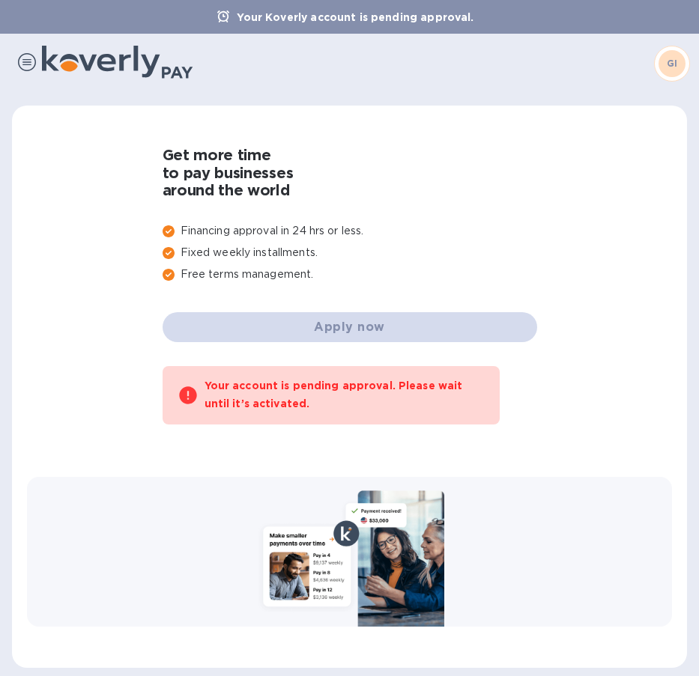
click at [103, 231] on div "Get more time to pay businesses around the world Financing approval in 24 hrs o…" at bounding box center [349, 387] width 645 height 532
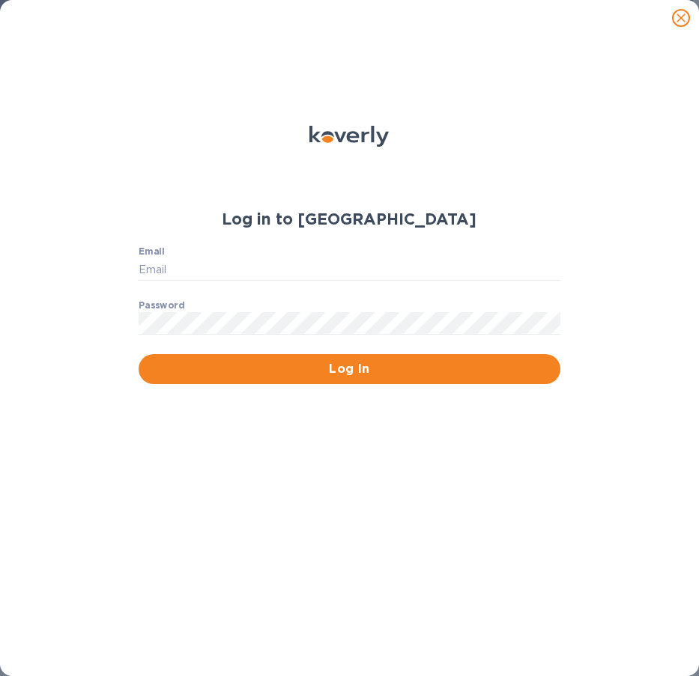
type input "[PERSON_NAME][EMAIL_ADDRESS][DOMAIN_NAME]"
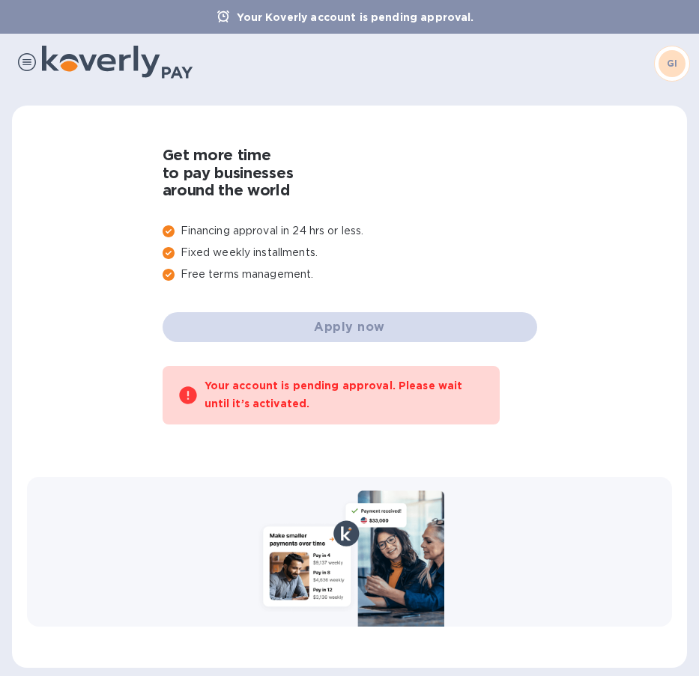
click at [71, 246] on div "Get more time to pay businesses around the world Financing approval in 24 hrs o…" at bounding box center [349, 387] width 645 height 532
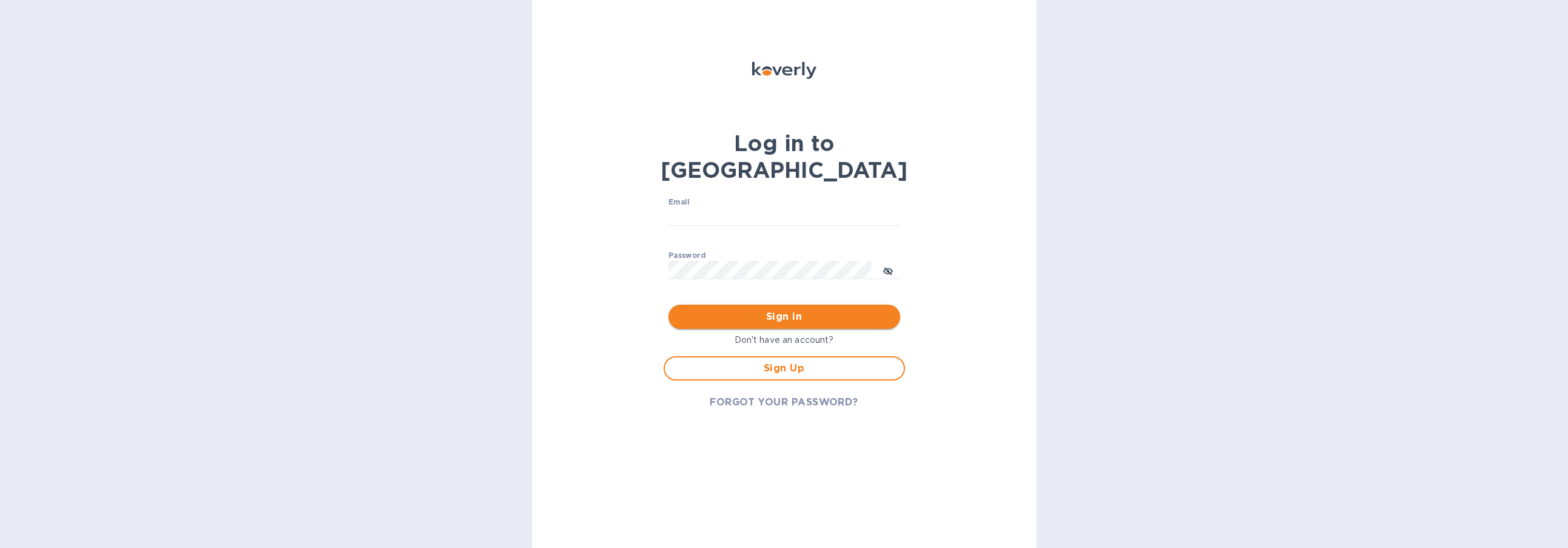
type input "[PERSON_NAME][EMAIL_ADDRESS][DOMAIN_NAME]"
click at [795, 310] on span "Sign in" at bounding box center [784, 317] width 212 height 15
type input "[PERSON_NAME][EMAIL_ADDRESS][DOMAIN_NAME]"
click at [805, 310] on span "Sign in" at bounding box center [784, 317] width 212 height 15
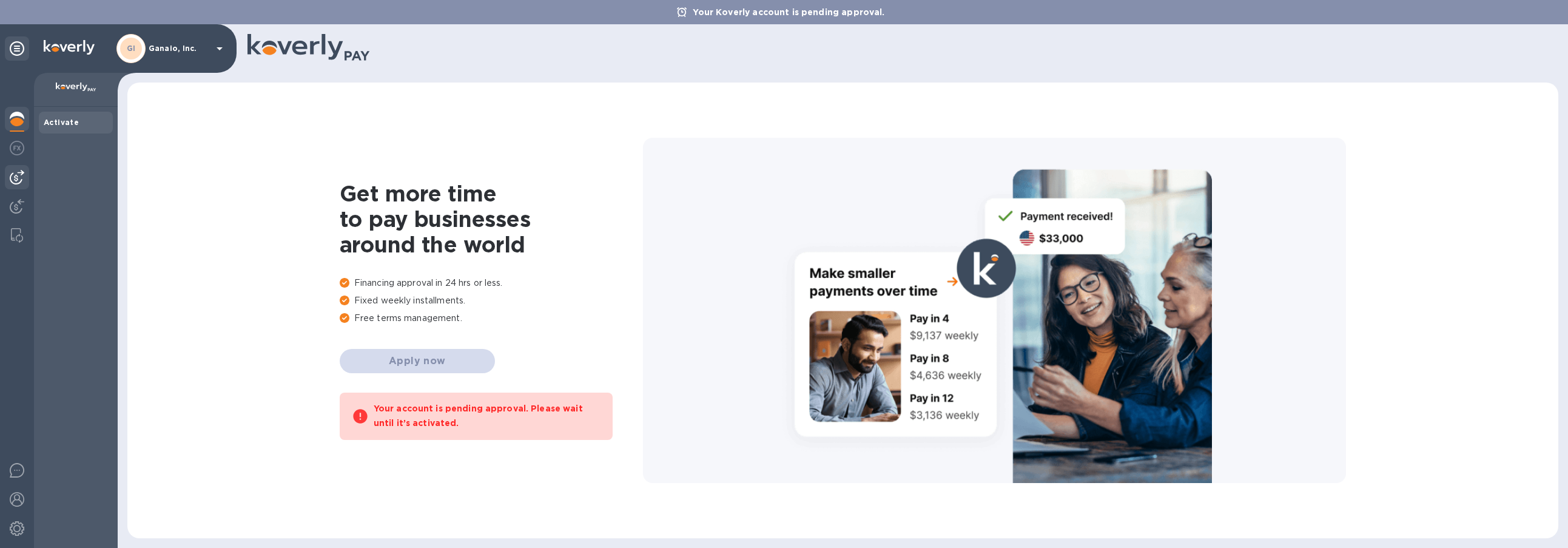
click at [14, 180] on img at bounding box center [17, 178] width 15 height 15
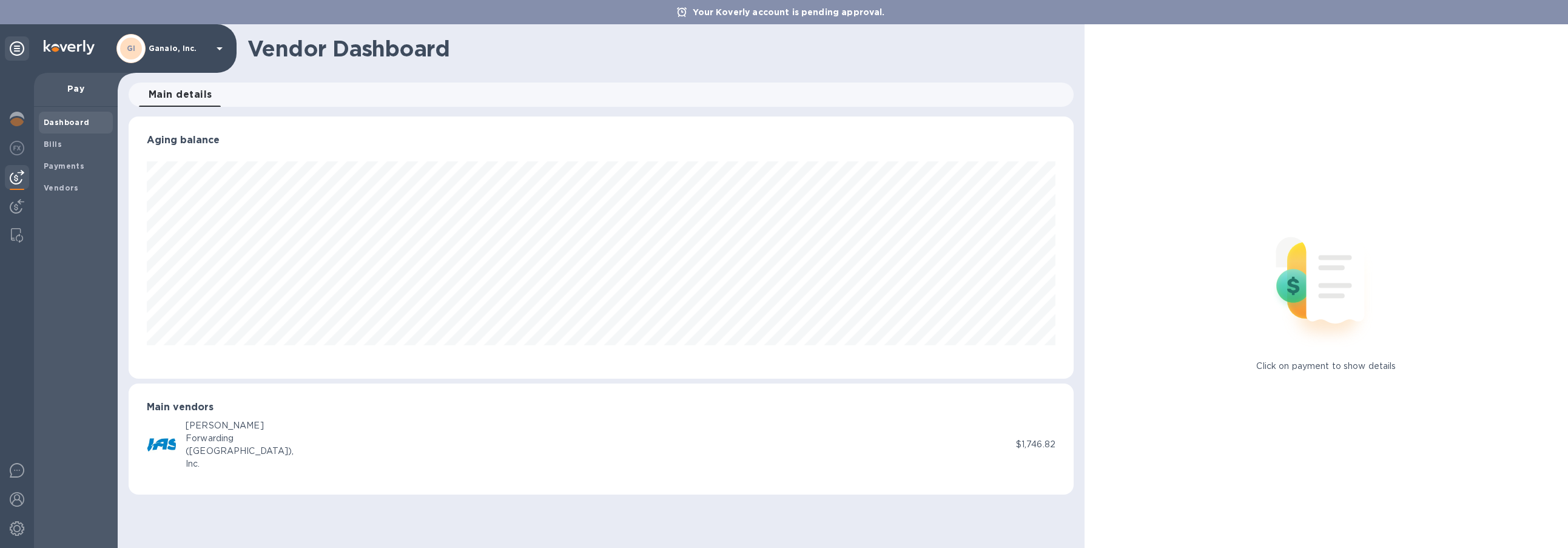
scroll to position [262, 945]
